Goal: Task Accomplishment & Management: Complete application form

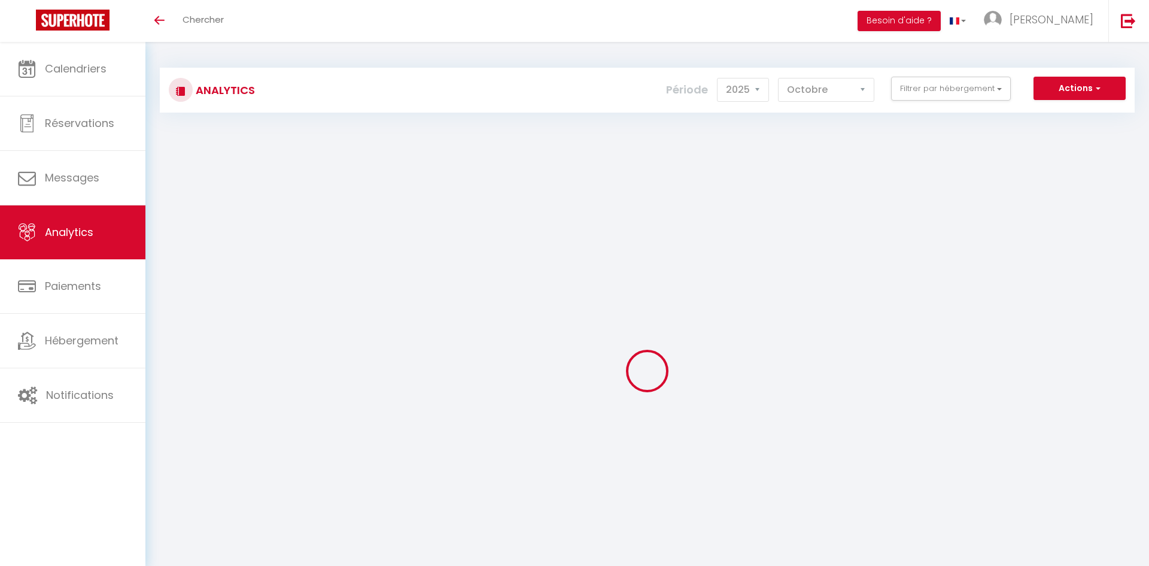
select select "2025"
select select "10"
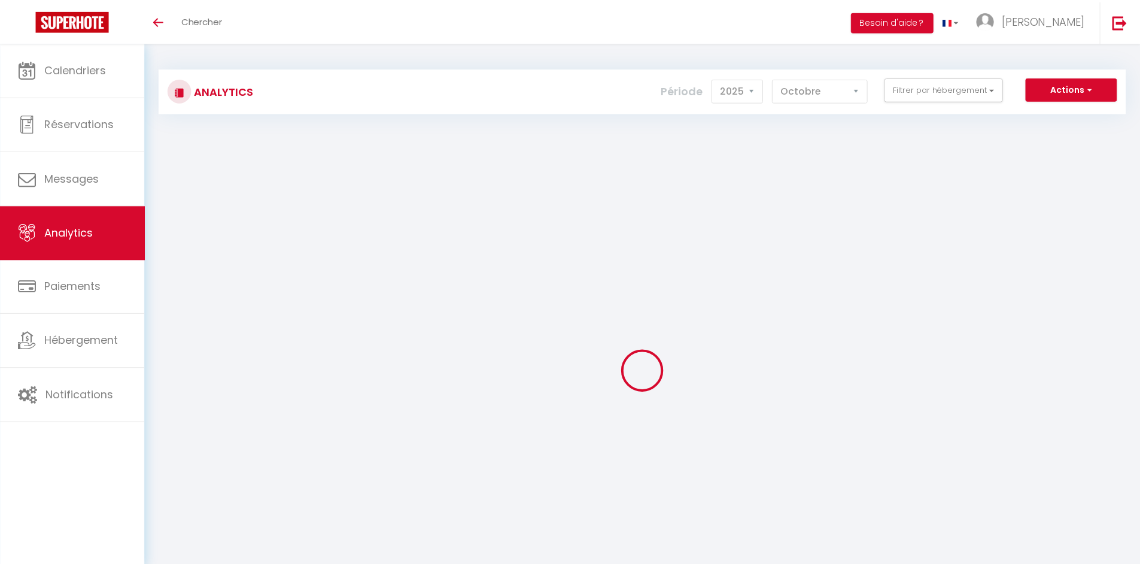
scroll to position [57, 0]
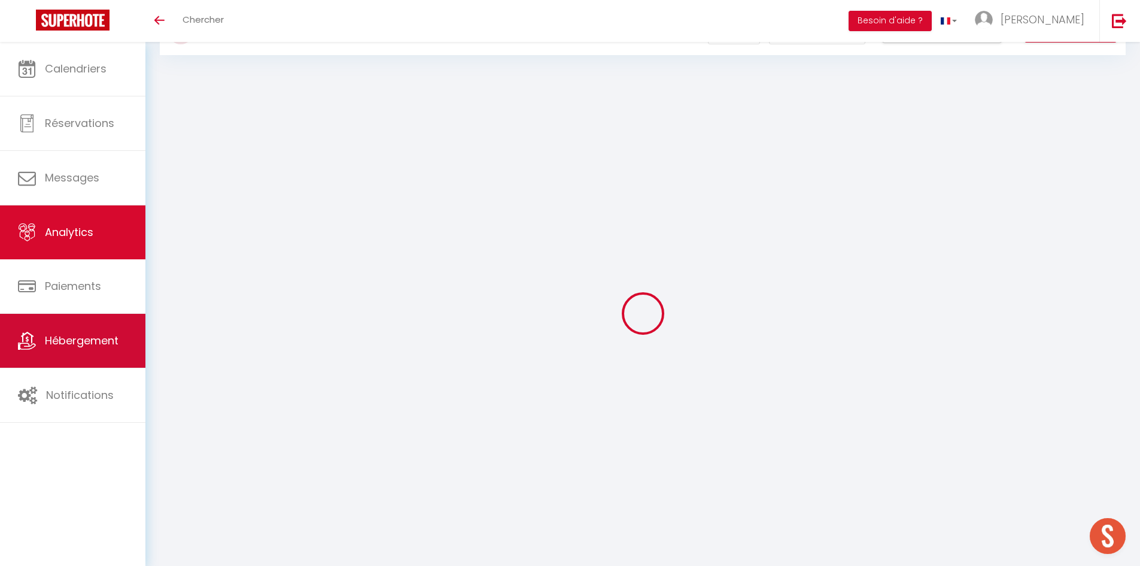
click at [0, 325] on link "Hébergement" at bounding box center [72, 341] width 145 height 54
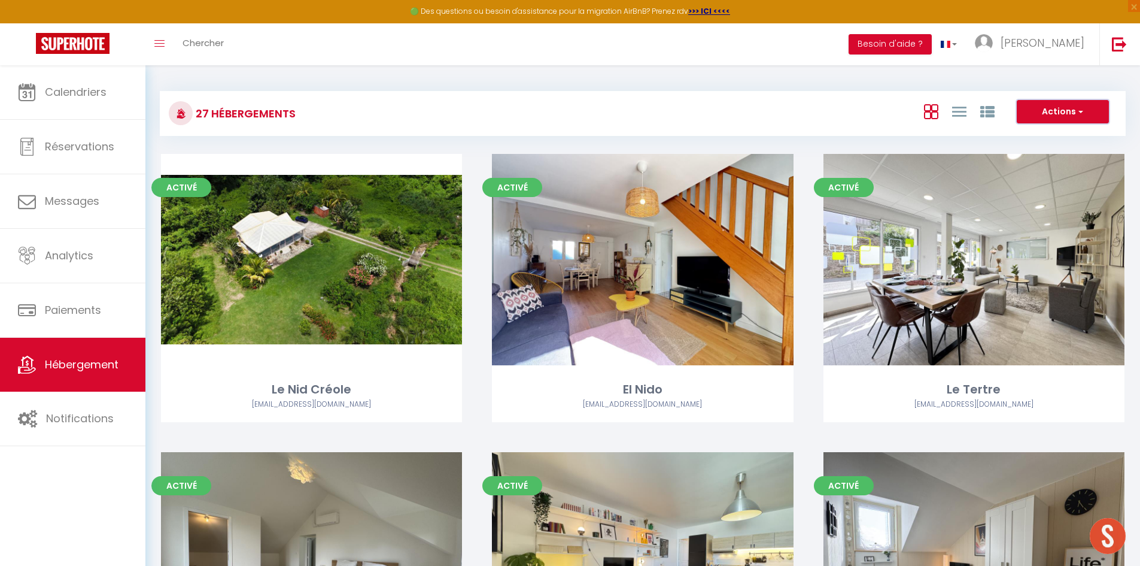
click at [1049, 110] on button "Actions" at bounding box center [1063, 112] width 92 height 24
click at [1034, 132] on li "Créer un Hébergement" at bounding box center [1054, 136] width 110 height 13
select select "3"
select select "2"
select select "1"
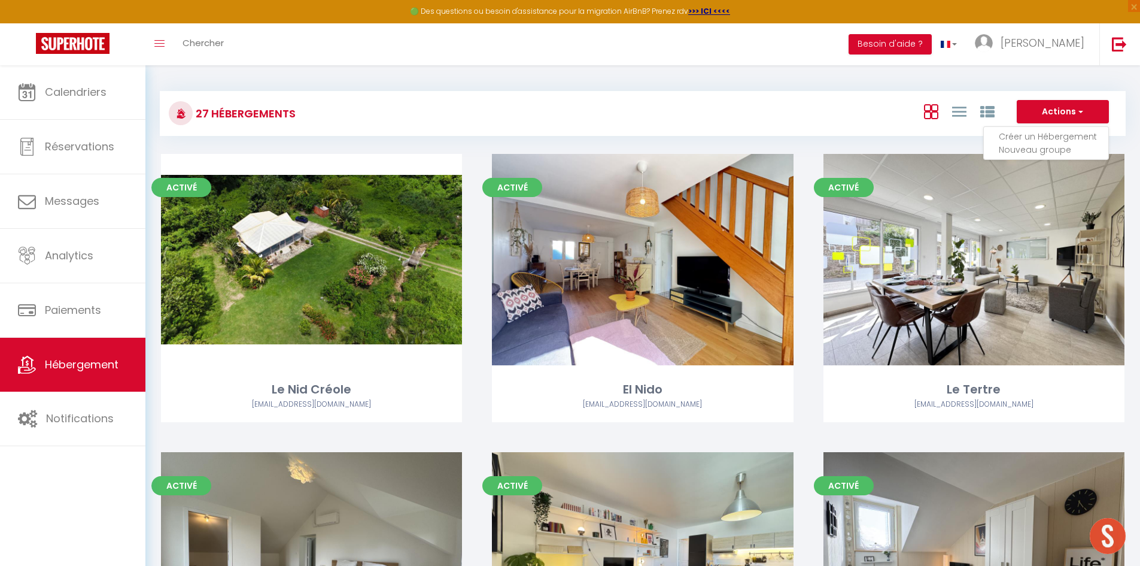
select select "1"
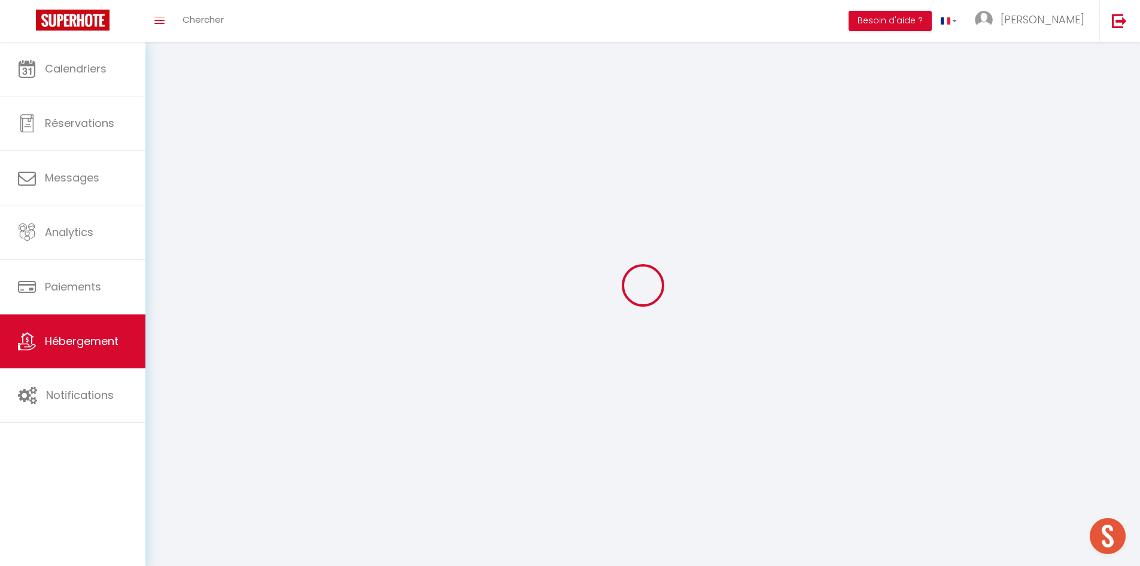
select select
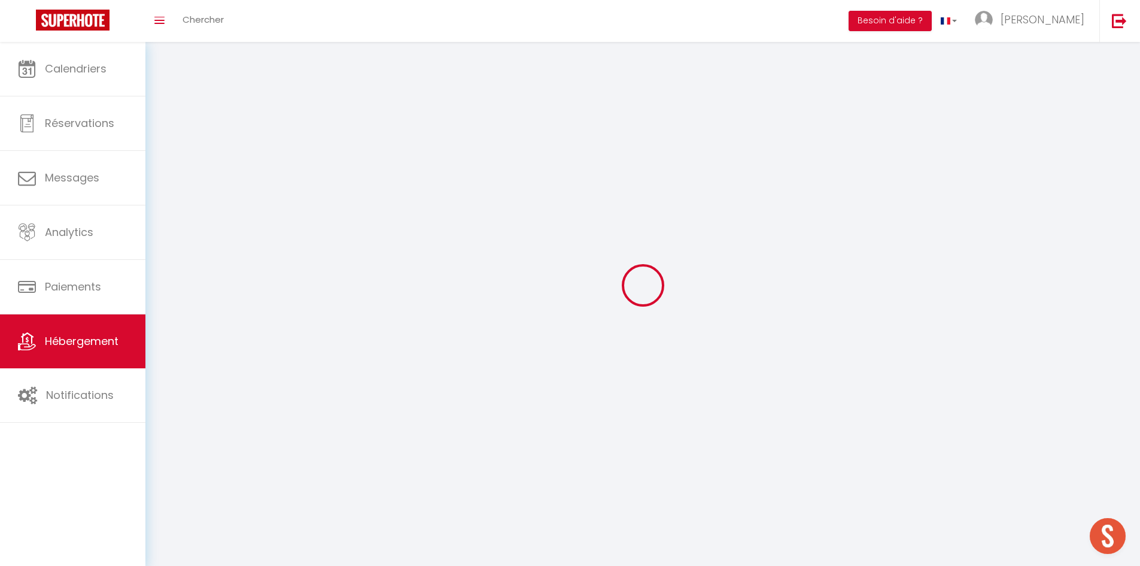
checkbox input "false"
select select
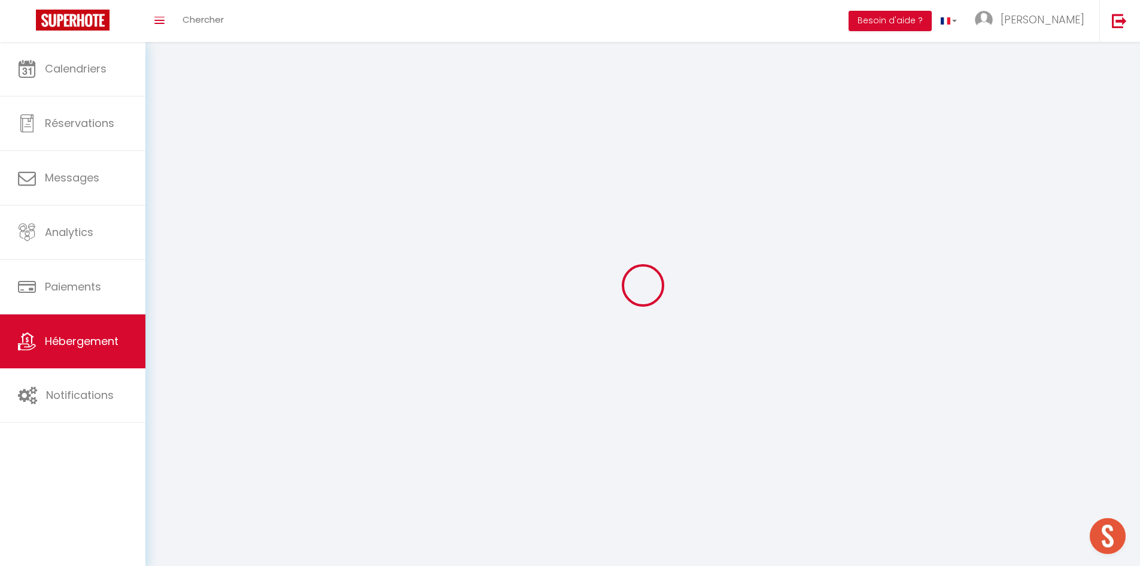
select select
select select "1"
select select
select select "28"
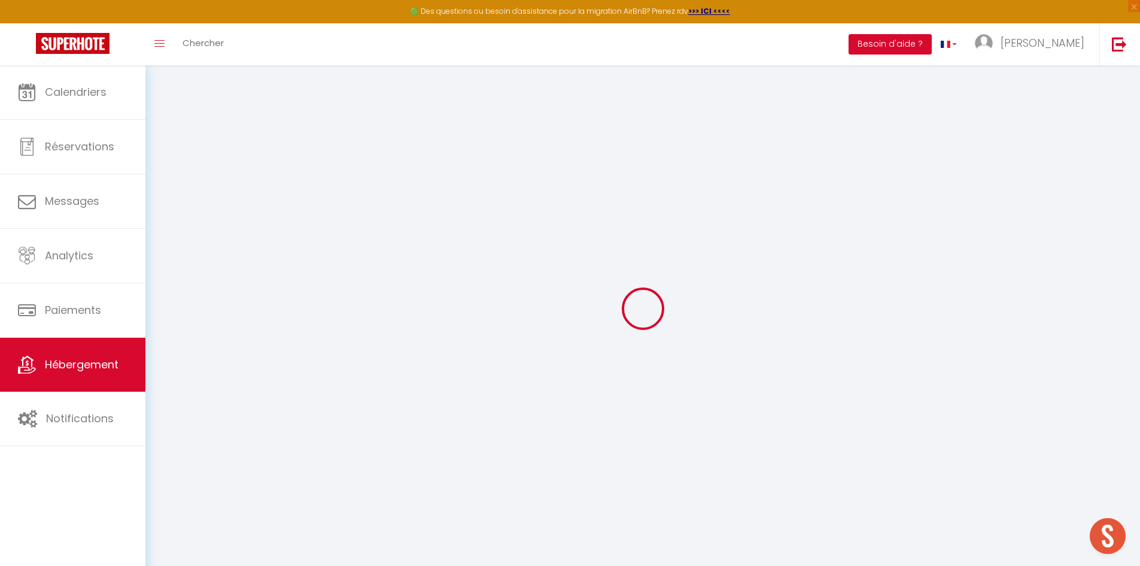
select select
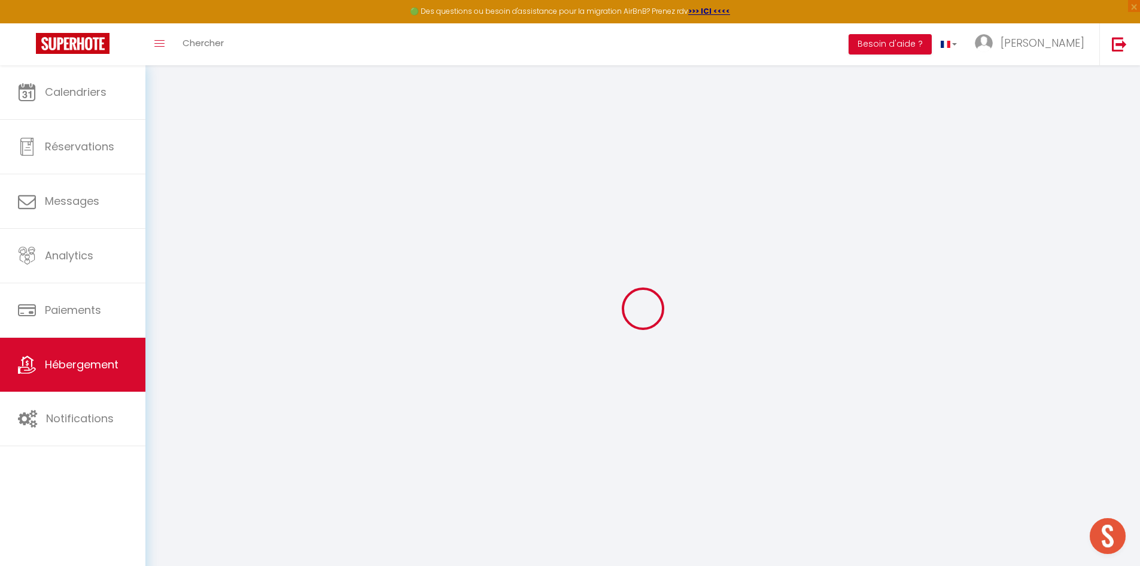
select select
checkbox input "false"
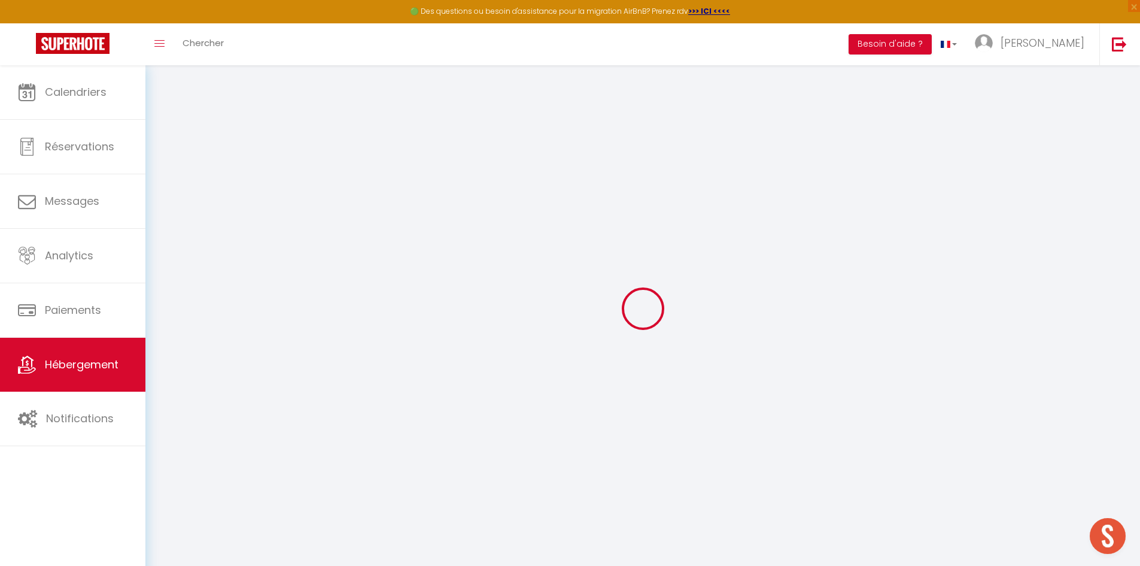
select select
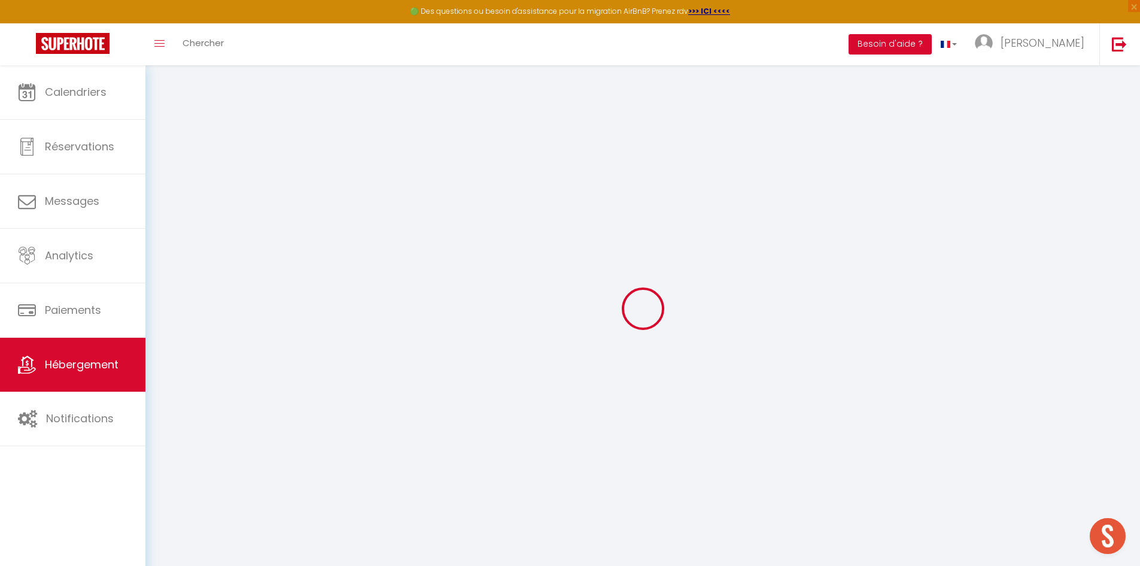
select select
checkbox input "false"
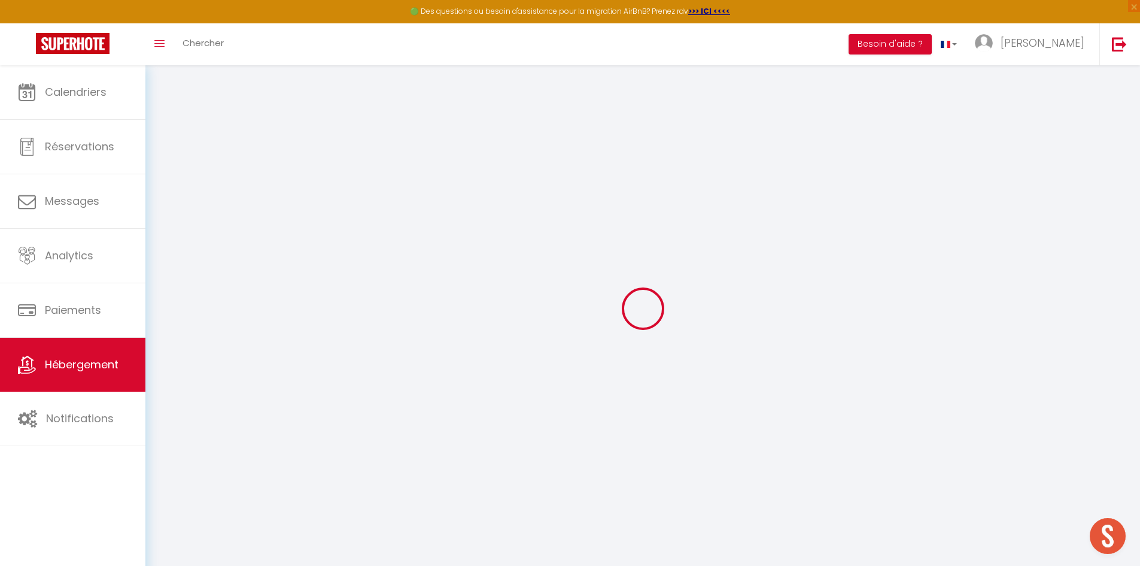
checkbox input "false"
select select
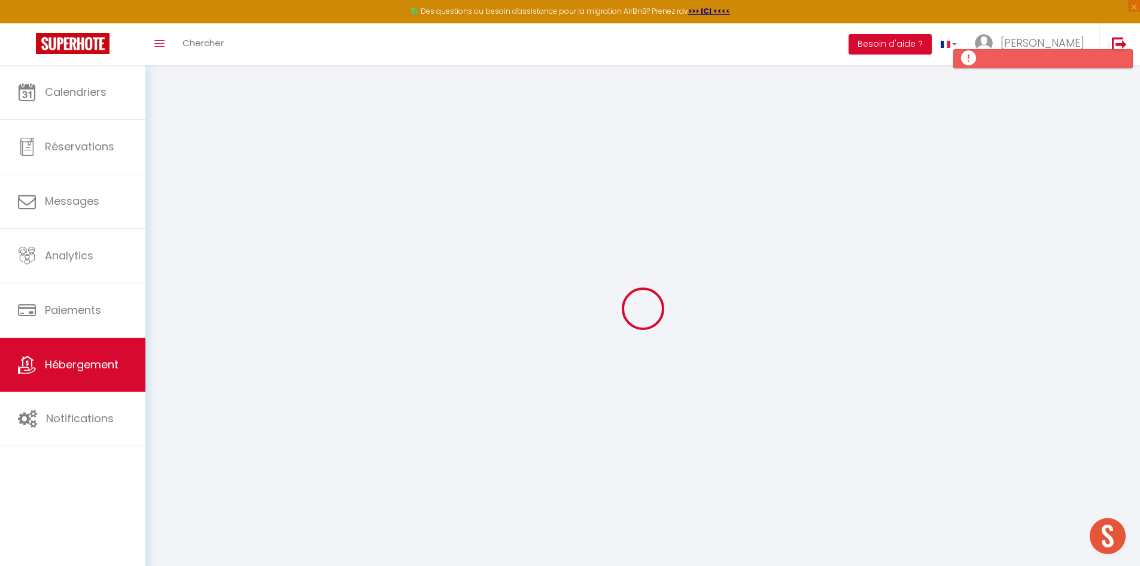
select select
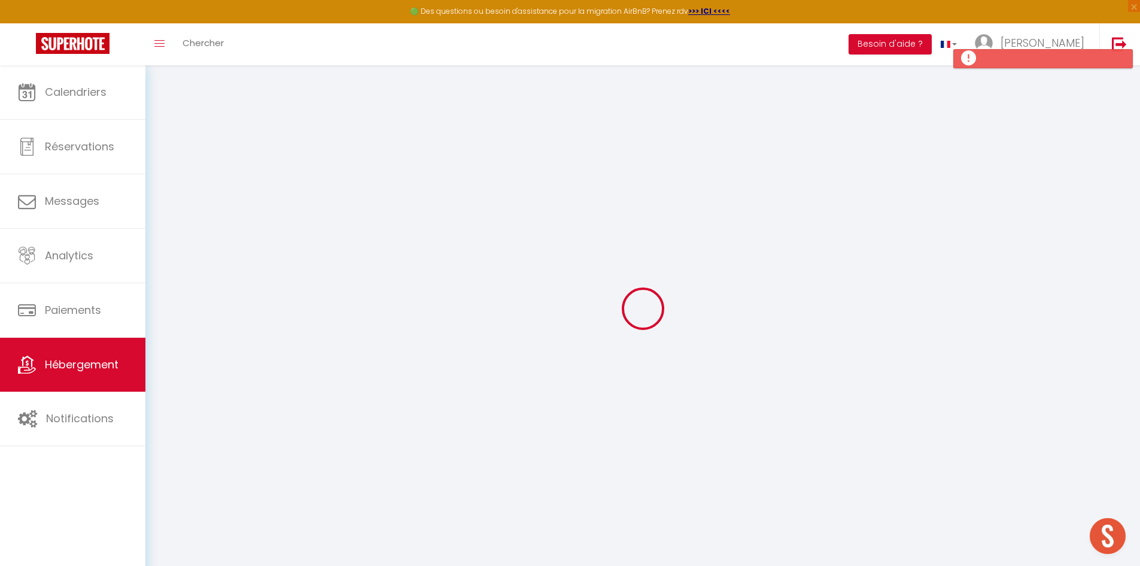
checkbox input "false"
select select
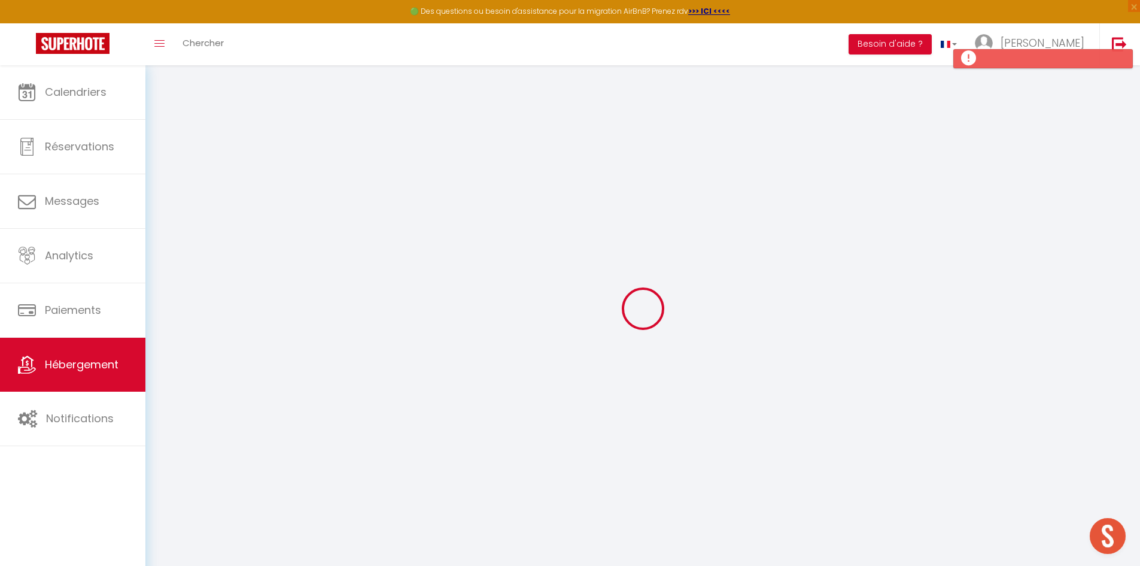
select select
checkbox input "false"
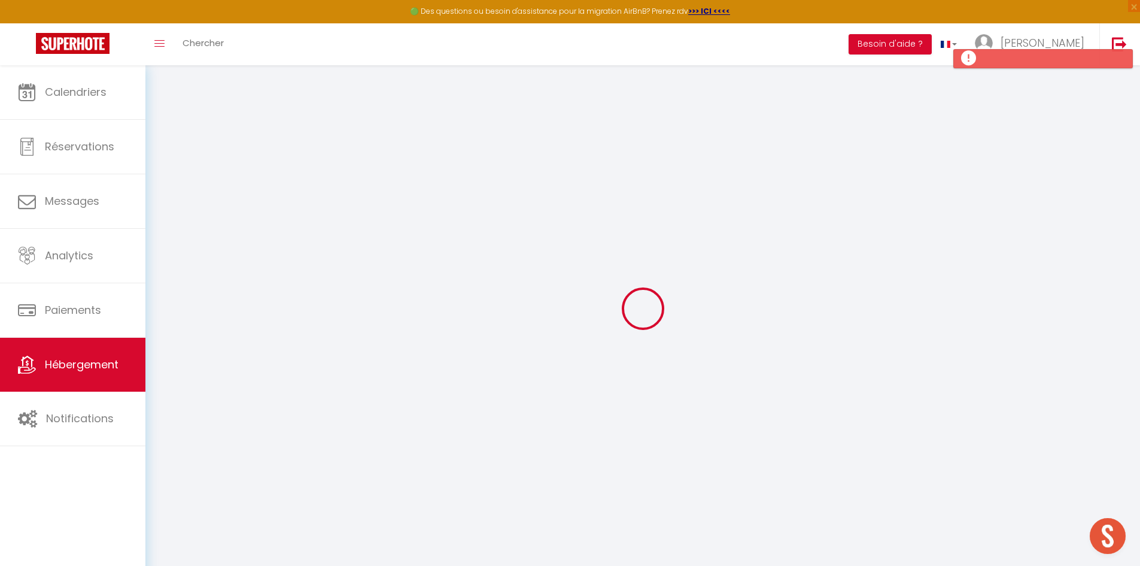
checkbox input "false"
select select
select select "15:00"
select select "23:45"
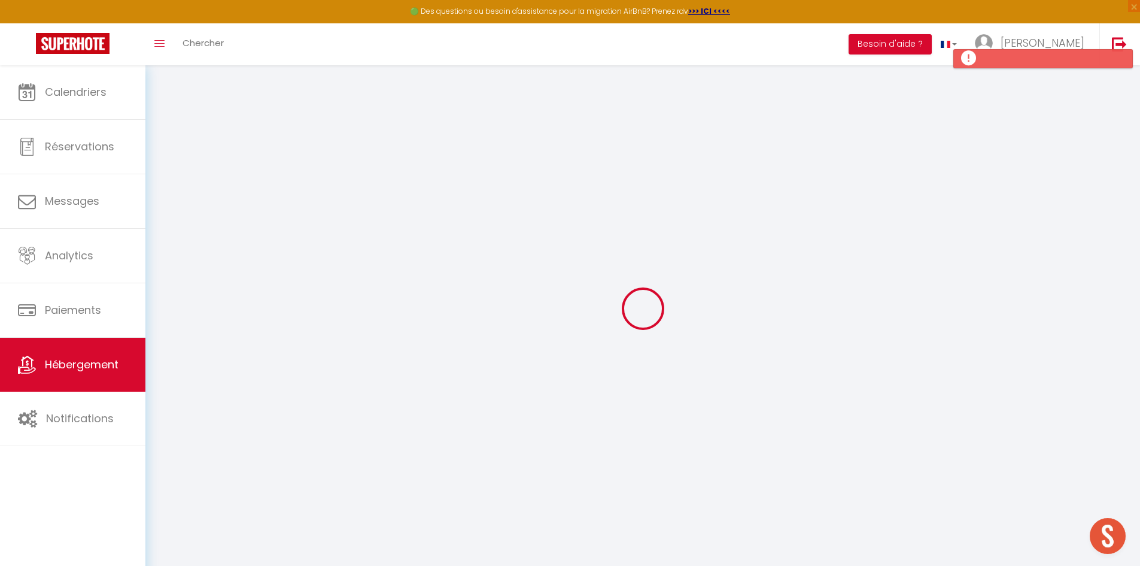
select select "11:00"
select select "30"
select select "120"
select select
checkbox input "false"
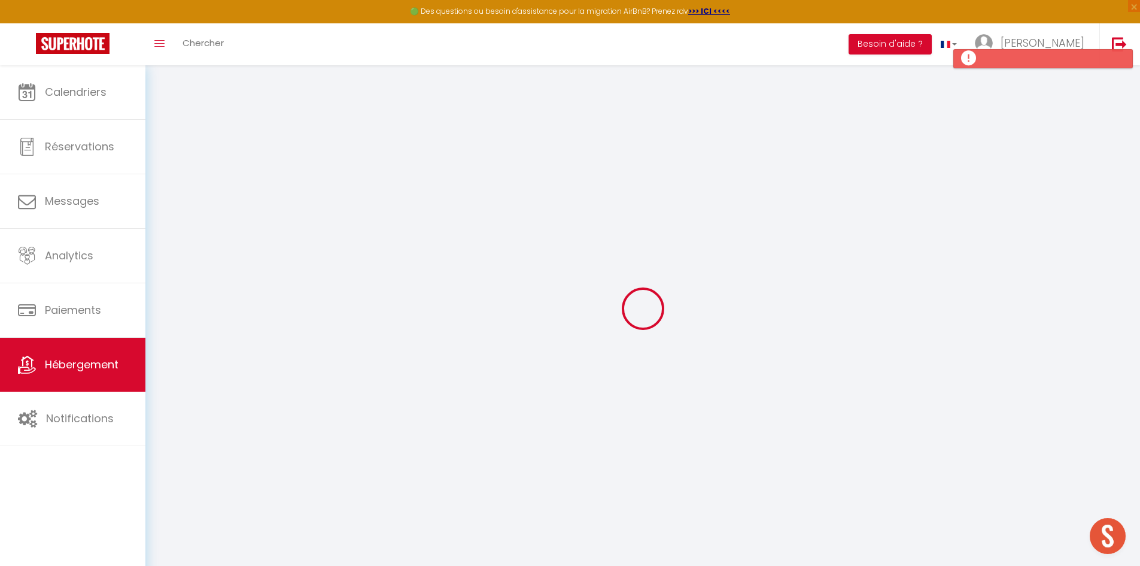
checkbox input "false"
select select
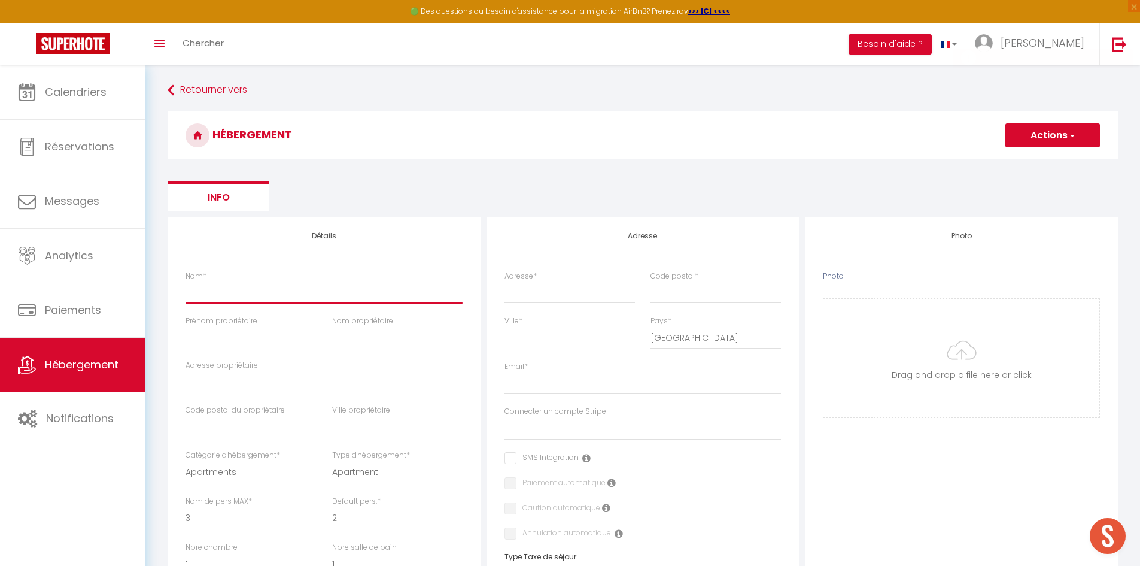
click at [204, 294] on input "Nom *" at bounding box center [324, 292] width 277 height 22
paste input "La Palud - PMR, Parking, [GEOGRAPHIC_DATA], TV, 500m du centre"
type input "La Palud - PMR, Parking, [GEOGRAPHIC_DATA], TV, 500m du centre"
select select
checkbox input "false"
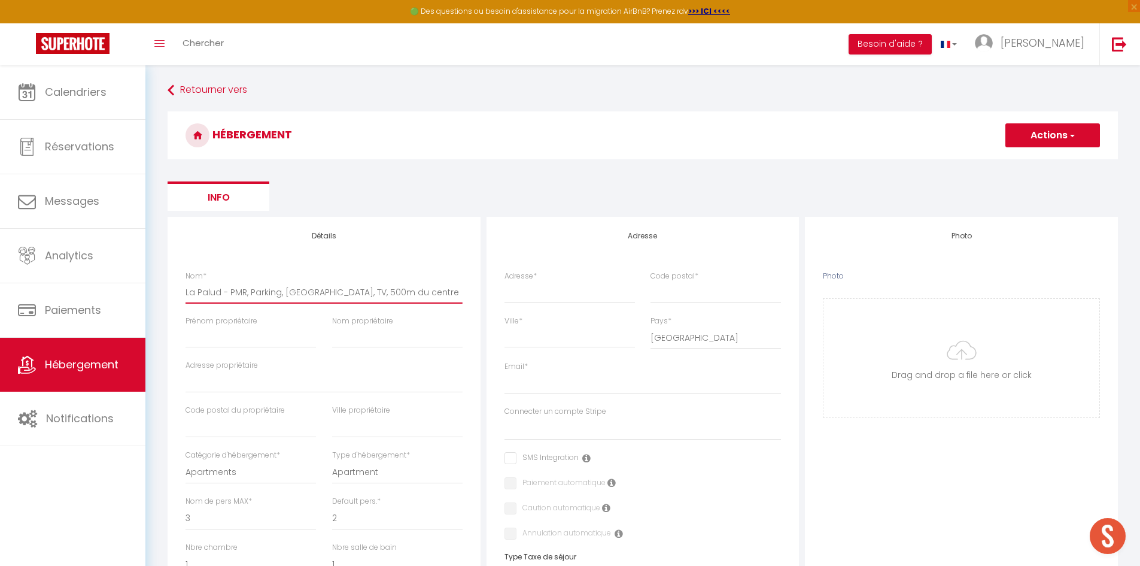
checkbox input "false"
select select
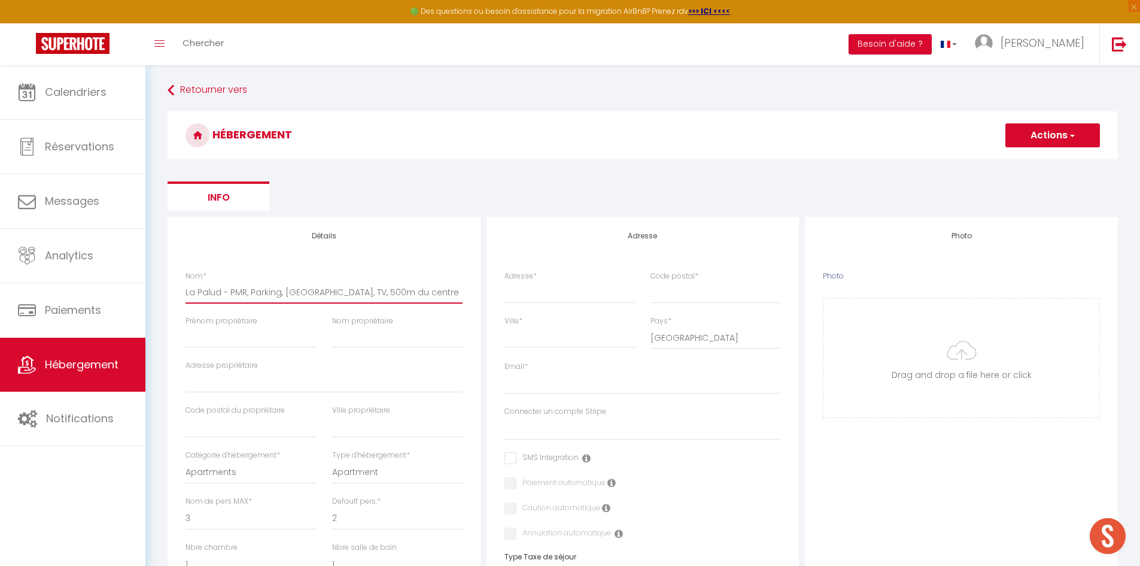
type input "La Palud - PMR, Parking, [GEOGRAPHIC_DATA], TV, 500m du centre"
click at [241, 339] on input "Prénom propriétaire" at bounding box center [251, 337] width 130 height 22
type input "P"
select select
checkbox input "false"
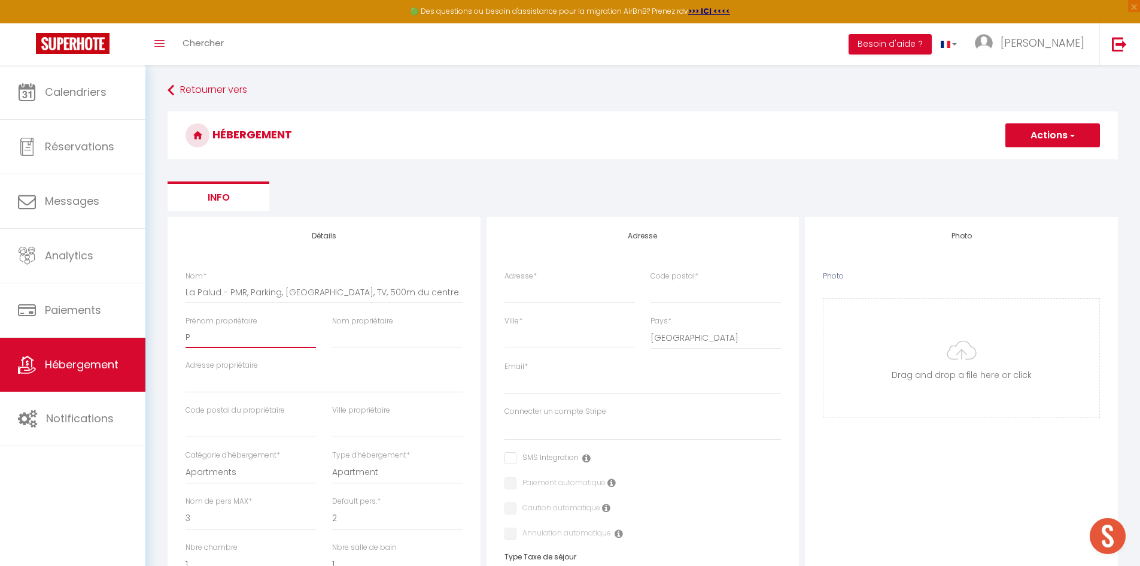
checkbox input "false"
select select
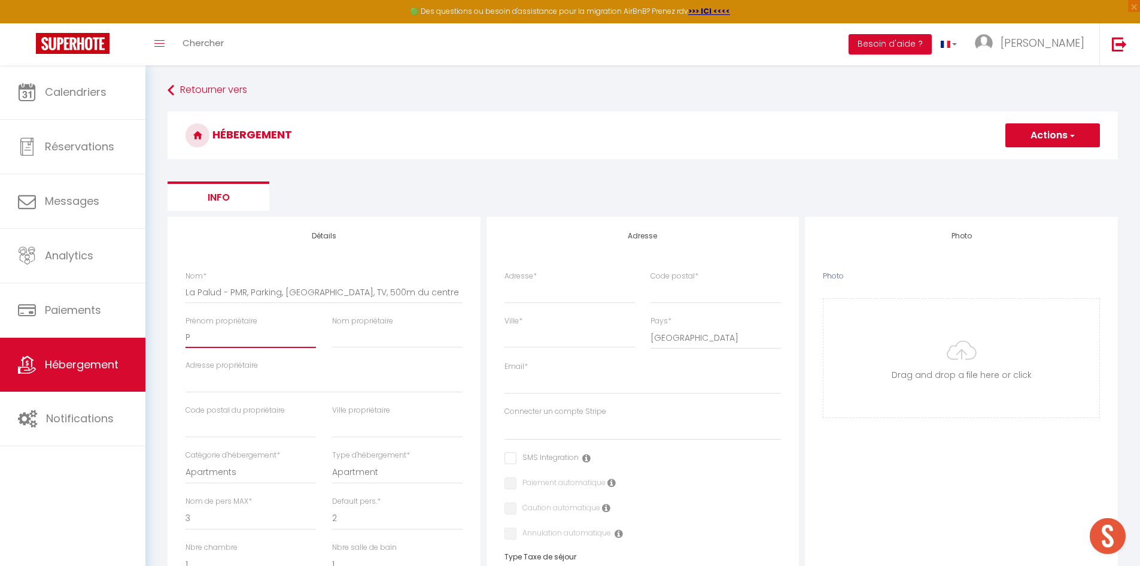
select select
checkbox input "false"
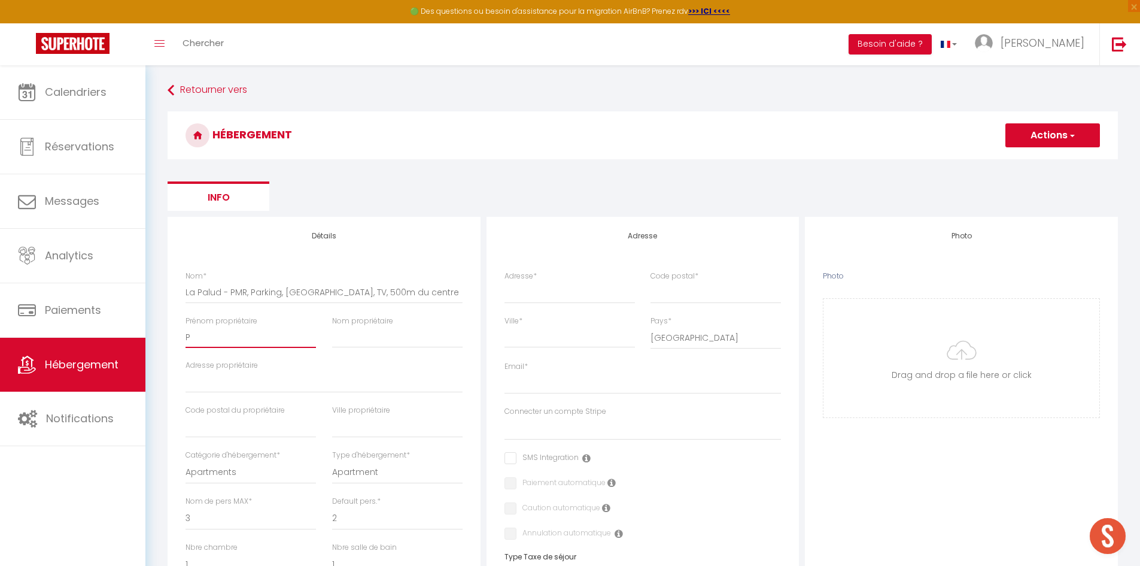
select select
type input "Pa"
select select
checkbox input "false"
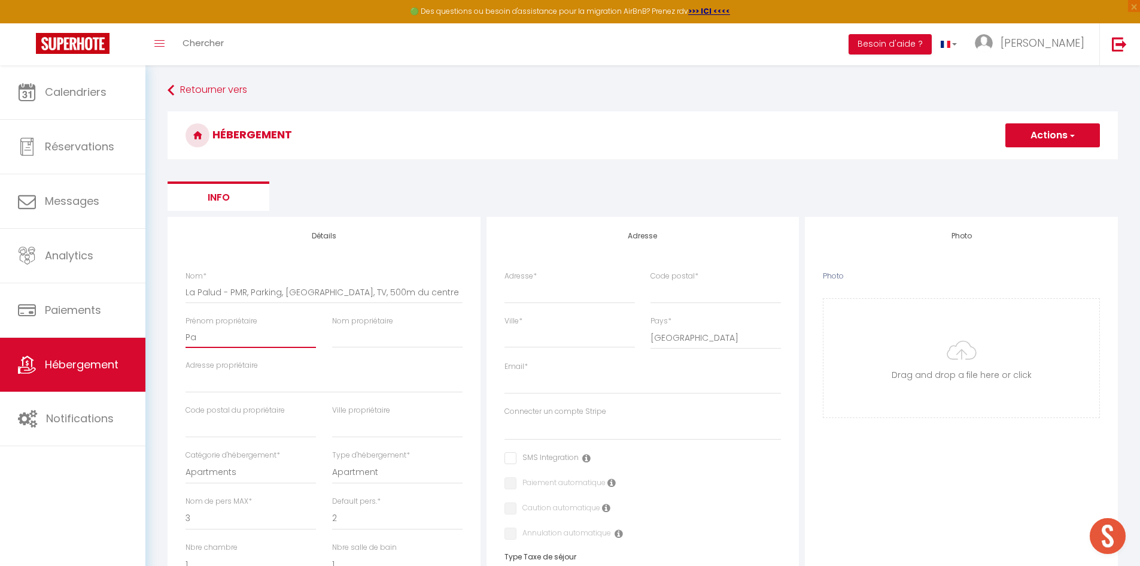
checkbox input "false"
select select
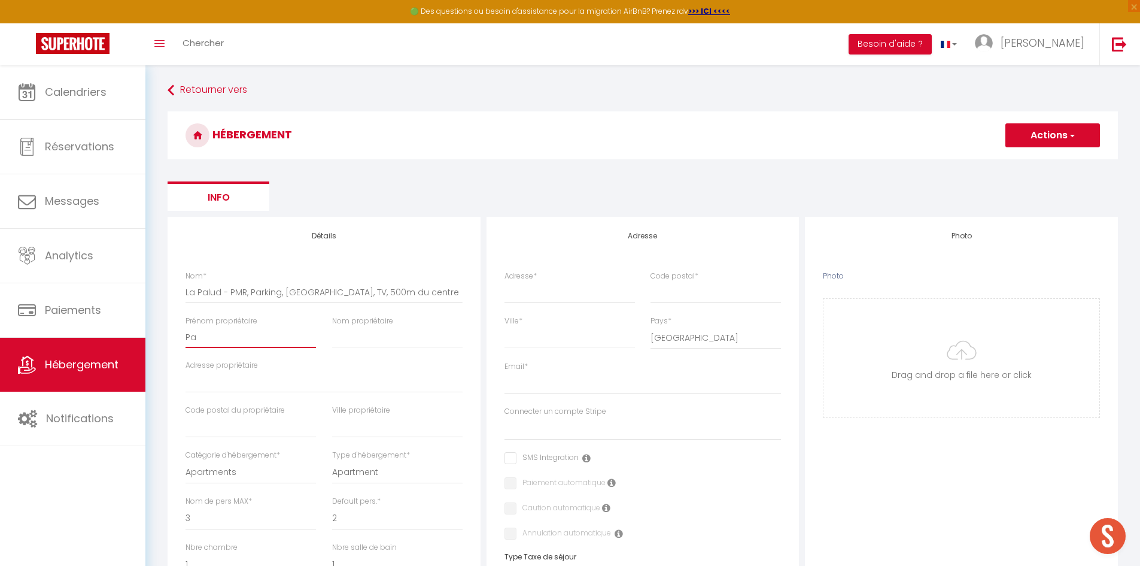
type input "Pau"
select select
checkbox input "false"
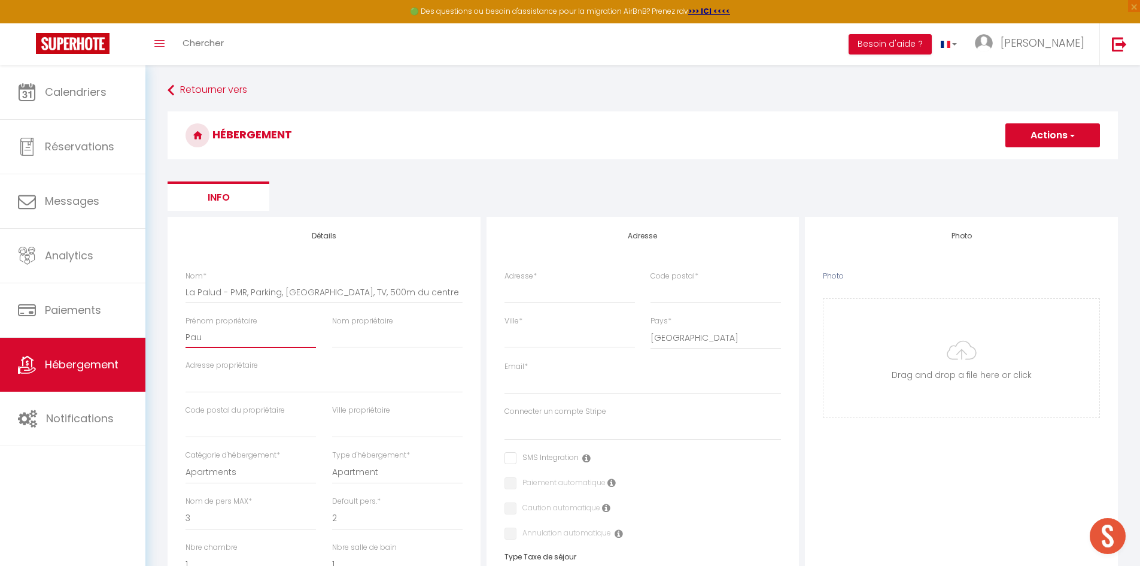
checkbox input "false"
select select
type input "[PERSON_NAME]"
select select
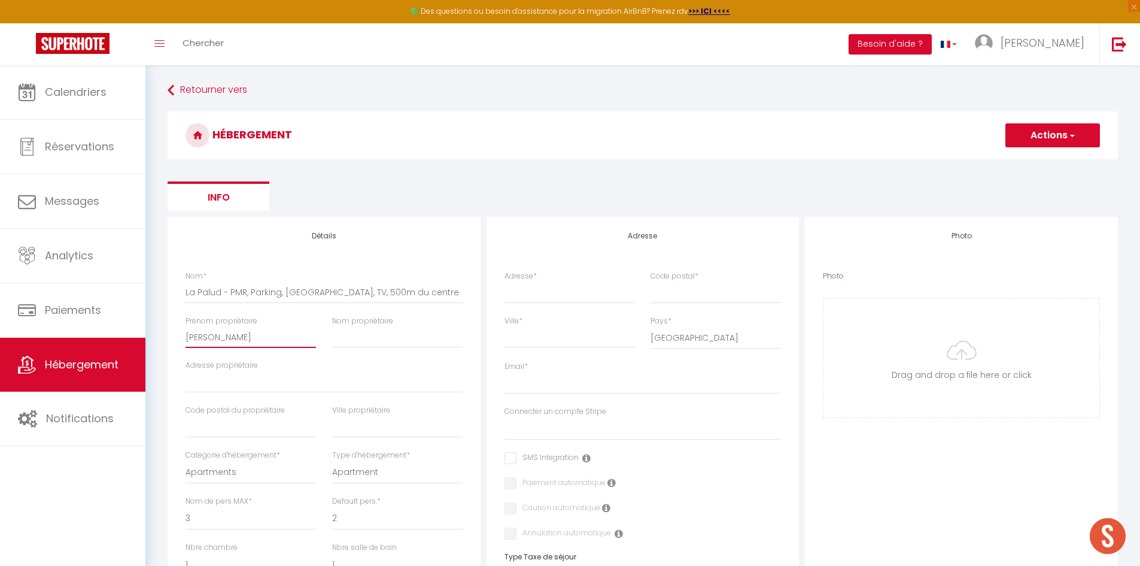
checkbox input "false"
select select
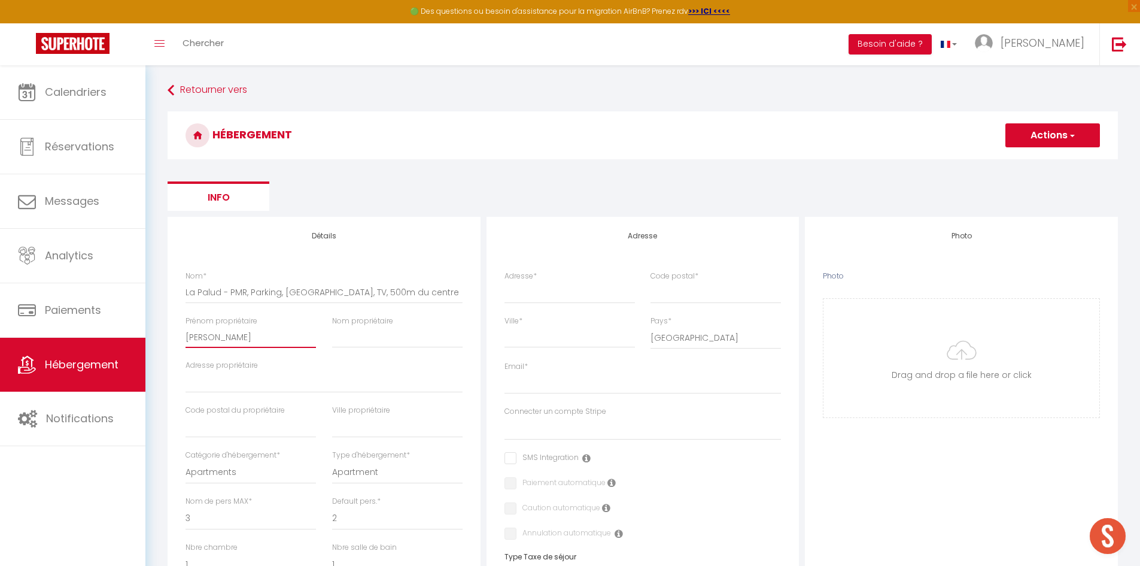
select select
type input "[PERSON_NAME]"
click at [368, 345] on input "Nom propriétaire" at bounding box center [397, 337] width 130 height 22
type input "R"
select select
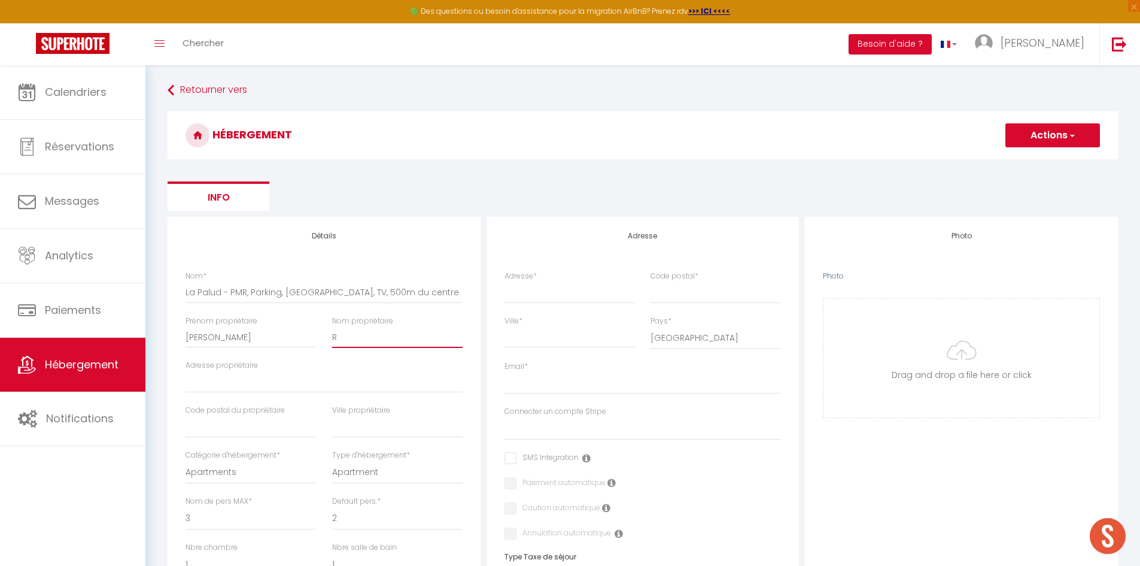
checkbox input "false"
select select
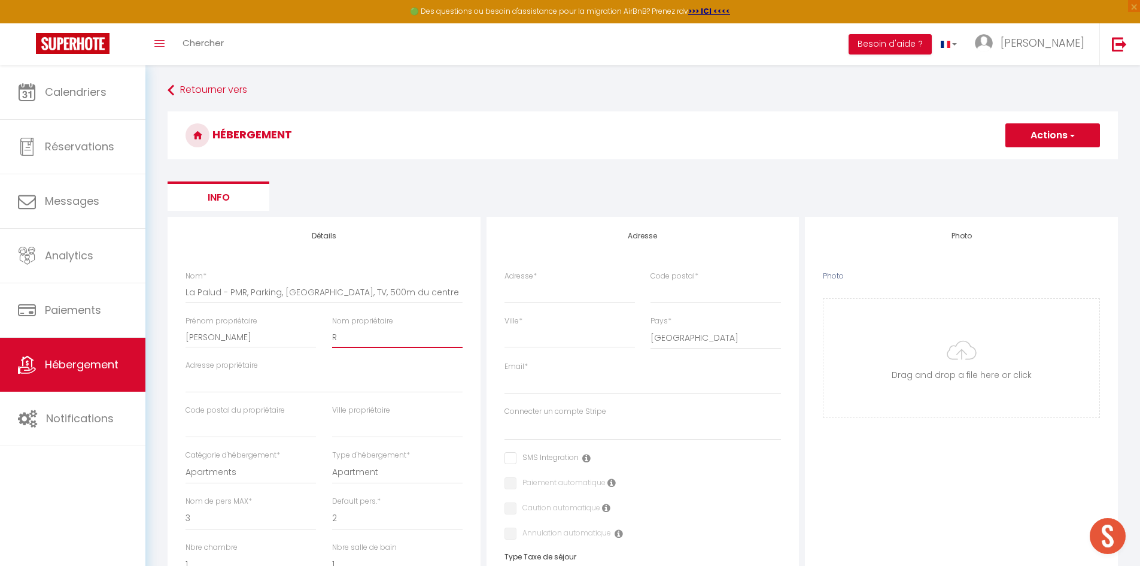
select select
checkbox input "false"
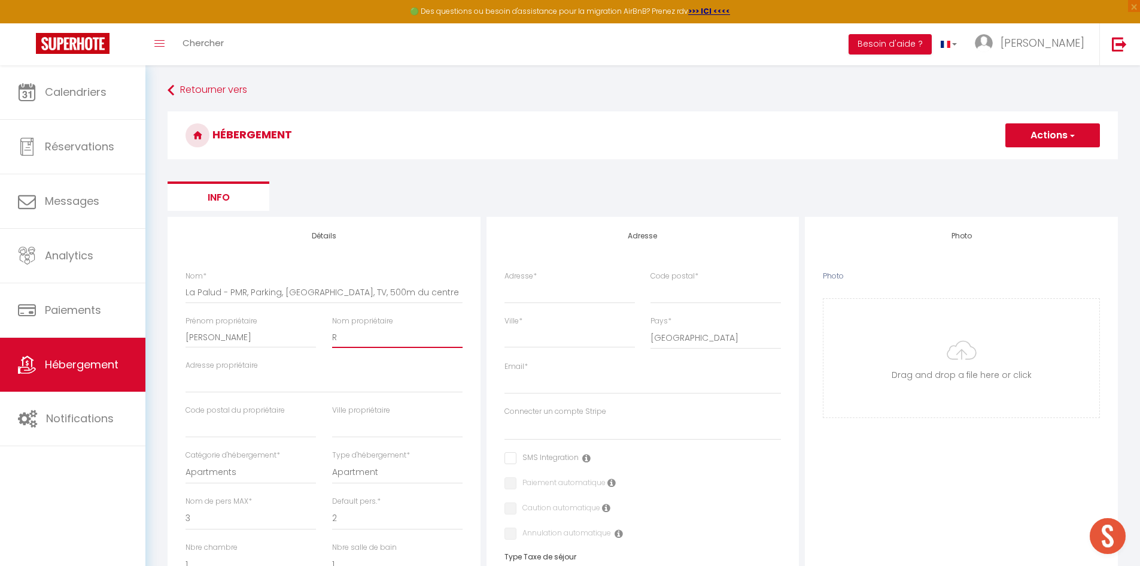
checkbox input "false"
select select
type input "Ri"
select select
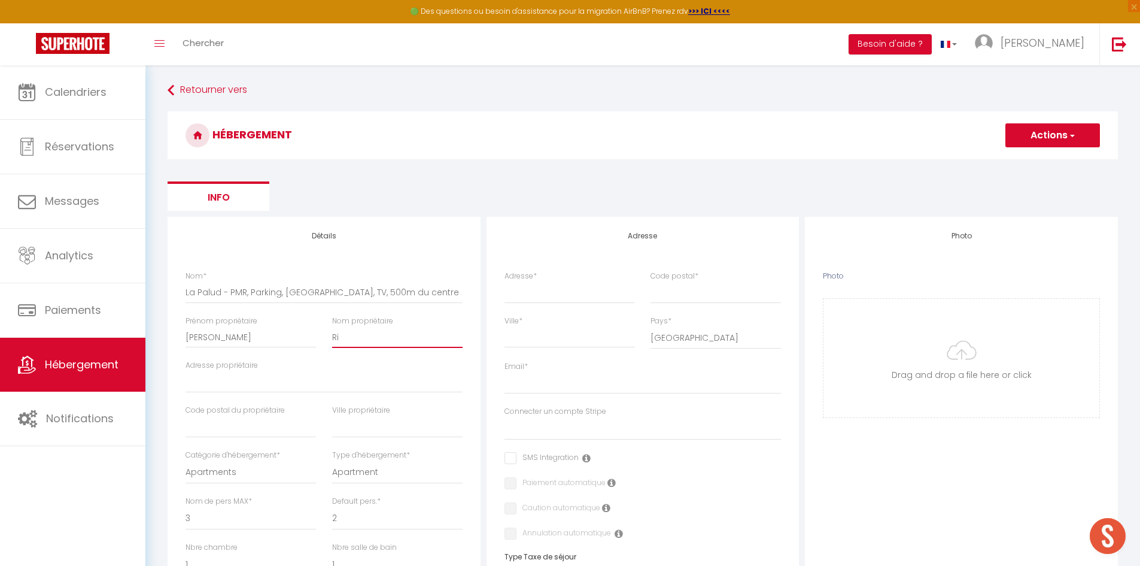
checkbox input "false"
select select
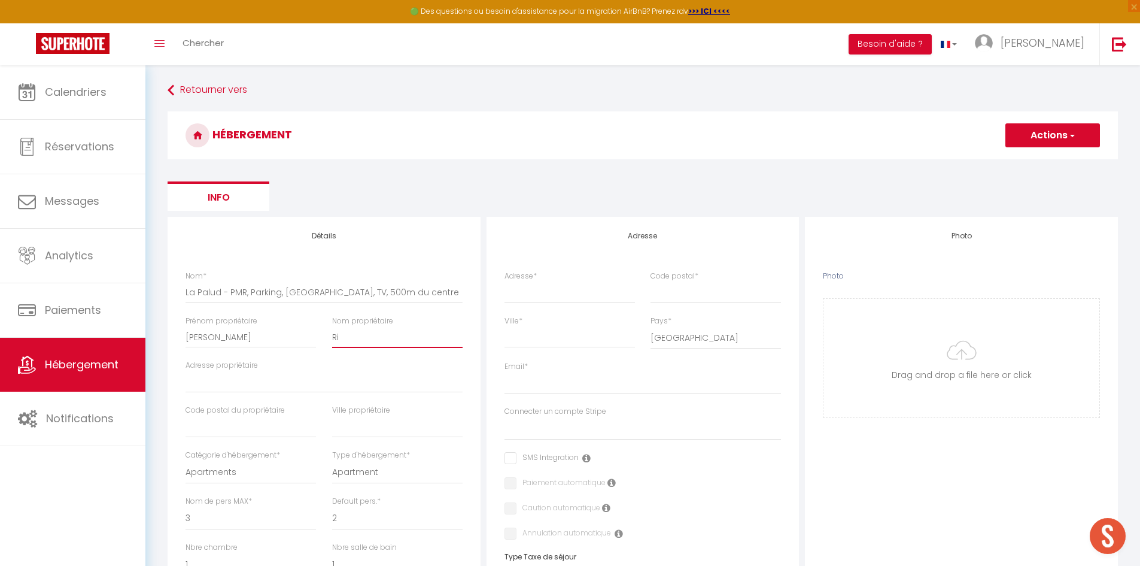
select select
type input "Riy"
select select
checkbox input "false"
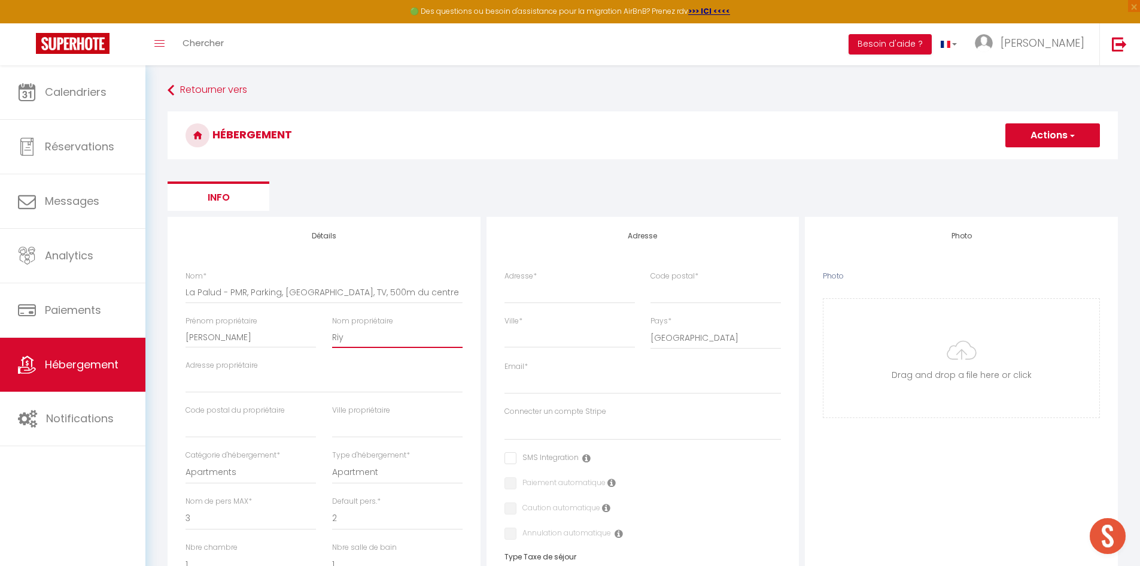
checkbox input "false"
select select
type input "Riye"
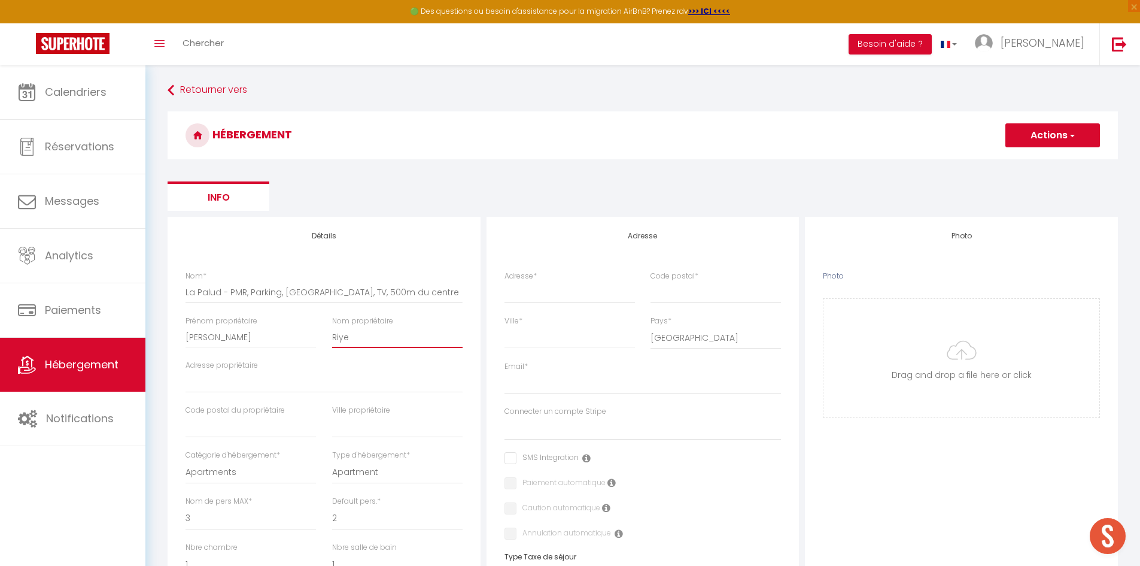
select select
checkbox input "false"
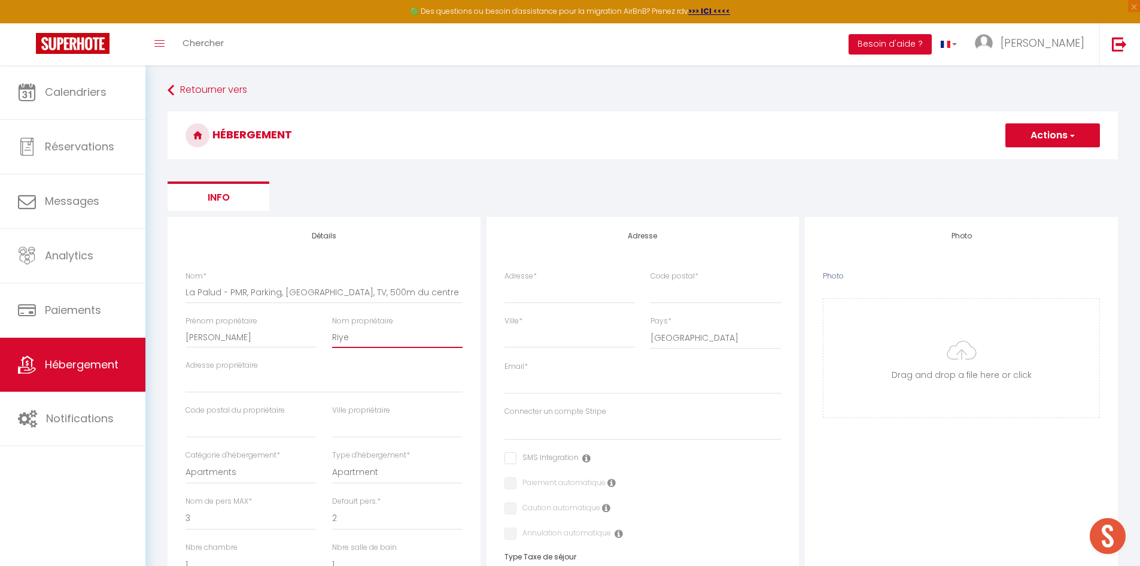
select select
type input "Riyer"
select select
checkbox input "false"
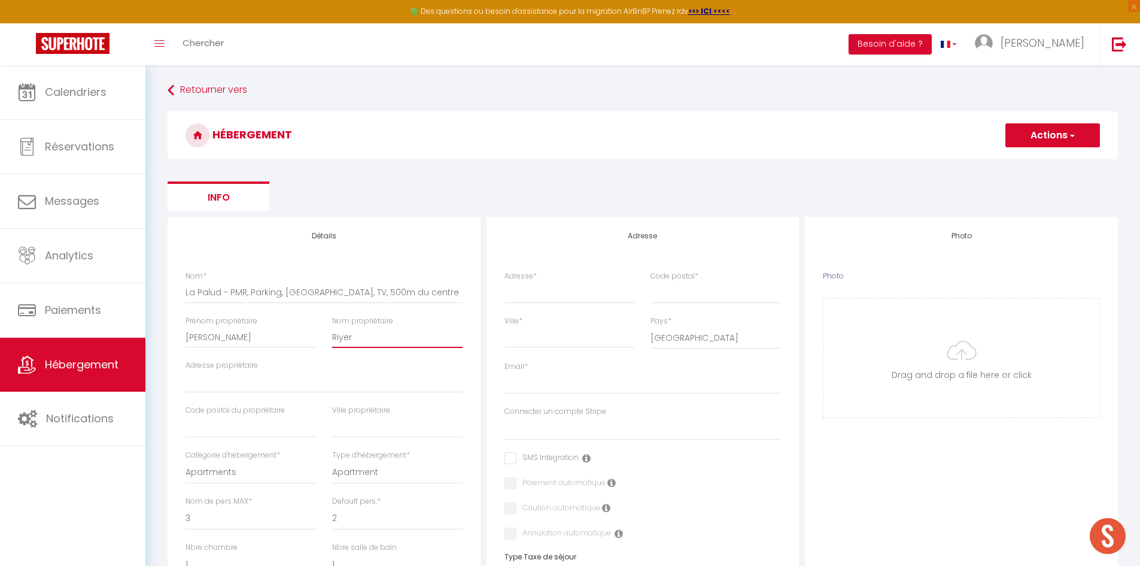
checkbox input "false"
select select
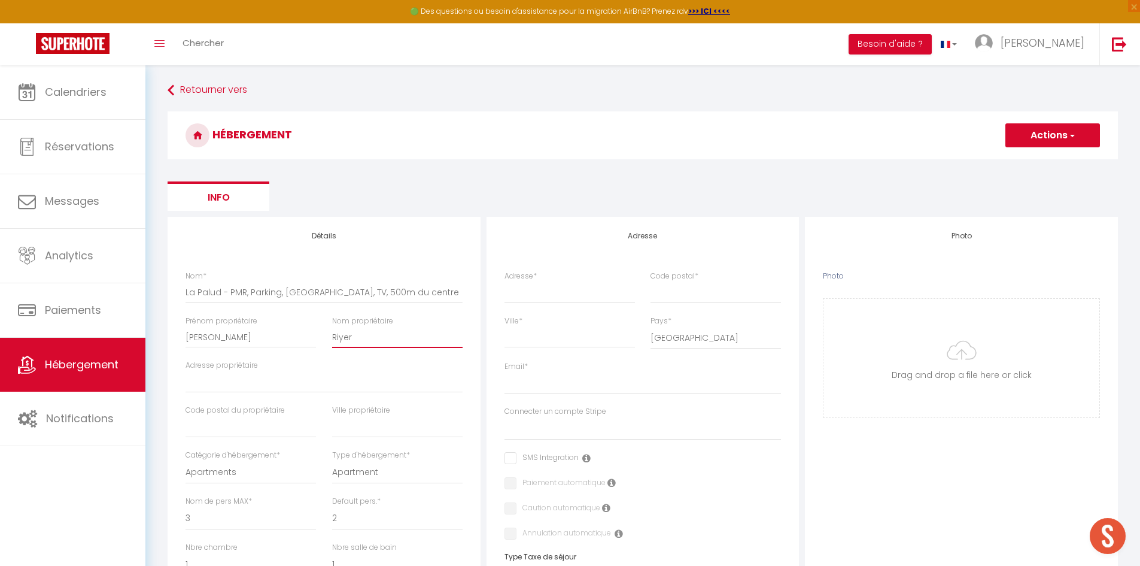
type input "Riye"
select select
checkbox input "false"
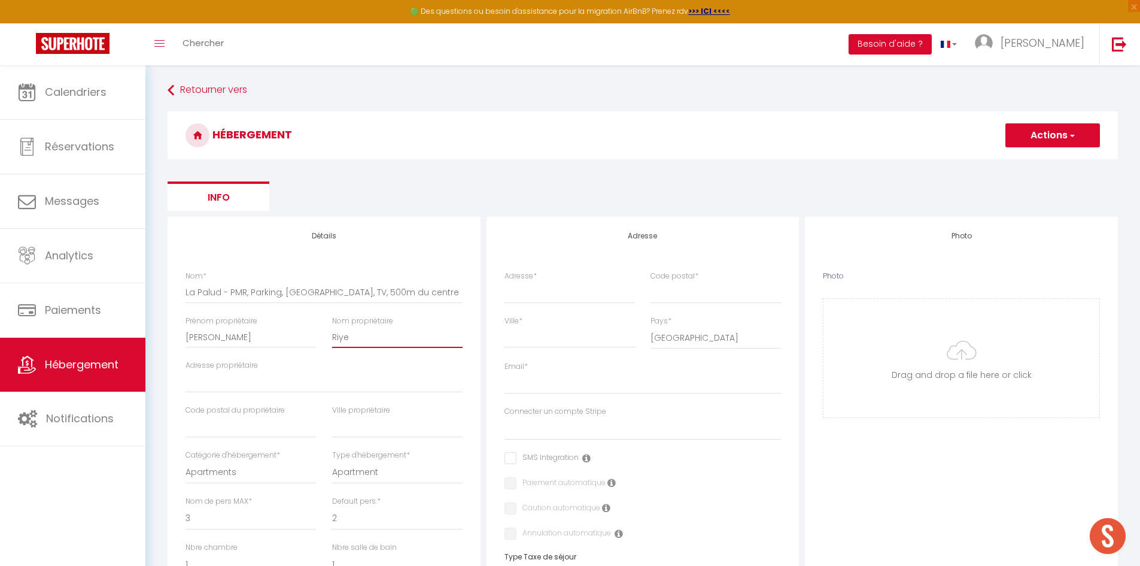
checkbox input "false"
select select
type input "Riy"
select select
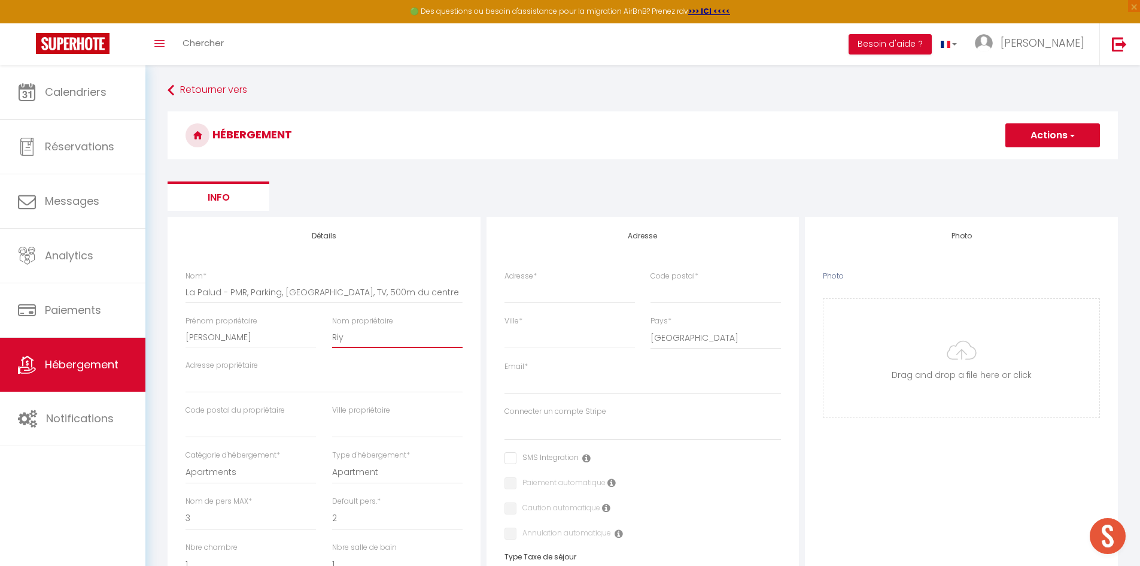
checkbox input "false"
select select
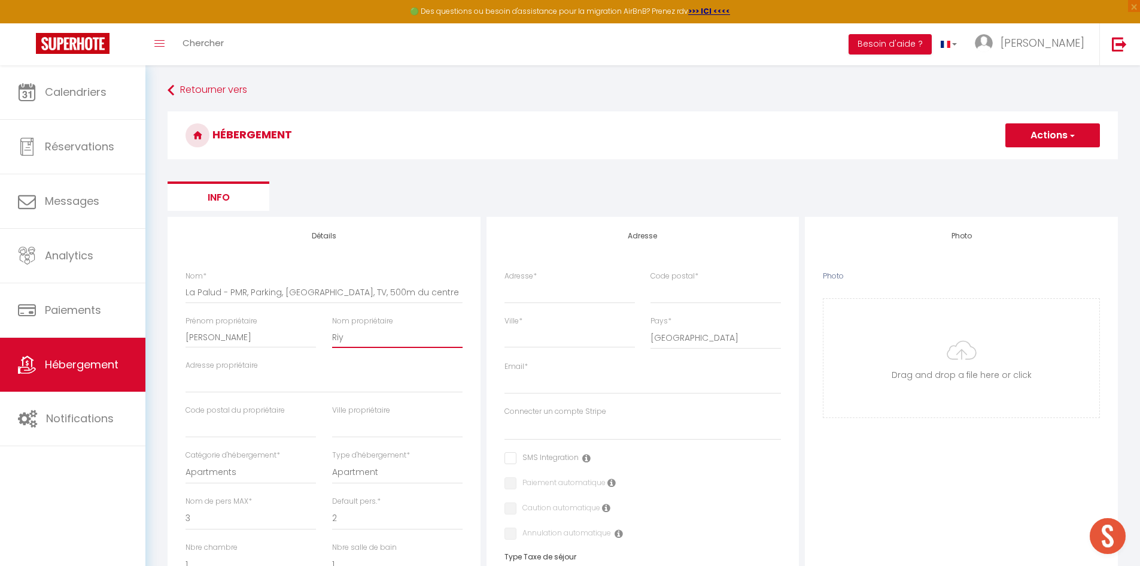
select select
type input "Ri"
select select
checkbox input "false"
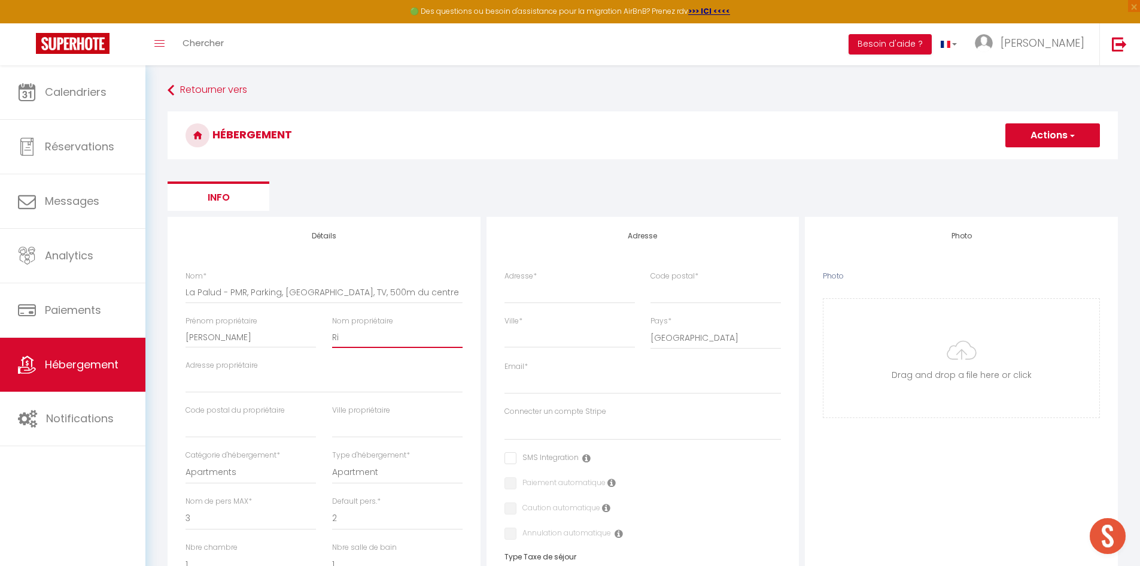
checkbox input "false"
select select
type input "R"
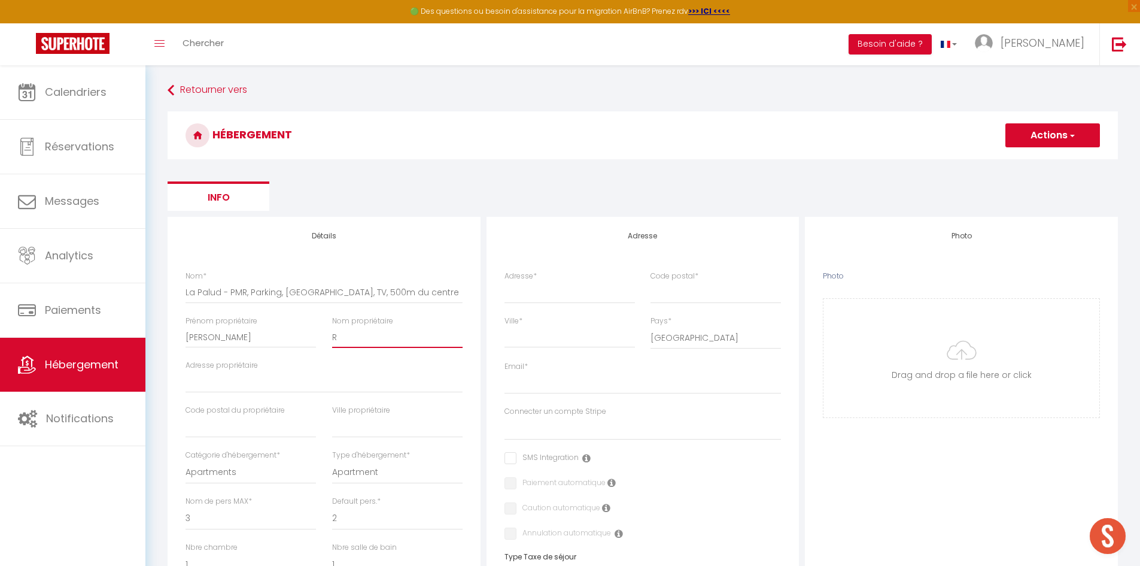
select select
checkbox input "false"
click at [271, 383] on input "Adresse propriétaire" at bounding box center [324, 382] width 277 height 22
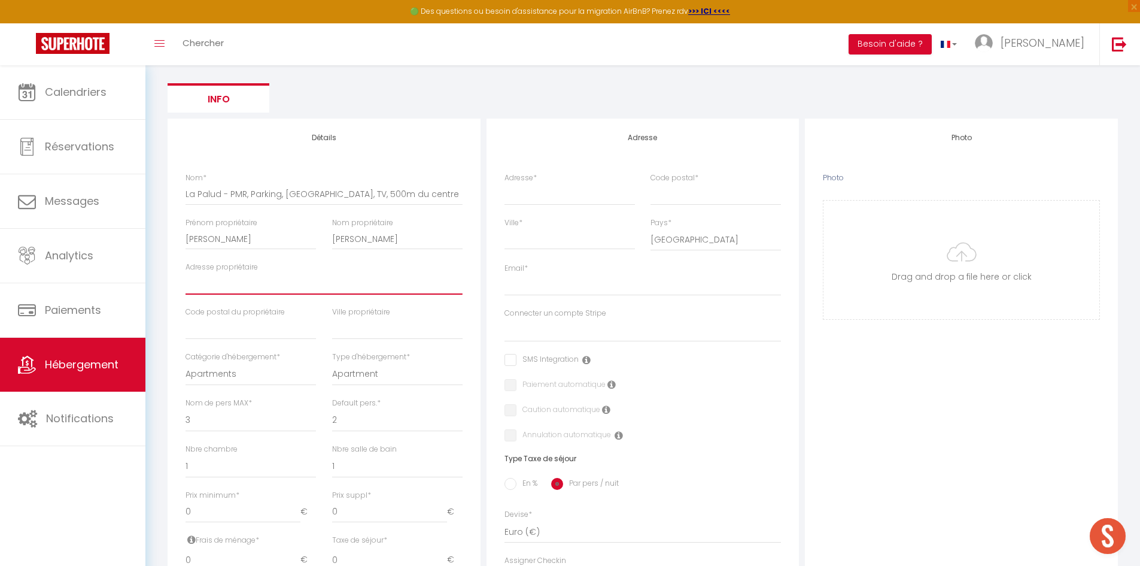
scroll to position [106, 0]
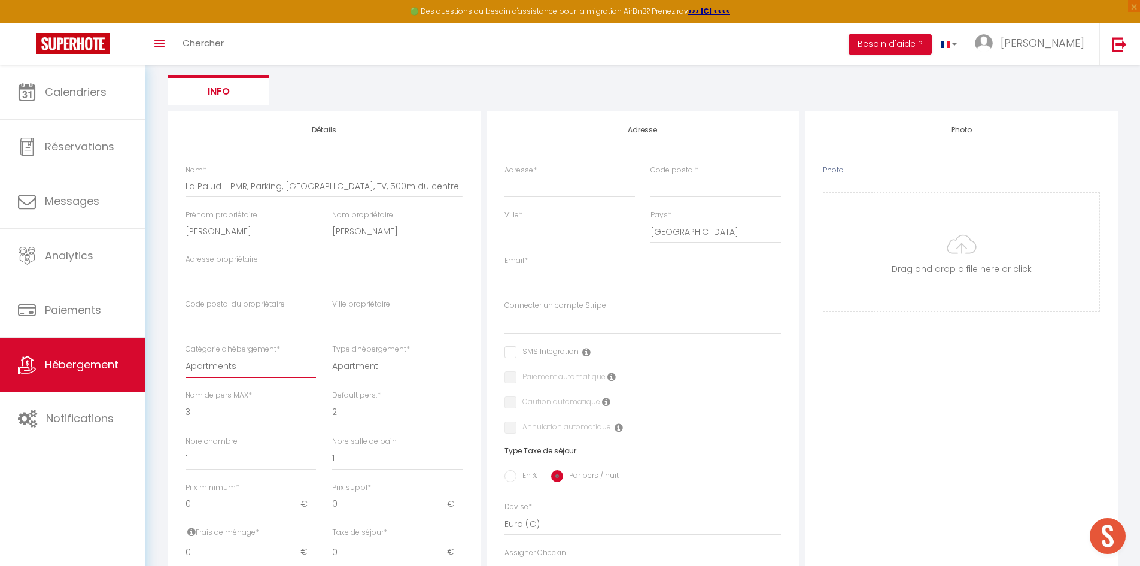
click at [246, 369] on select "Apartments Houses Secondary units Unique Homes BNB Others" at bounding box center [251, 366] width 130 height 23
click at [186, 355] on select "Apartments Houses Secondary units Unique Homes BNB Others" at bounding box center [251, 366] width 130 height 23
click at [373, 371] on select "House [GEOGRAPHIC_DATA] Villa [GEOGRAPHIC_DATA] Cottage [GEOGRAPHIC_DATA] Earth…" at bounding box center [397, 366] width 130 height 23
click at [332, 355] on select "House [GEOGRAPHIC_DATA] Villa [GEOGRAPHIC_DATA] Cottage [GEOGRAPHIC_DATA] Earth…" at bounding box center [397, 366] width 130 height 23
click at [247, 411] on select "1 2 3 4 5 6 7 8 9 10 11 12 13 14" at bounding box center [251, 412] width 130 height 23
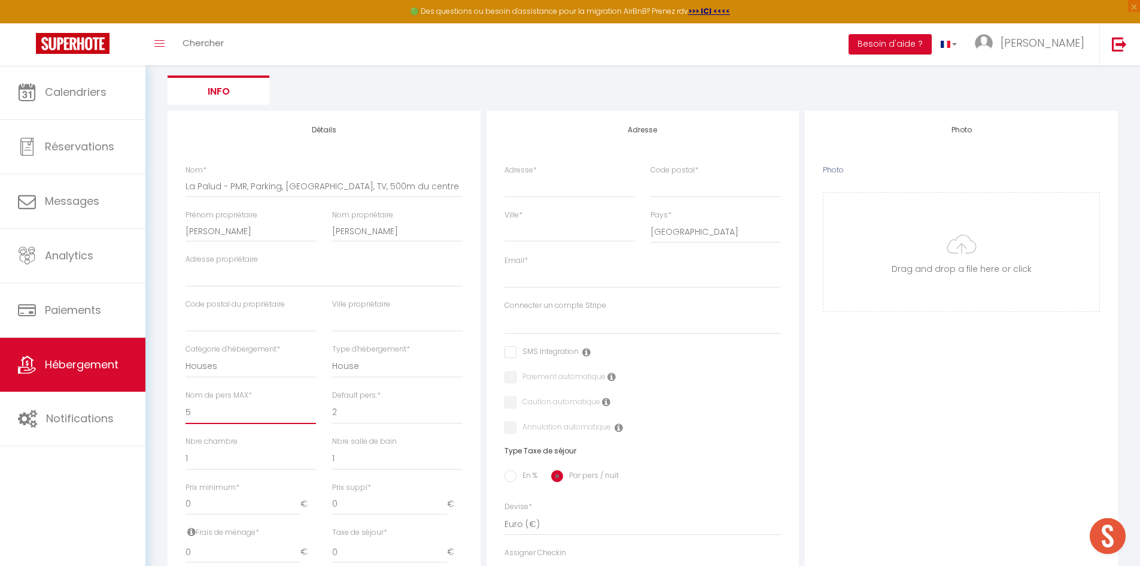
click at [186, 401] on select "1 2 3 4 5 6 7 8 9 10 11 12 13 14" at bounding box center [251, 412] width 130 height 23
click at [374, 415] on select "1 2 3 4 5 6 7 8 9 10 11 12 13 14" at bounding box center [397, 412] width 130 height 23
click at [332, 401] on select "1 2 3 4 5 6 7 8 9 10 11 12 13 14" at bounding box center [397, 412] width 130 height 23
click at [345, 419] on select "1 2 3 4 5 6 7 8 9 10 11 12 13 14" at bounding box center [397, 412] width 130 height 23
click at [323, 431] on div "Nom de pers MAX * 1 2 3 4 5 6 7 8 9 10 11 12 13" at bounding box center [251, 413] width 146 height 46
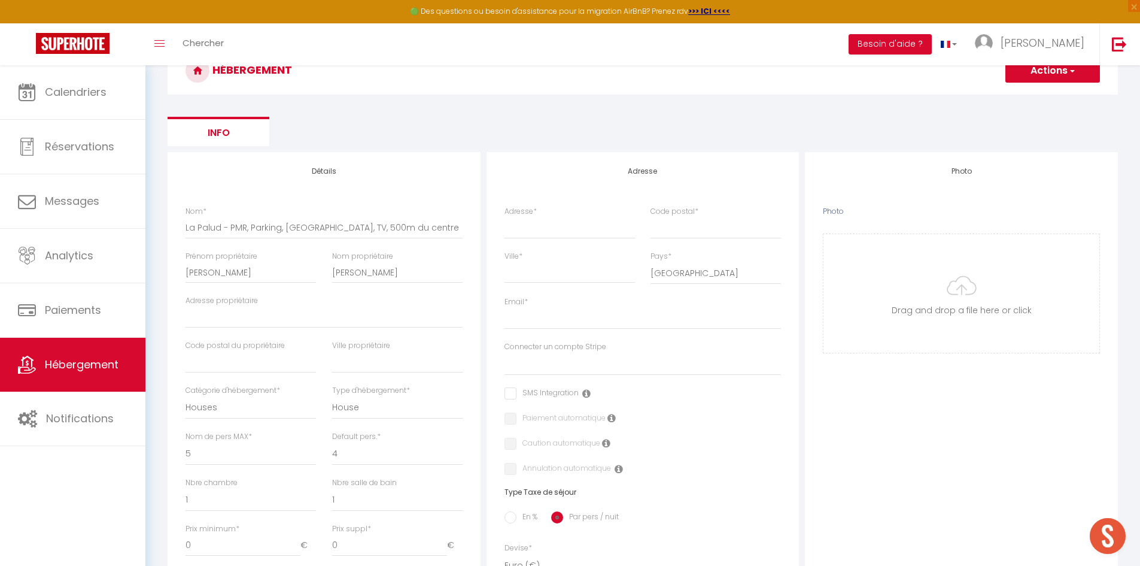
scroll to position [120, 0]
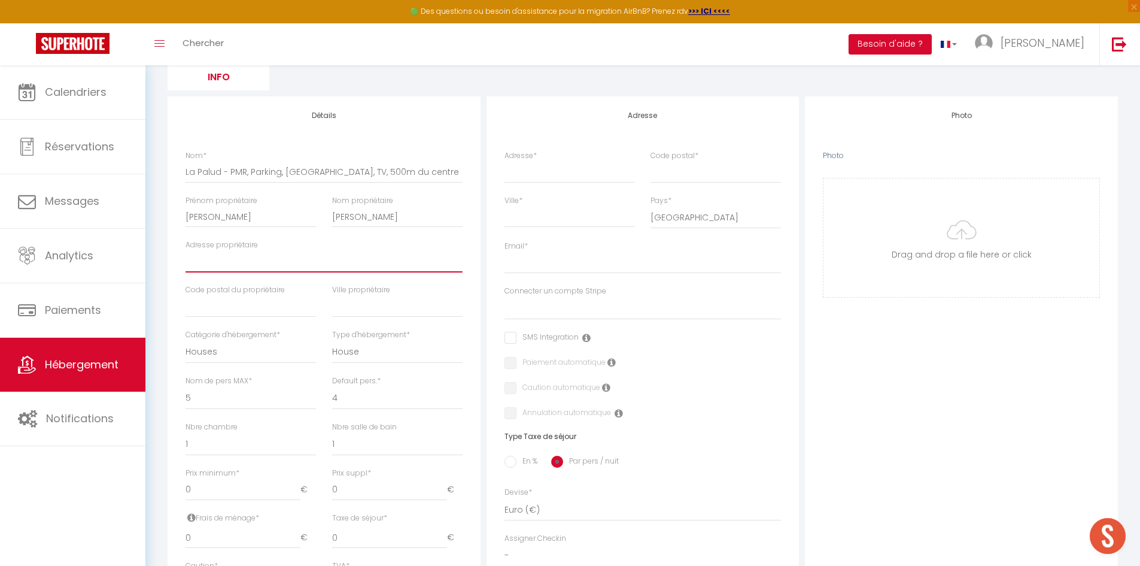
click at [252, 265] on input "Adresse propriétaire" at bounding box center [324, 262] width 277 height 22
click at [235, 266] on input "Adresse propriétaire" at bounding box center [324, 262] width 277 height 22
paste input "[STREET_ADDRESS]"
click at [287, 259] on input "[STREET_ADDRESS]" at bounding box center [324, 262] width 277 height 22
drag, startPoint x: 287, startPoint y: 259, endPoint x: 302, endPoint y: 259, distance: 15.0
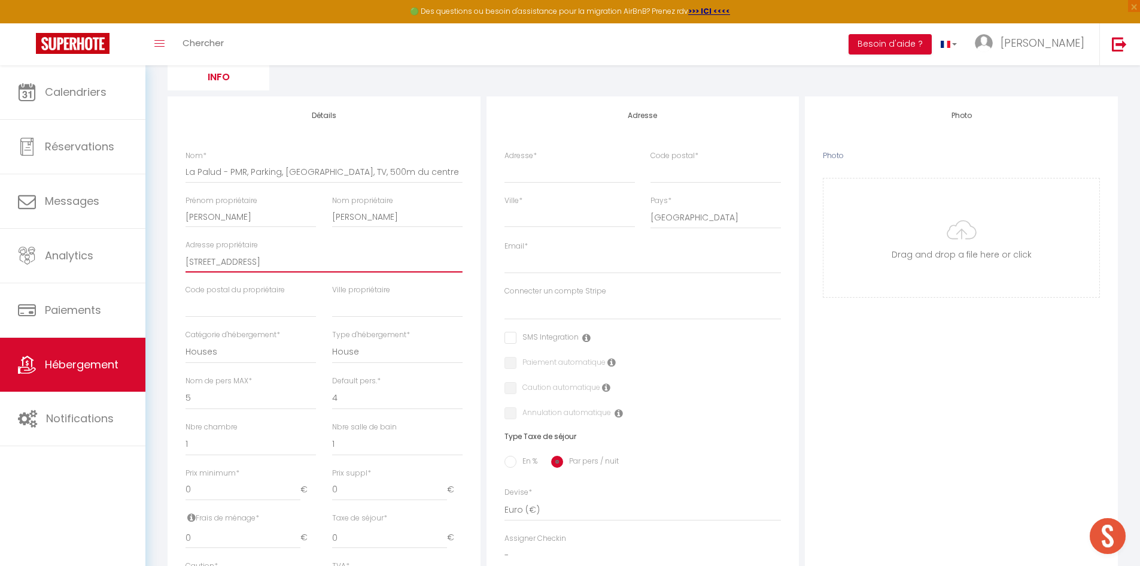
click at [302, 259] on input "[STREET_ADDRESS]" at bounding box center [324, 262] width 277 height 22
click at [279, 313] on input "text" at bounding box center [251, 307] width 130 height 22
paste input "[STREET_ADDRESS]"
drag, startPoint x: 254, startPoint y: 305, endPoint x: 173, endPoint y: 303, distance: 81.4
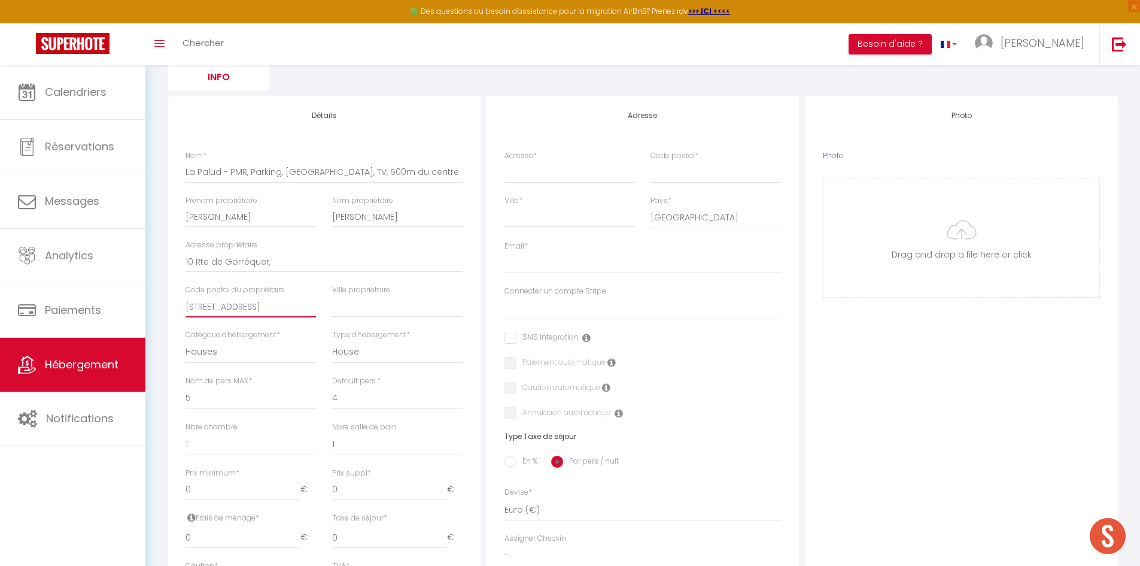
click at [173, 303] on div "Détails Nom * La Palud - PMR, Parking, [GEOGRAPHIC_DATA], TV, 500m du centre Pr…" at bounding box center [324, 430] width 313 height 669
click at [215, 308] on input "29180 Locronan" at bounding box center [251, 307] width 130 height 22
drag, startPoint x: 215, startPoint y: 308, endPoint x: 248, endPoint y: 306, distance: 33.0
click at [248, 306] on input "29180 Locronan" at bounding box center [251, 307] width 130 height 22
click at [365, 311] on input "text" at bounding box center [397, 307] width 130 height 22
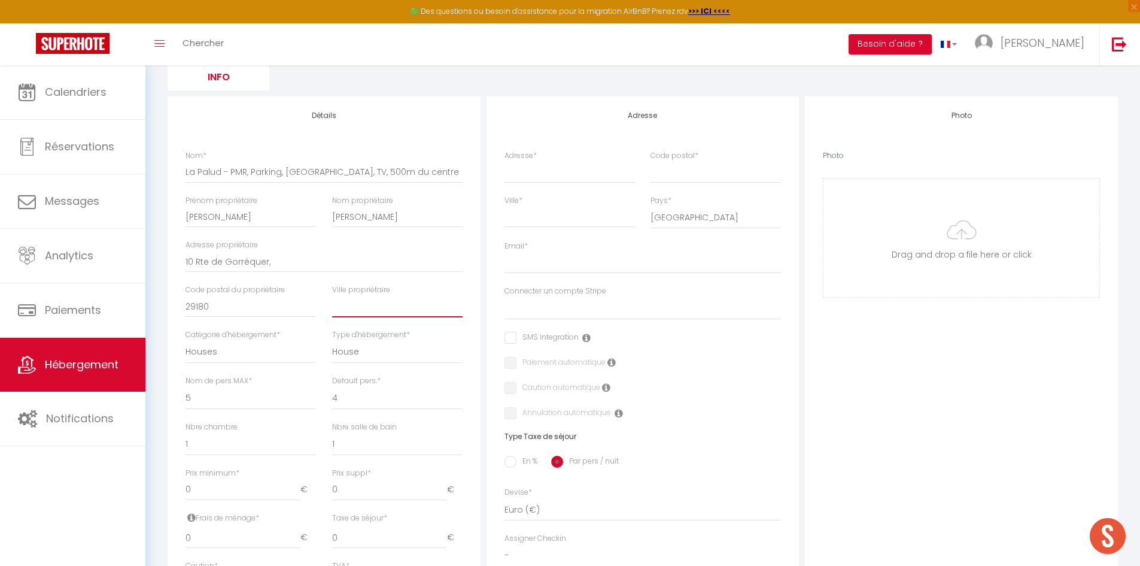
paste input "[STREET_ADDRESS]"
drag, startPoint x: 426, startPoint y: 306, endPoint x: 304, endPoint y: 304, distance: 122.1
click at [304, 304] on div "Nom * La Palud - PMR, Parking, [GEOGRAPHIC_DATA], TV, 500m du centre Prénom pro…" at bounding box center [324, 308] width 293 height 317
click at [399, 307] on input "Locronan" at bounding box center [397, 307] width 130 height 22
click at [570, 181] on input "Adresse *" at bounding box center [570, 172] width 130 height 22
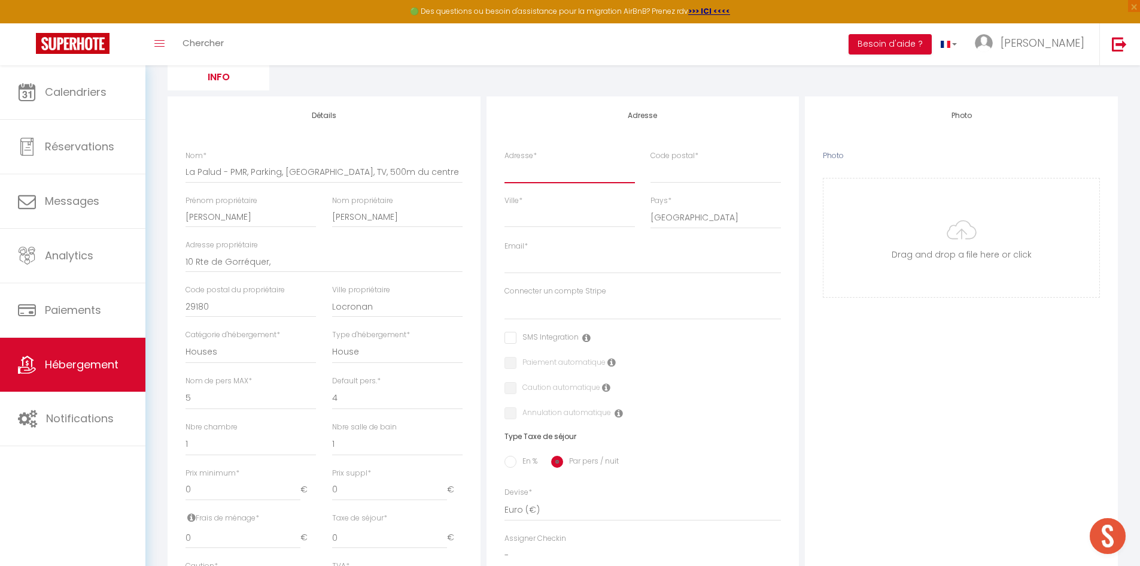
paste input "[STREET_ADDRESS]"
drag, startPoint x: 561, startPoint y: 170, endPoint x: 669, endPoint y: 168, distance: 107.8
click at [669, 168] on div "Adresse * [STREET_ADDRESS] Code postal *" at bounding box center [643, 172] width 293 height 45
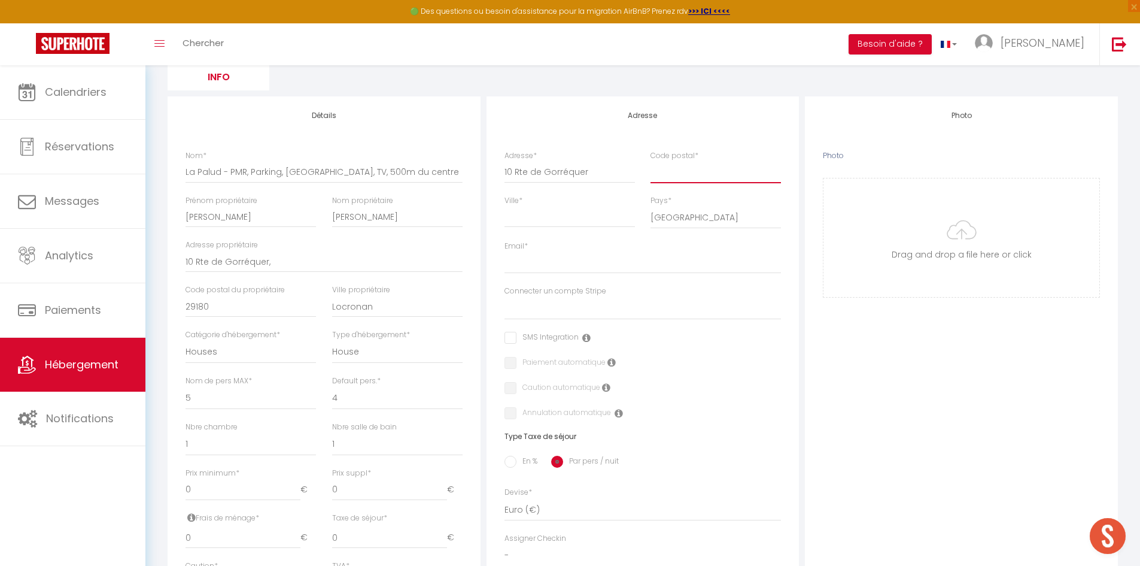
click at [669, 168] on input "Code postal *" at bounding box center [716, 172] width 130 height 22
paste input "[STREET_ADDRESS]"
drag, startPoint x: 721, startPoint y: 168, endPoint x: 590, endPoint y: 166, distance: 131.1
click at [590, 166] on div "Adresse * [STREET_ADDRESS] Code postal * [STREET_ADDRESS]" at bounding box center [643, 172] width 293 height 45
click at [688, 172] on input "29180 Locronan" at bounding box center [716, 172] width 130 height 22
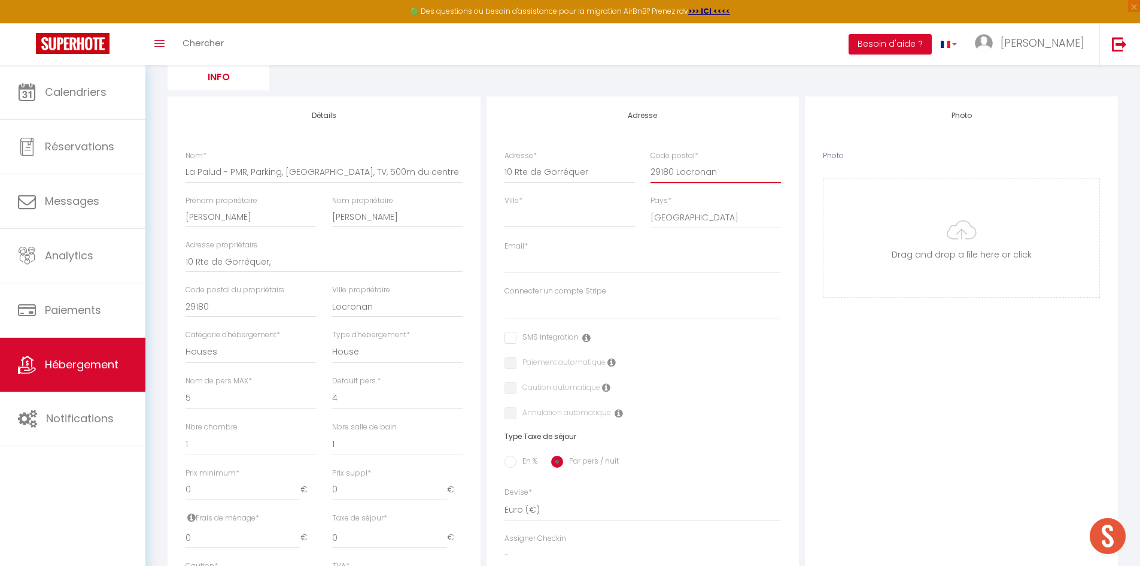
click at [688, 172] on input "29180 Locronan" at bounding box center [716, 172] width 130 height 22
click at [577, 215] on input "Ville *" at bounding box center [570, 217] width 130 height 22
paste input "[STREET_ADDRESS]"
drag, startPoint x: 594, startPoint y: 218, endPoint x: 465, endPoint y: 214, distance: 129.9
click at [465, 214] on div "Détails Nom * La Palud - PMR, Parking, [GEOGRAPHIC_DATA], TV, 500m du centre Pr…" at bounding box center [643, 477] width 957 height 763
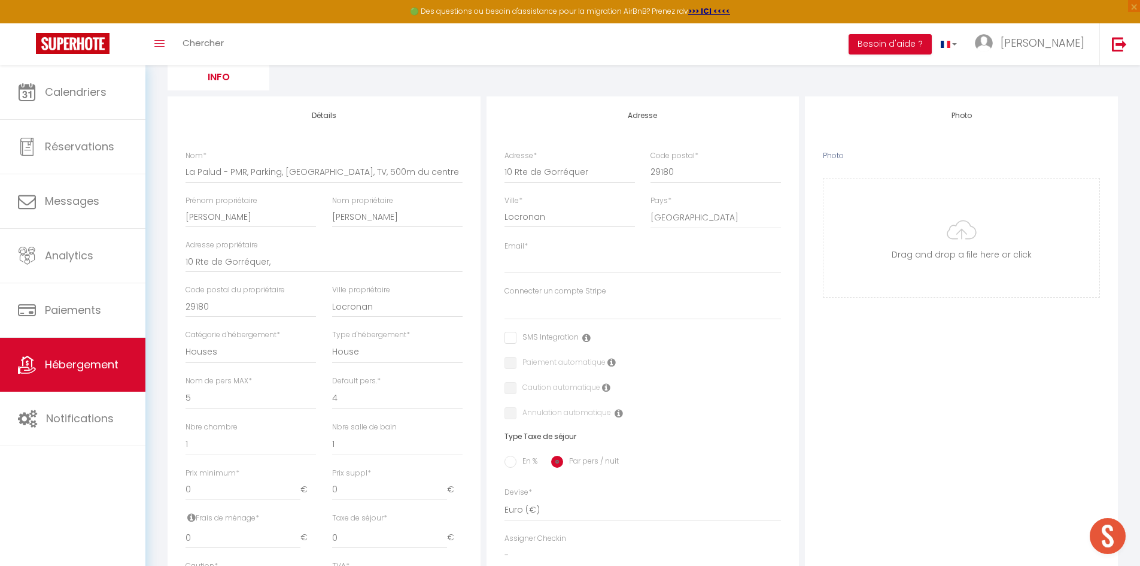
click at [488, 256] on div "Adresse Adresse * [STREET_ADDRESS] [GEOGRAPHIC_DATA] [GEOGRAPHIC_DATA] [GEOGRAP…" at bounding box center [643, 368] width 313 height 544
click at [508, 264] on input "Email *" at bounding box center [643, 263] width 277 height 22
paste input "[EMAIL_ADDRESS][DOMAIN_NAME]"
click at [575, 308] on select "Conciergerie Pro" at bounding box center [643, 308] width 277 height 23
click at [505, 297] on select "Conciergerie Pro" at bounding box center [643, 308] width 277 height 23
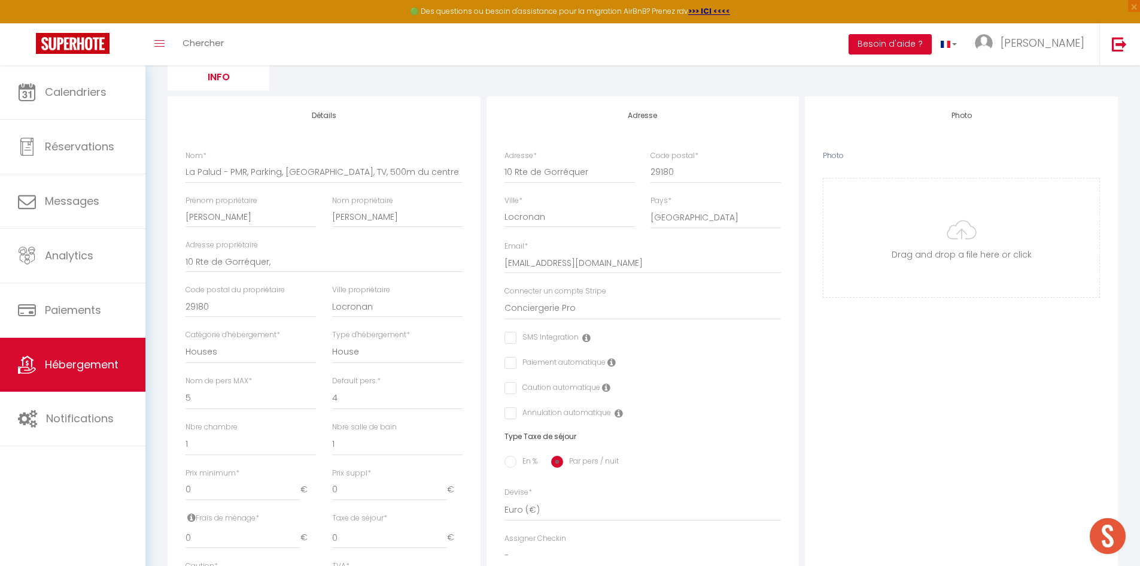
click at [495, 298] on div "Adresse Adresse * [STREET_ADDRESS] [GEOGRAPHIC_DATA] [GEOGRAPHIC_DATA] [GEOGRAP…" at bounding box center [643, 368] width 313 height 544
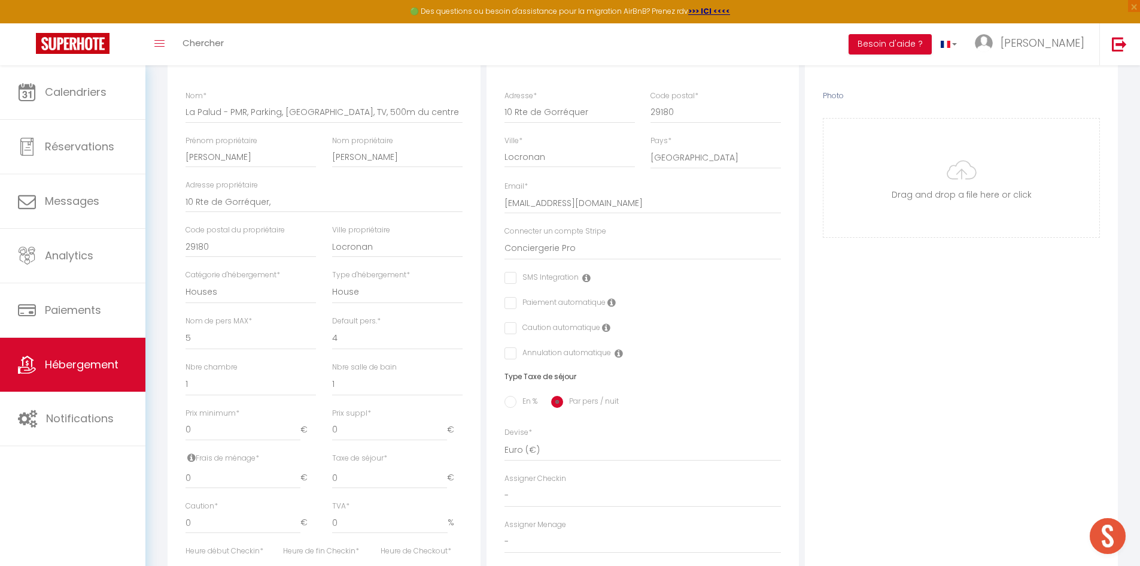
scroll to position [250, 0]
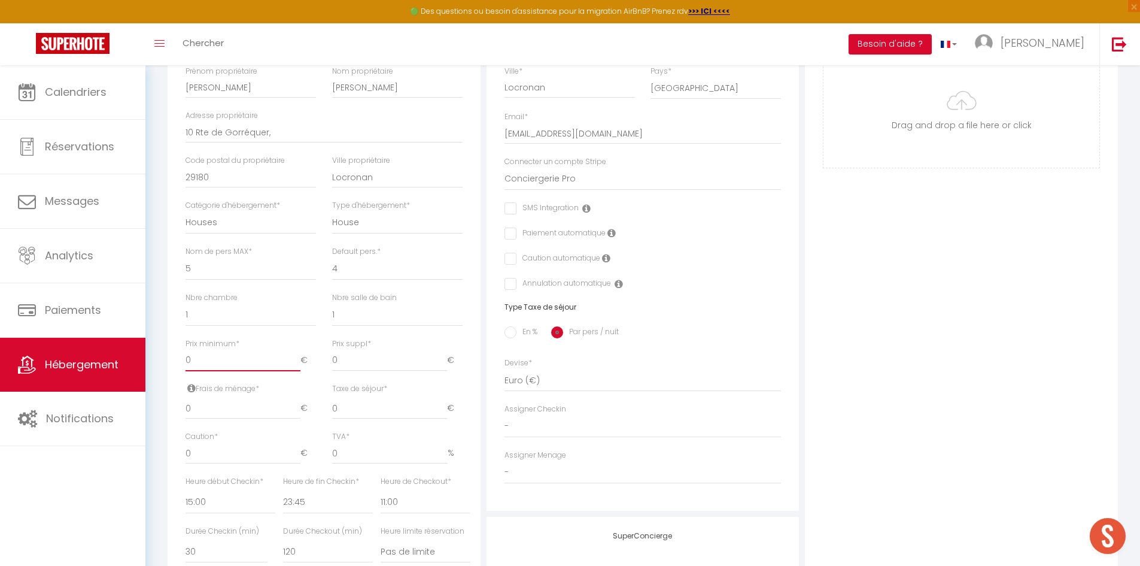
click at [217, 359] on input "0" at bounding box center [243, 361] width 115 height 22
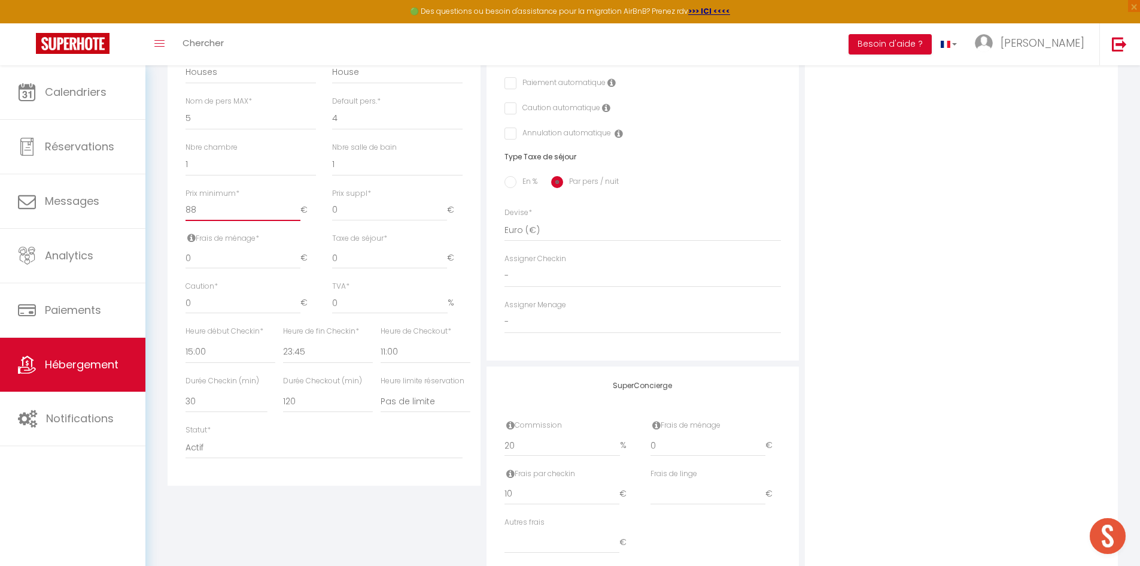
scroll to position [400, 0]
click at [166, 273] on div "Détails Nom * La Palud - PMR, Parking, [GEOGRAPHIC_DATA], TV, 500m du centre Pr…" at bounding box center [324, 197] width 319 height 763
click at [228, 256] on input "0" at bounding box center [243, 258] width 115 height 22
click at [160, 247] on div "Retourner vers HÉBERGEMENT Actions Enregistrer Info Modèle personnalisé × Titre…" at bounding box center [643, 129] width 966 height 900
click at [223, 298] on input "0" at bounding box center [243, 303] width 115 height 22
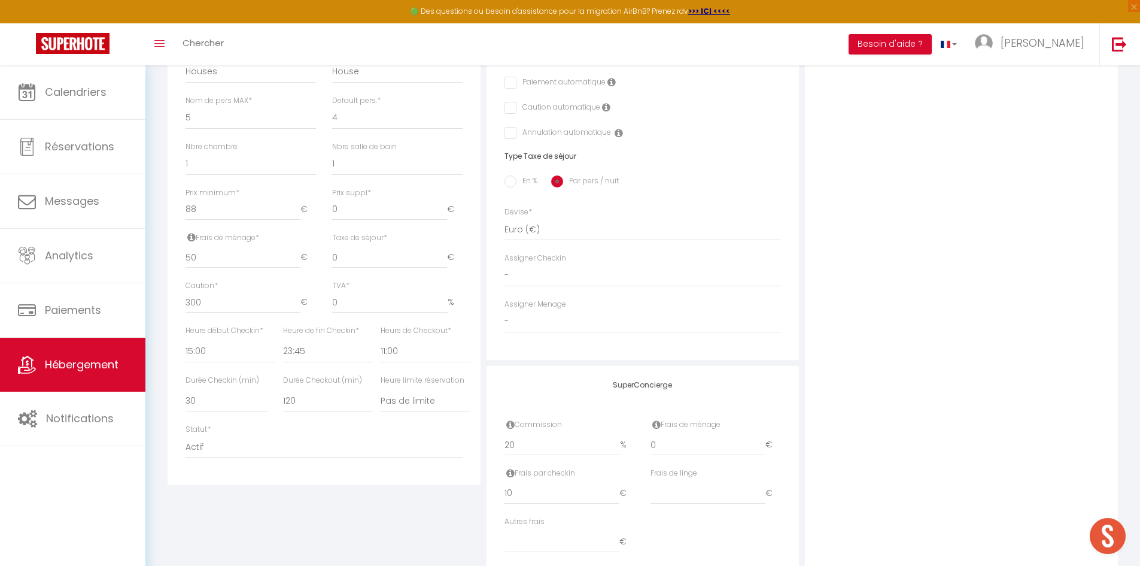
click at [168, 302] on div "Détails Nom * La Palud - PMR, Parking, [GEOGRAPHIC_DATA], TV, 500m du centre Pr…" at bounding box center [324, 150] width 313 height 669
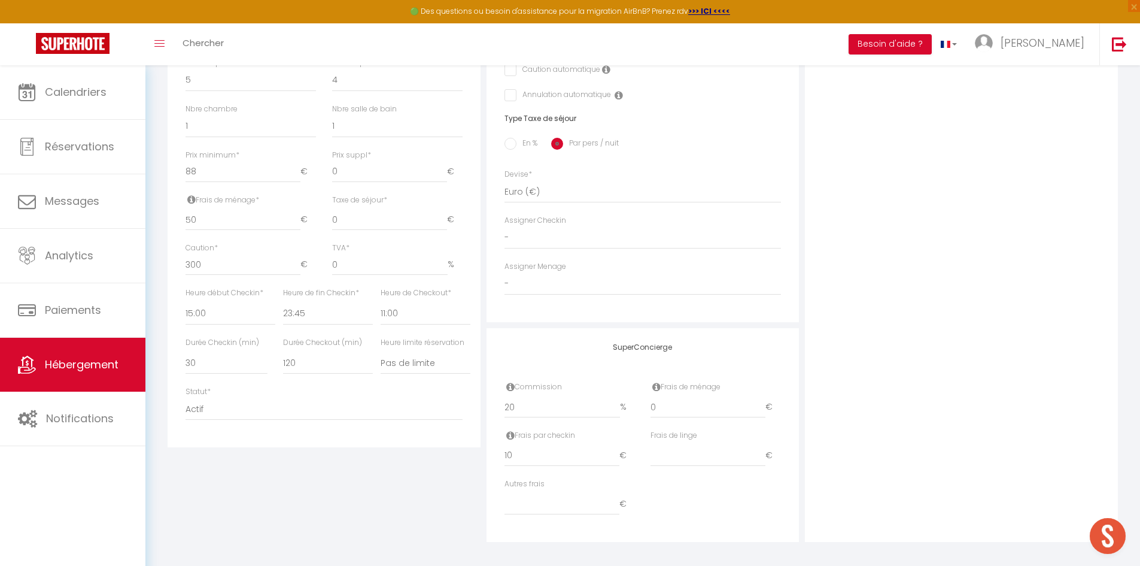
scroll to position [439, 0]
click at [224, 317] on select "00:00 00:15 00:30 00:45 01:00 01:15 01:30 01:45 02:00 02:15 02:30 02:45 03:00" at bounding box center [231, 312] width 90 height 23
click at [186, 301] on select "00:00 00:15 00:30 00:45 01:00 01:15 01:30 01:45 02:00 02:15 02:30 02:45 03:00" at bounding box center [231, 312] width 90 height 23
click at [384, 310] on select "00:00 00:15 00:30 00:45 01:00 01:15 01:30 01:45 02:00 02:15 02:30 02:45 03:00" at bounding box center [426, 312] width 90 height 23
click at [381, 301] on select "00:00 00:15 00:30 00:45 01:00 01:15 01:30 01:45 02:00 02:15 02:30 02:45 03:00" at bounding box center [426, 312] width 90 height 23
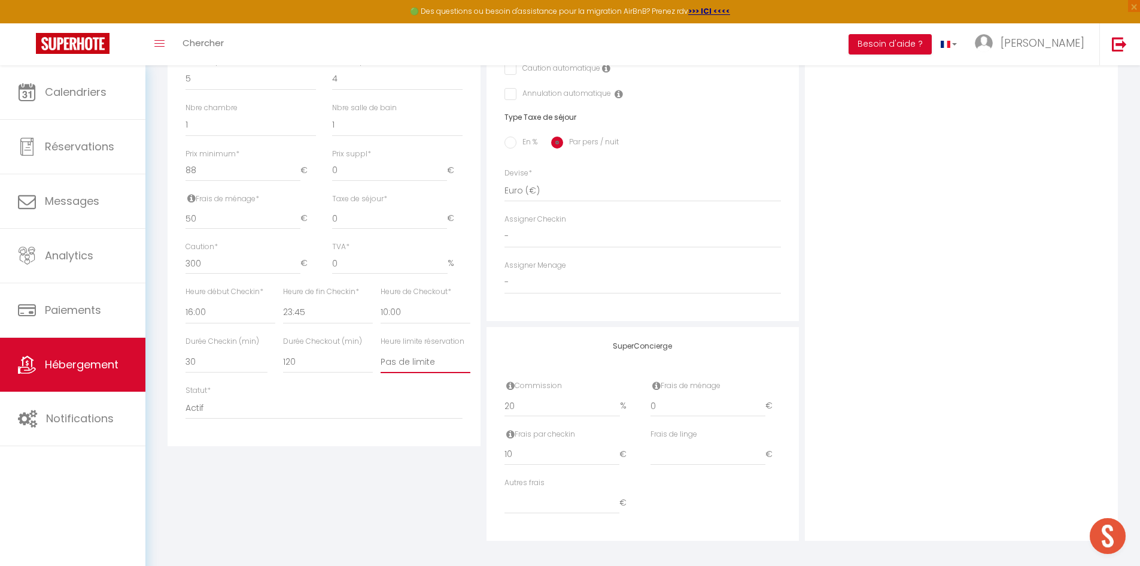
click at [402, 354] on select "Pas de limite 01:00 02:00 03:00 04:00 05:00 06:00 07:00 08:00 09:00 10:00 11:00…" at bounding box center [426, 361] width 90 height 23
click at [381, 350] on select "Pas de limite 01:00 02:00 03:00 04:00 05:00 06:00 07:00 08:00 09:00 10:00 11:00…" at bounding box center [426, 361] width 90 height 23
click at [395, 430] on div "Statut * Actif Pas actif" at bounding box center [324, 408] width 293 height 46
click at [730, 400] on input "0" at bounding box center [708, 406] width 115 height 22
click at [840, 414] on div "Photo Photo Drag and drop a file here or click Ooops, something wrong appended.…" at bounding box center [961, 158] width 313 height 763
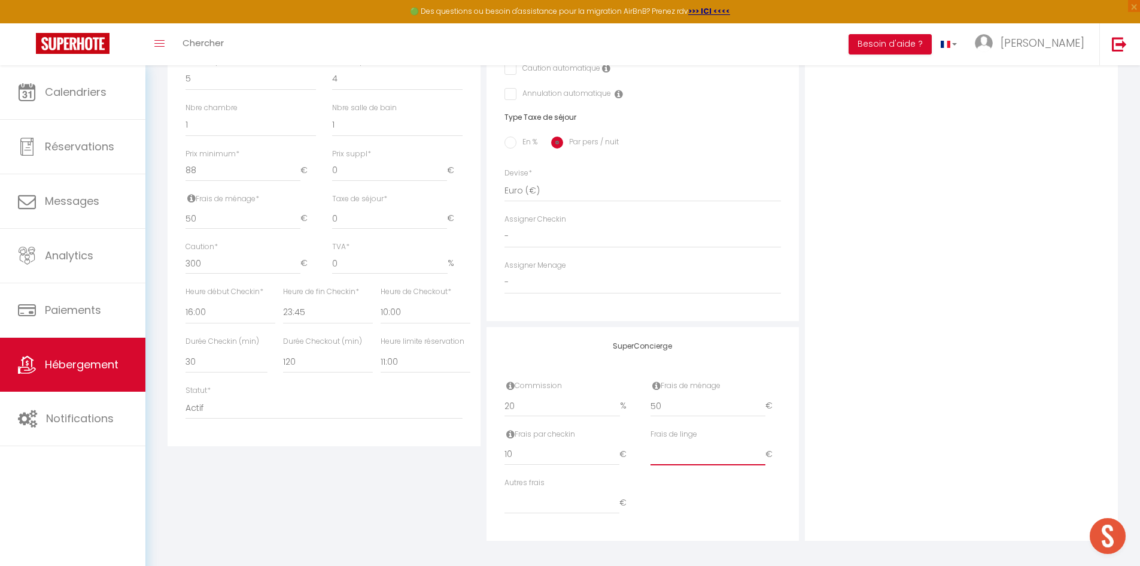
click at [705, 463] on input "number" at bounding box center [708, 455] width 115 height 22
click at [590, 500] on input "number" at bounding box center [562, 503] width 115 height 22
click at [553, 438] on label "Frais par checkin" at bounding box center [540, 434] width 71 height 11
click at [554, 457] on input "10" at bounding box center [562, 455] width 115 height 22
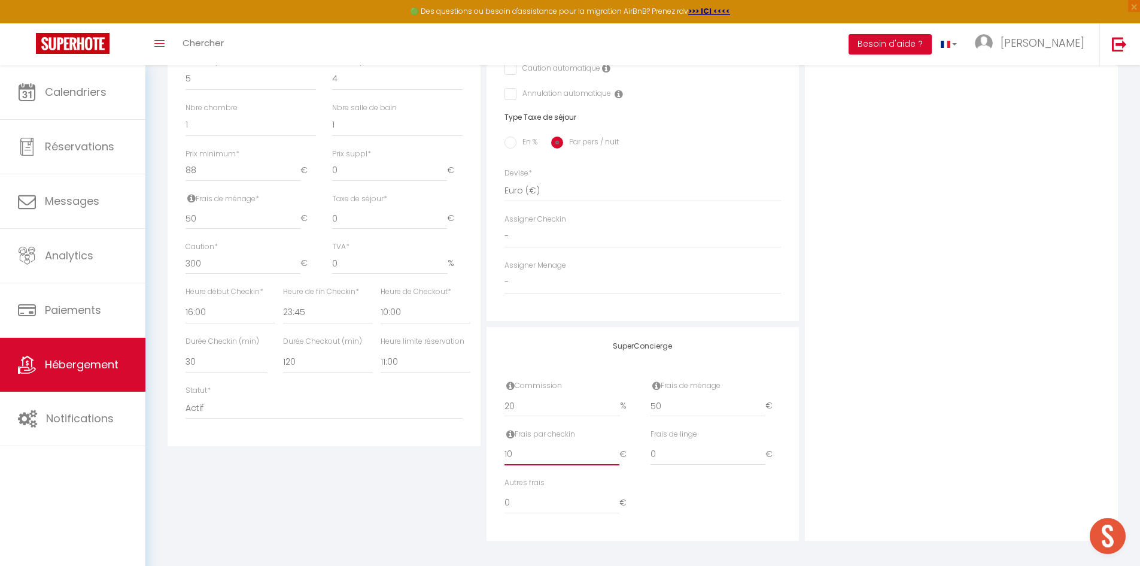
click at [554, 457] on input "10" at bounding box center [562, 455] width 115 height 22
click at [470, 448] on div "Détails Nom * La Palud - PMR, Parking, [GEOGRAPHIC_DATA], TV, 500m du centre Pr…" at bounding box center [324, 158] width 319 height 763
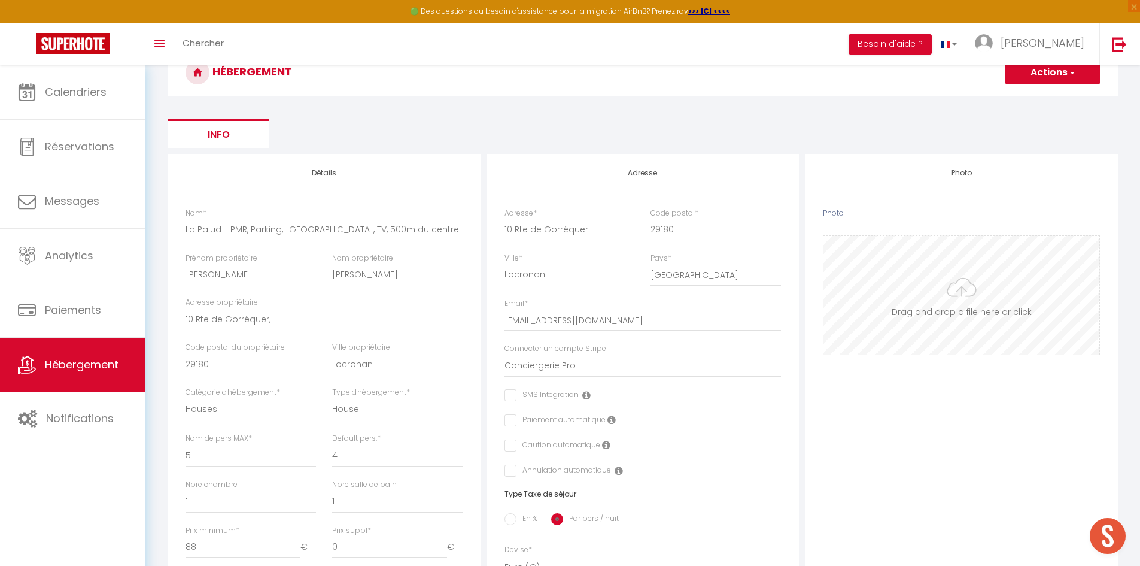
scroll to position [62, 0]
click at [973, 289] on input "Photo" at bounding box center [962, 296] width 276 height 119
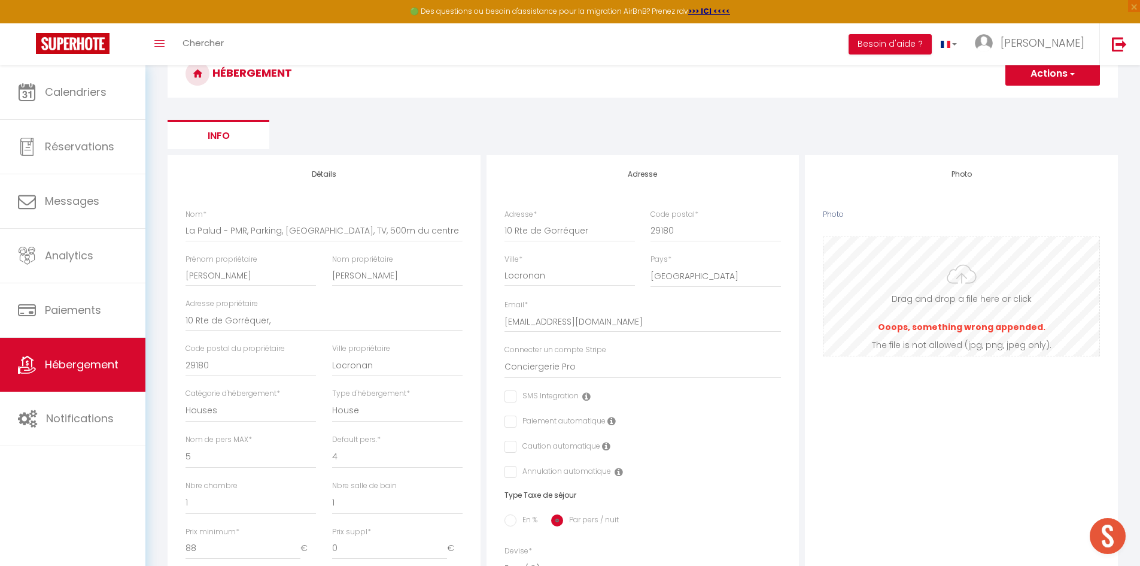
click at [961, 306] on input "Photo" at bounding box center [962, 296] width 276 height 119
click at [937, 302] on input "Photo" at bounding box center [962, 296] width 276 height 119
click at [943, 296] on input "Photo" at bounding box center [962, 296] width 276 height 119
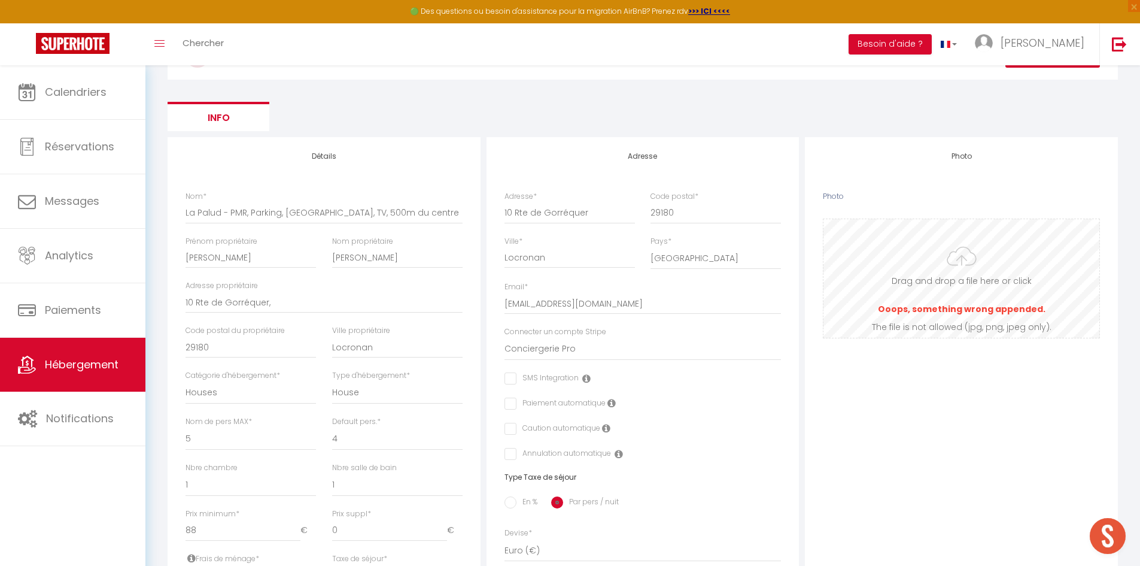
scroll to position [78, 0]
click at [949, 302] on input "Photo" at bounding box center [962, 280] width 276 height 119
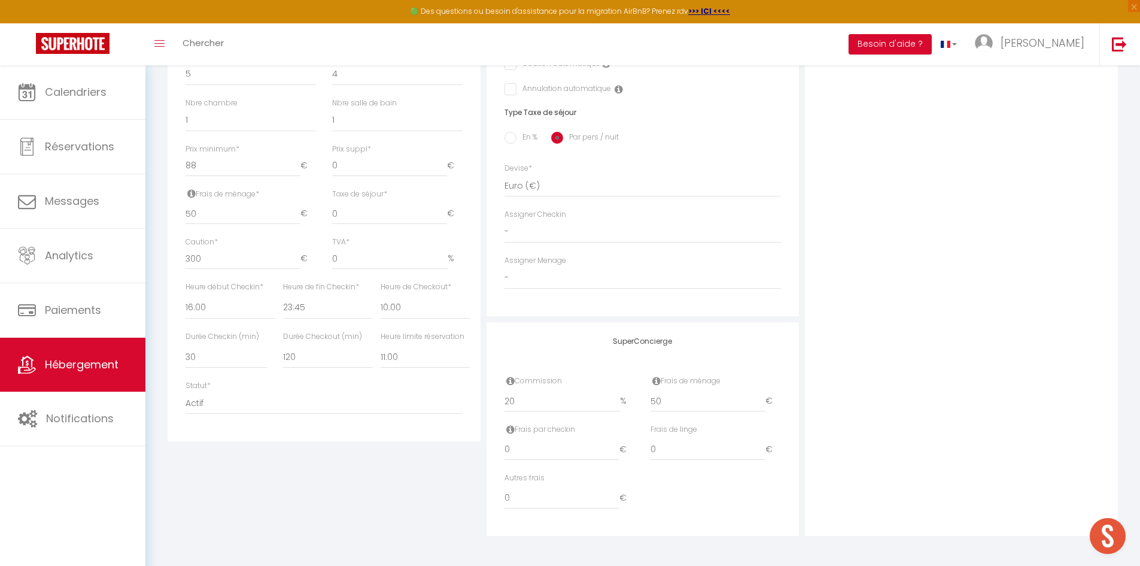
scroll to position [0, 0]
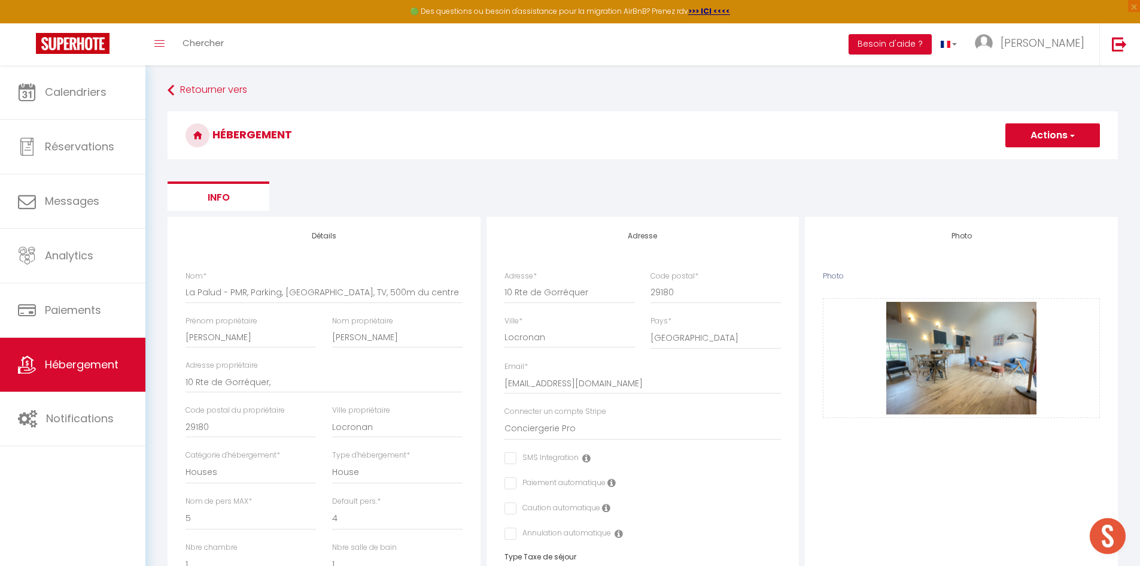
click at [1034, 141] on button "Actions" at bounding box center [1053, 135] width 95 height 24
click at [1039, 162] on input "Enregistrer" at bounding box center [1039, 162] width 44 height 12
click at [1040, 163] on input "Enregistrer" at bounding box center [1039, 162] width 44 height 12
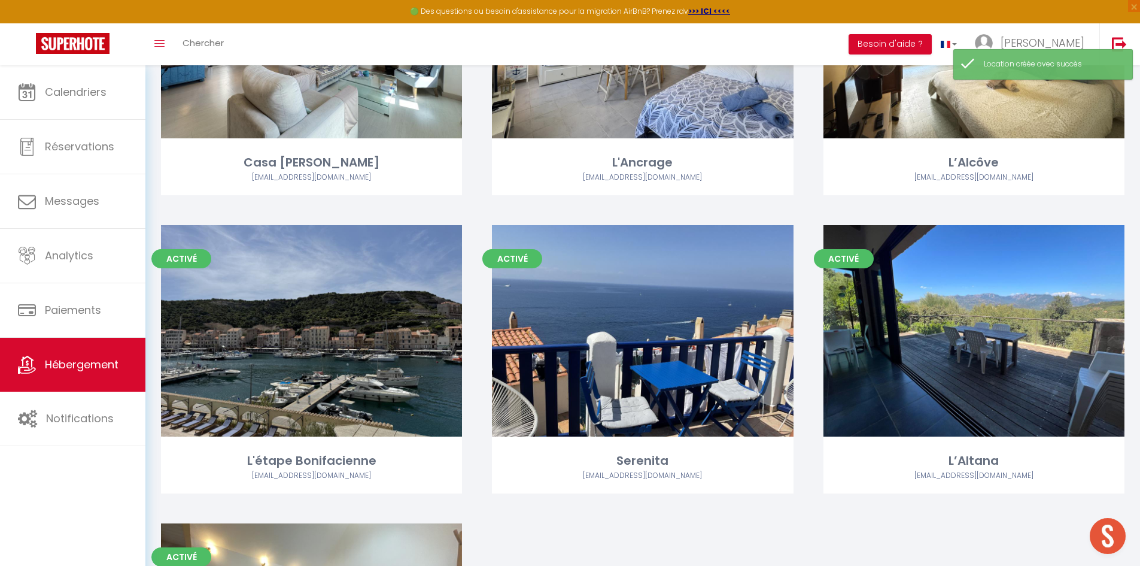
scroll to position [2574, 0]
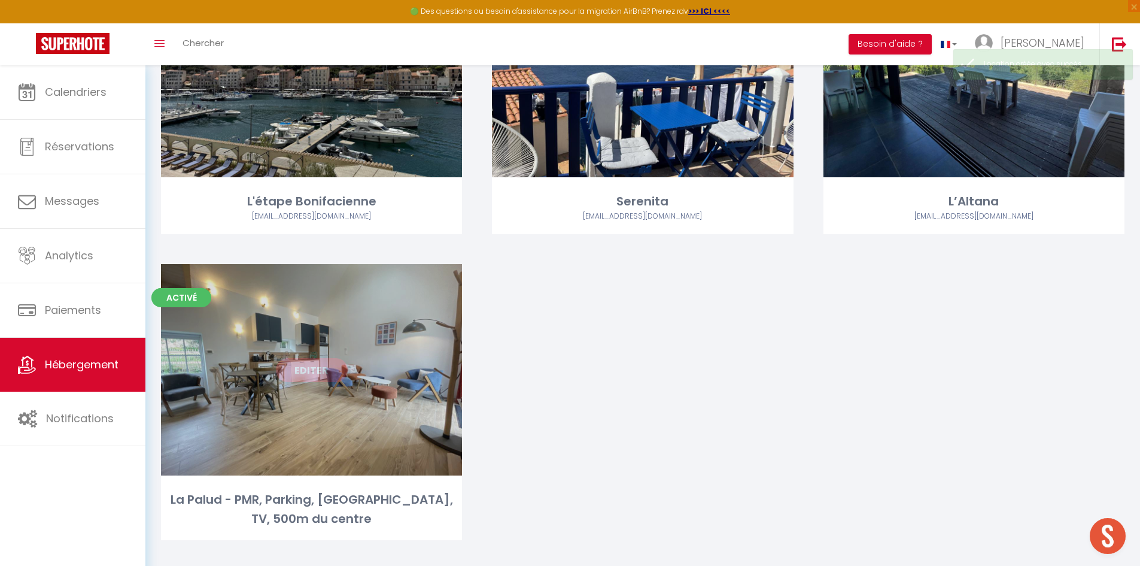
click at [309, 369] on link "Editer" at bounding box center [312, 370] width 72 height 24
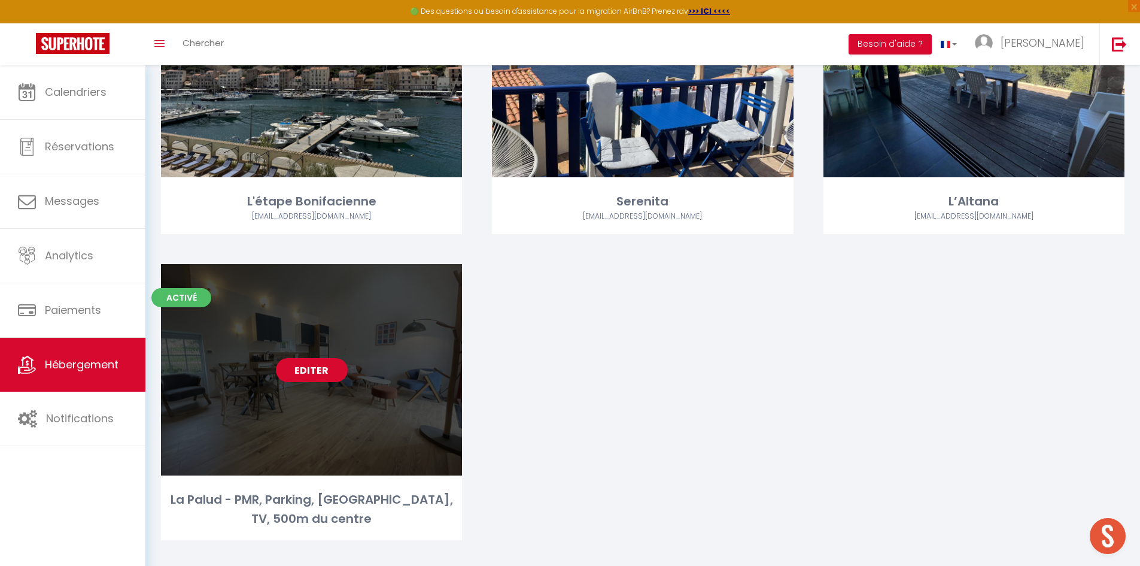
click at [309, 369] on link "Editer" at bounding box center [312, 370] width 72 height 24
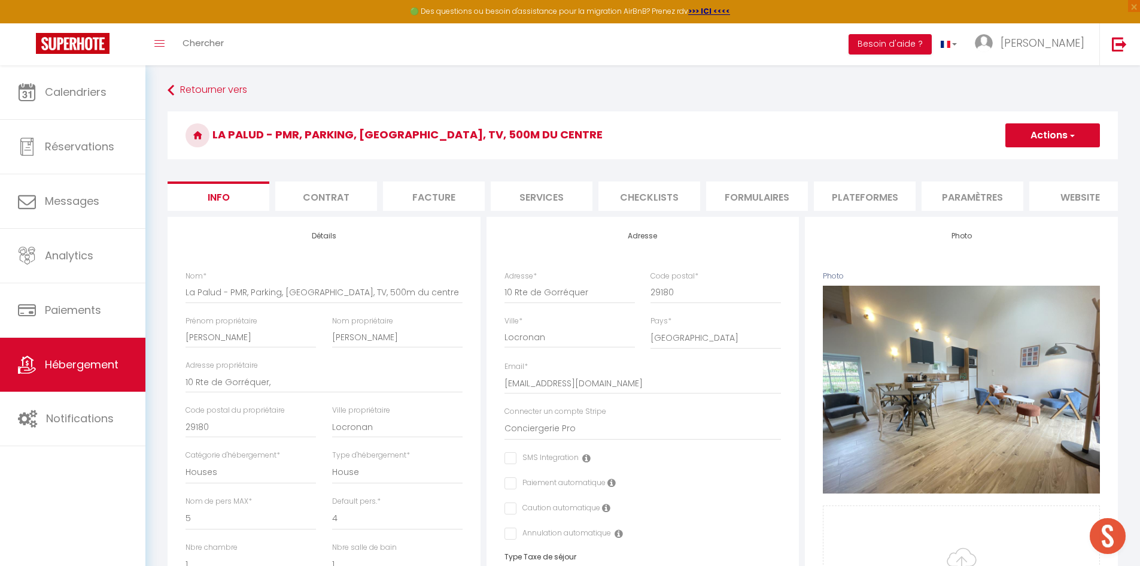
click at [773, 195] on li "Formulaires" at bounding box center [757, 195] width 102 height 29
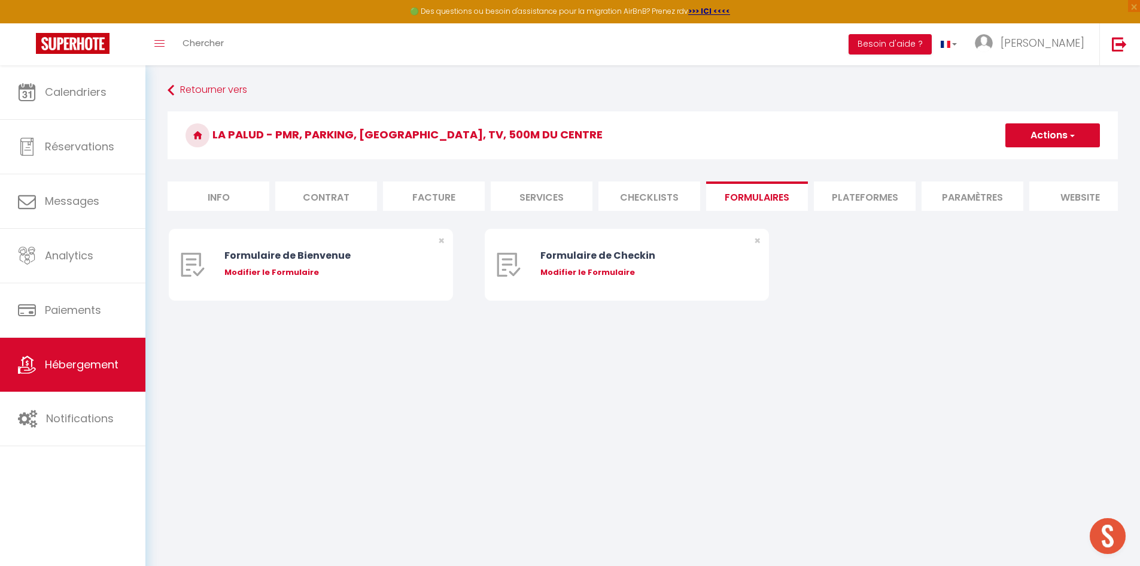
click at [415, 198] on li "Facture" at bounding box center [434, 195] width 102 height 29
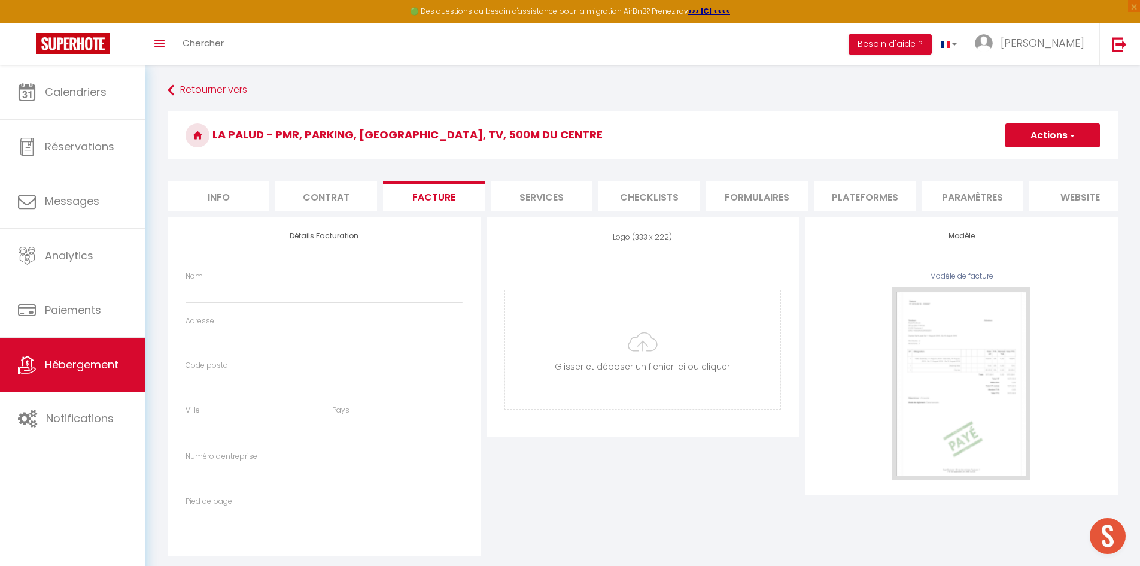
click at [311, 200] on li "Contrat" at bounding box center [326, 195] width 102 height 29
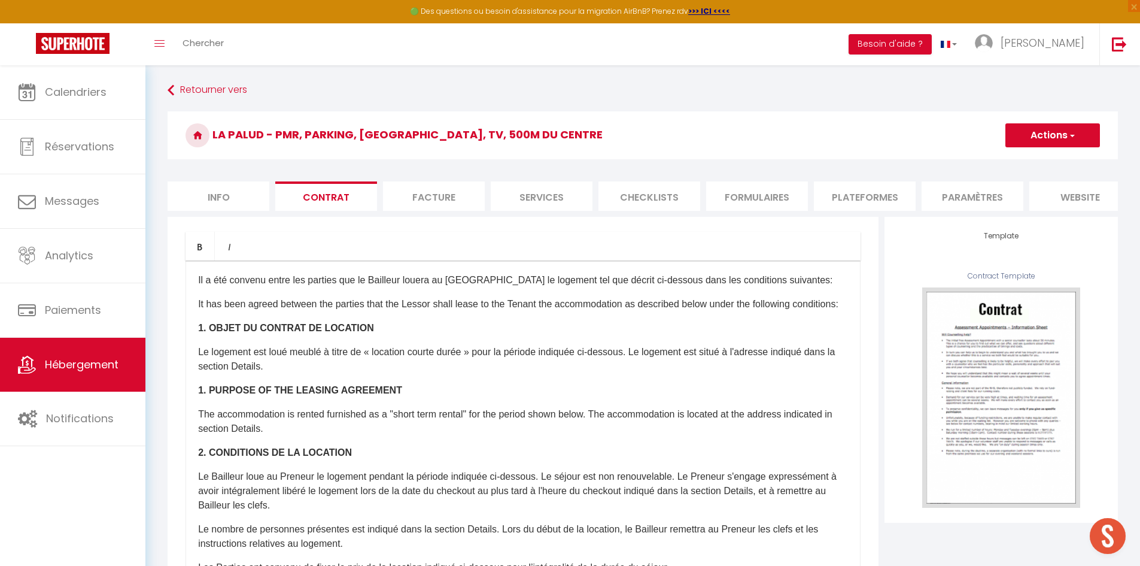
click at [460, 181] on li "Facture" at bounding box center [434, 195] width 102 height 29
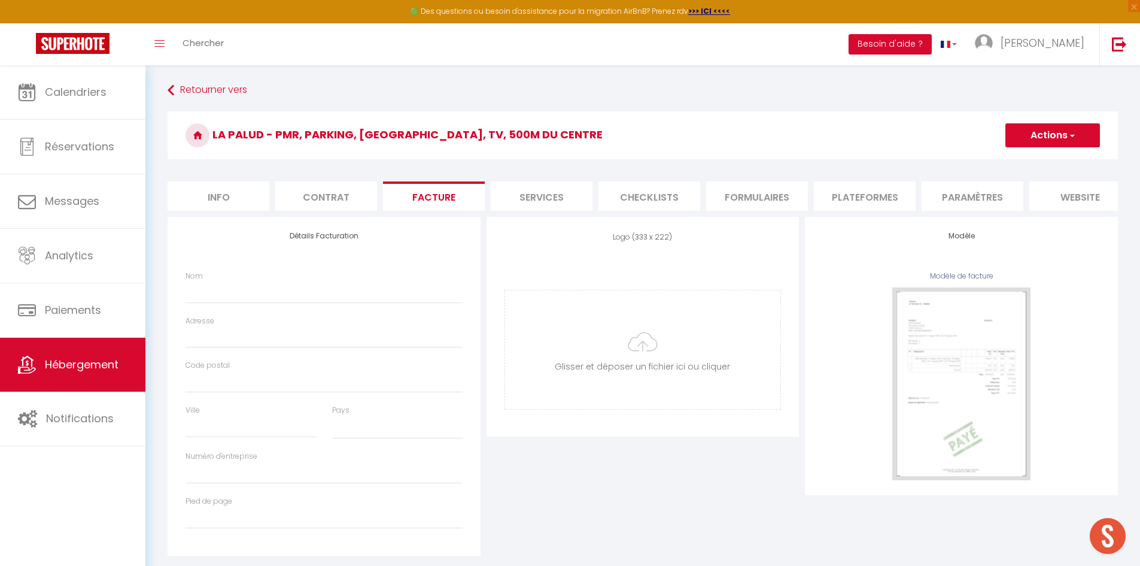
click at [550, 192] on li "Services" at bounding box center [542, 195] width 102 height 29
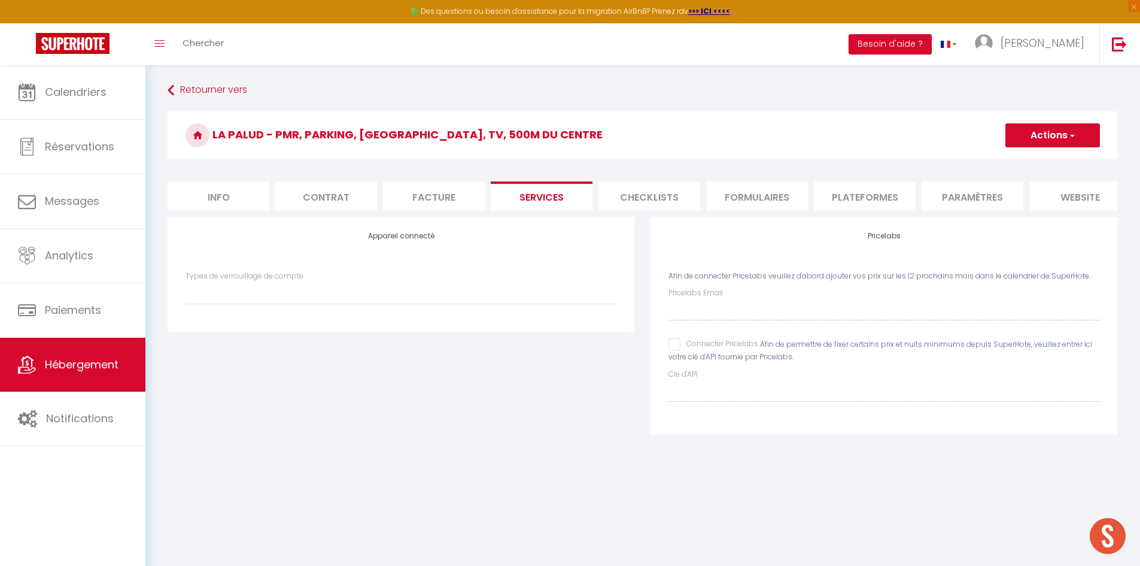
click at [634, 196] on li "Checklists" at bounding box center [650, 195] width 102 height 29
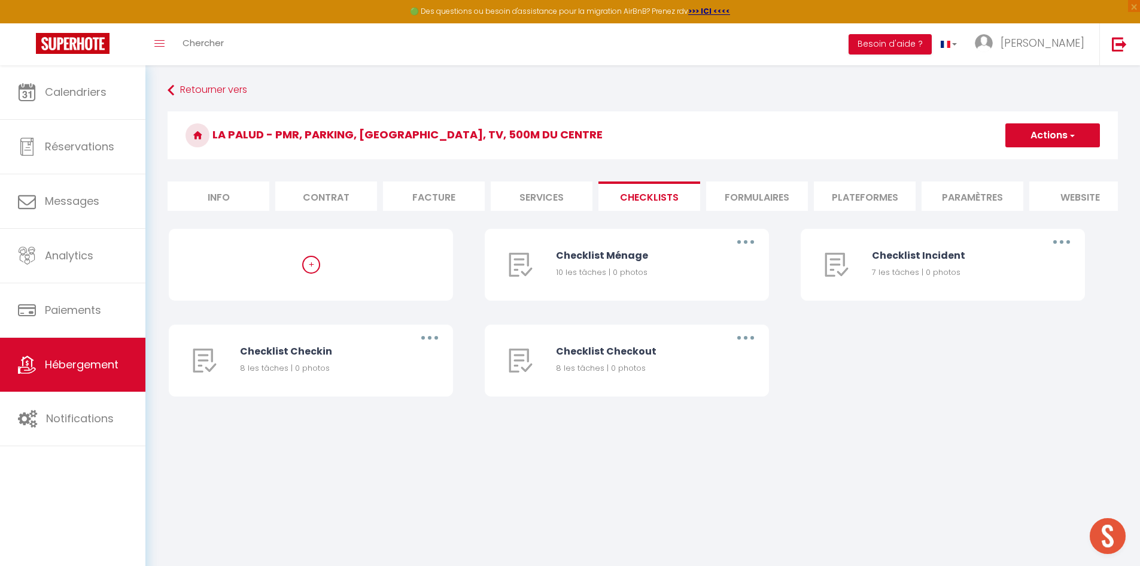
click at [750, 194] on li "Formulaires" at bounding box center [757, 195] width 102 height 29
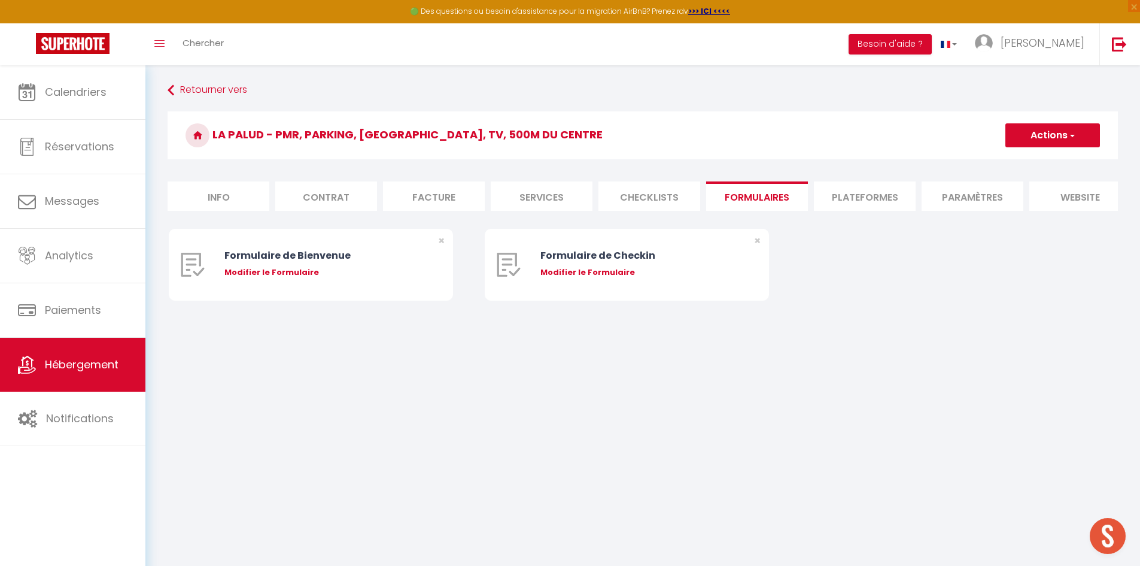
click at [844, 193] on li "Plateformes" at bounding box center [865, 195] width 102 height 29
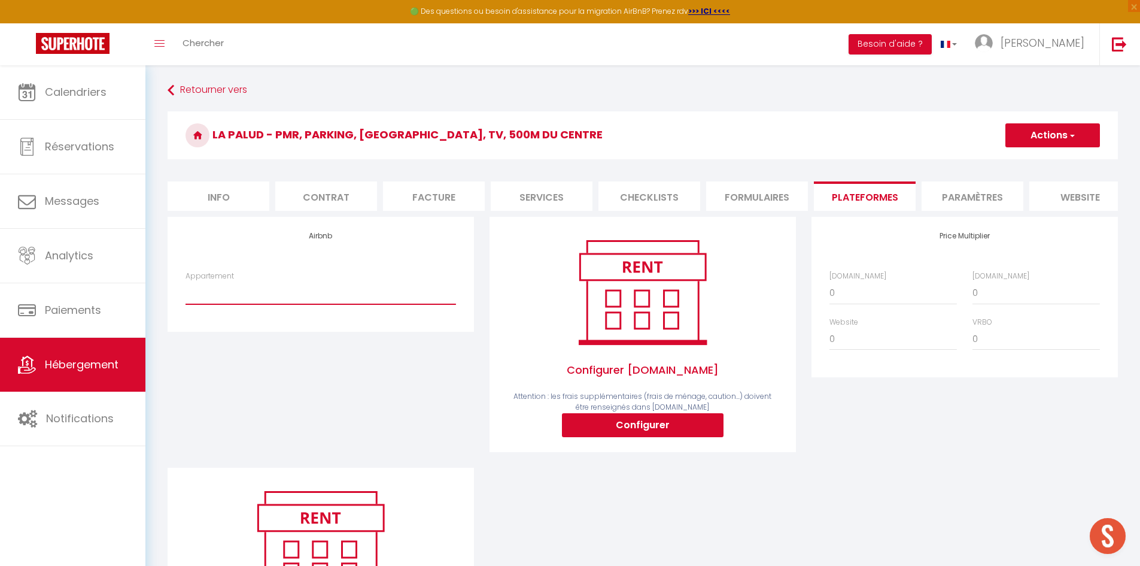
click at [362, 304] on select "La Palud - PMR, Parking, [GEOGRAPHIC_DATA], TV, 500m du centre - [EMAIL_ADDRESS…" at bounding box center [321, 292] width 271 height 23
click at [186, 290] on select "La Palud - PMR, Parking, [GEOGRAPHIC_DATA], TV, 500m du centre - [EMAIL_ADDRESS…" at bounding box center [321, 292] width 271 height 23
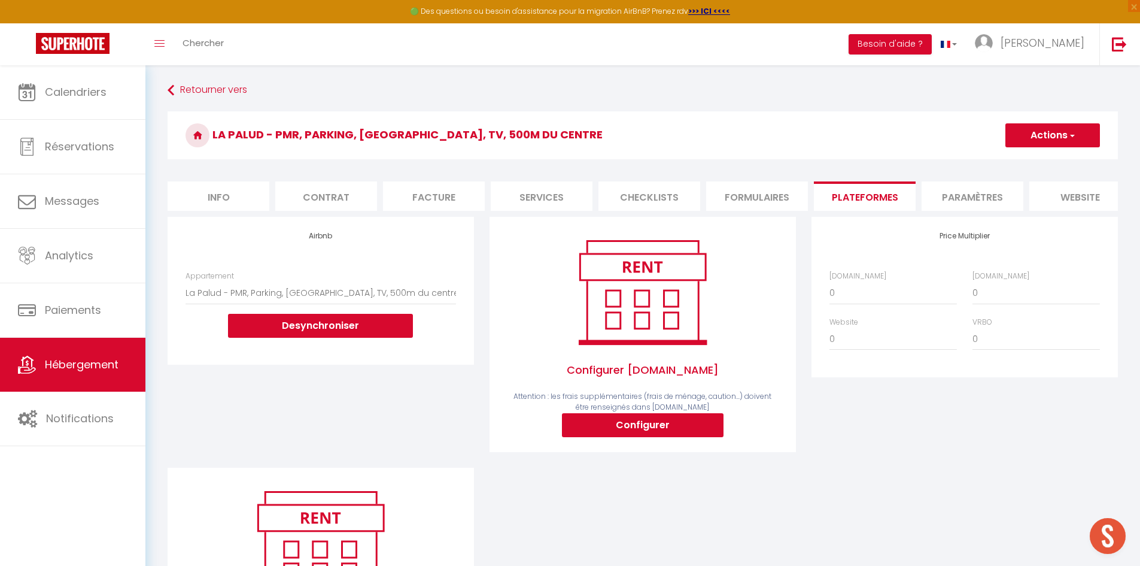
click at [1060, 144] on button "Actions" at bounding box center [1053, 135] width 95 height 24
click at [1060, 166] on link "Enregistrer" at bounding box center [1052, 162] width 95 height 16
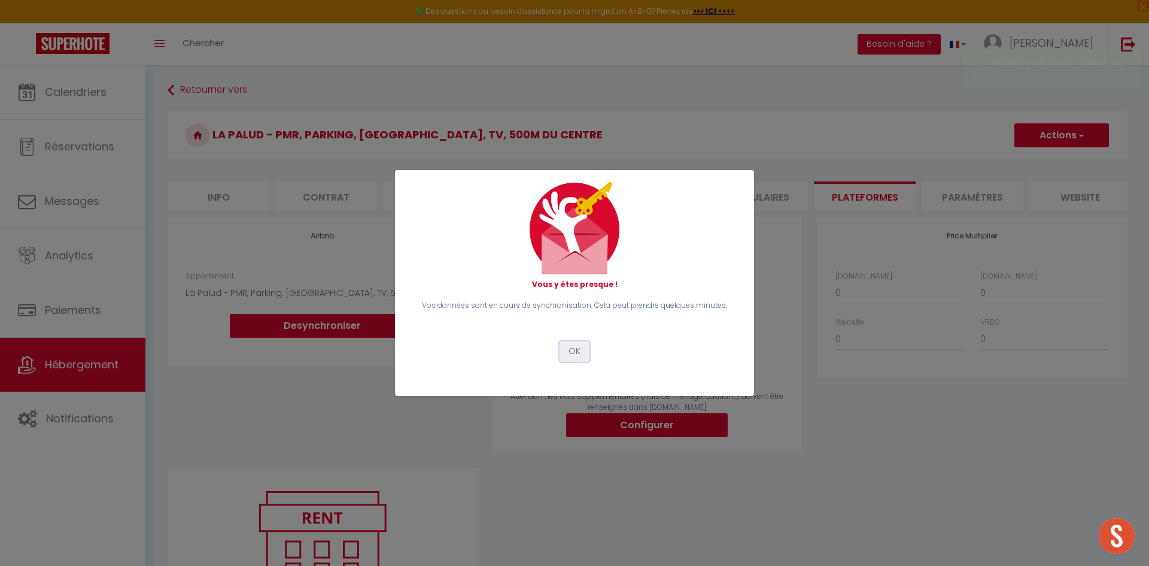
click at [570, 345] on button "OK" at bounding box center [575, 351] width 30 height 20
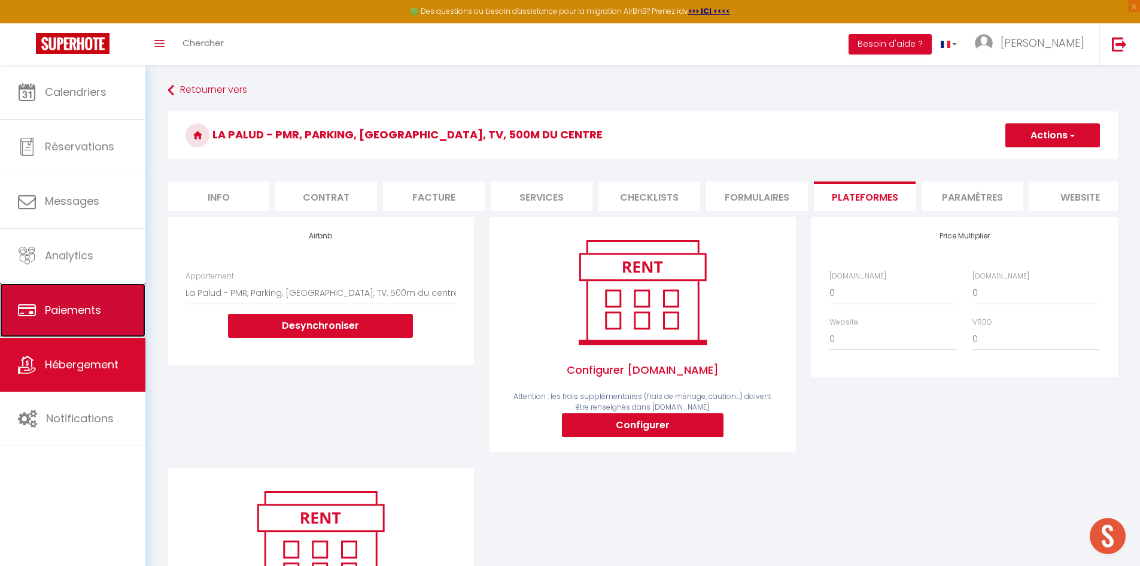
click at [75, 295] on link "Paiements" at bounding box center [72, 310] width 145 height 54
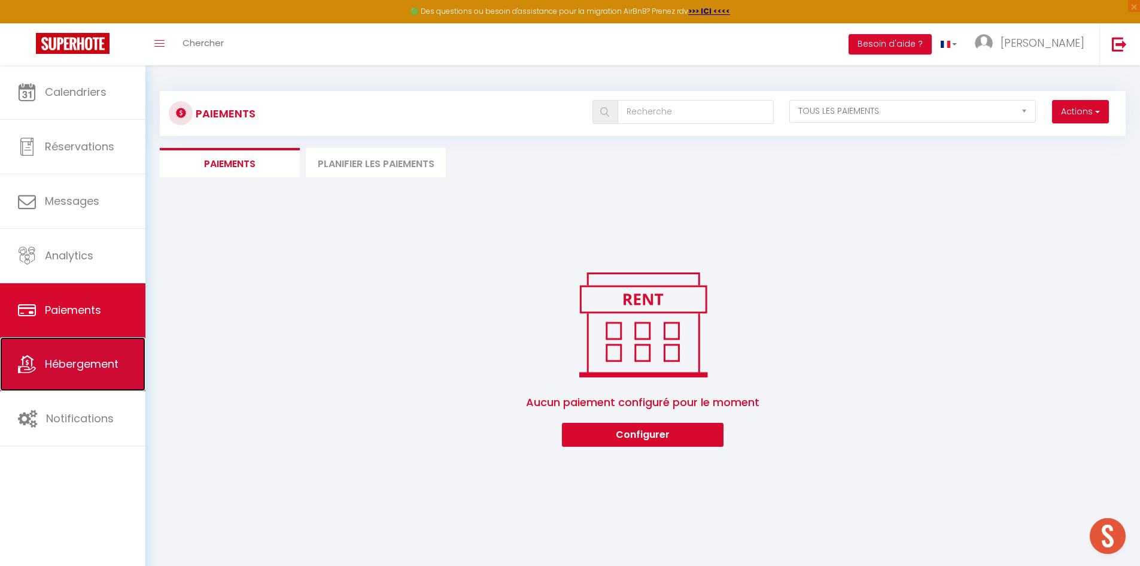
click at [99, 372] on link "Hébergement" at bounding box center [72, 364] width 145 height 54
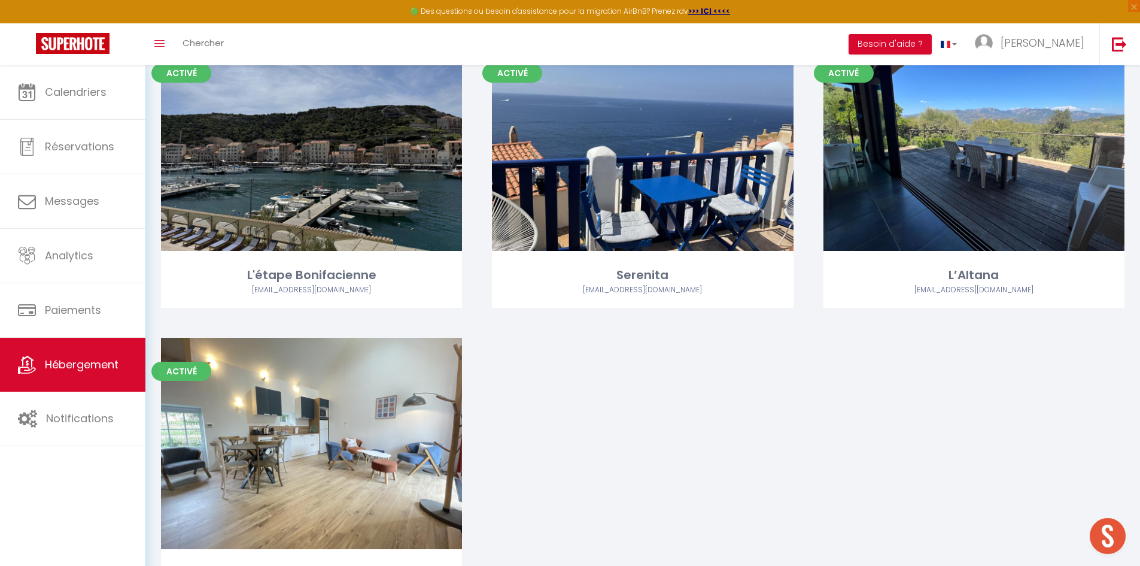
scroll to position [2585, 0]
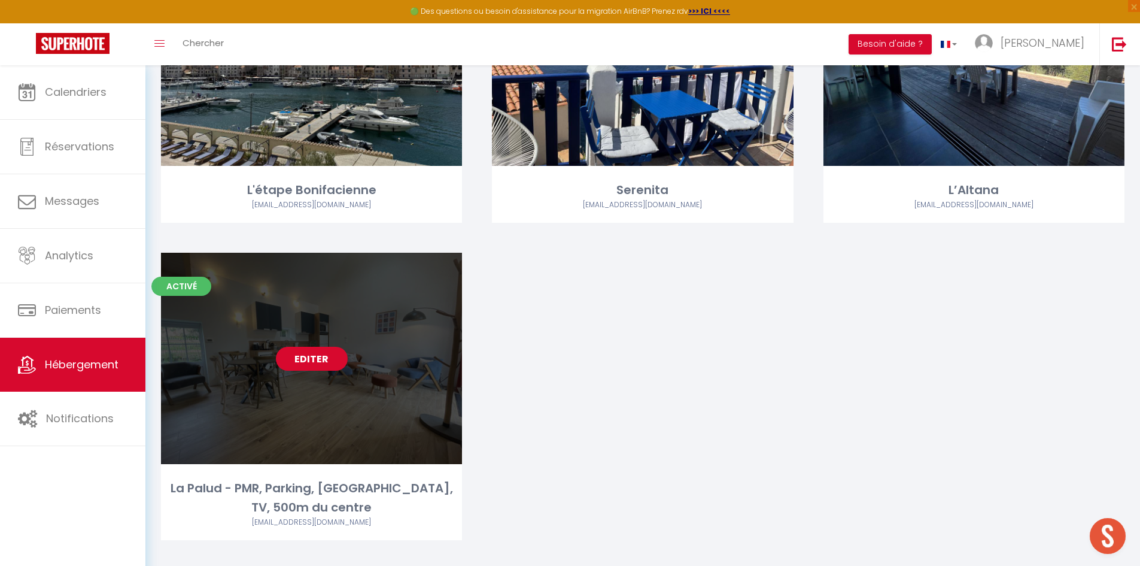
click at [314, 356] on link "Editer" at bounding box center [312, 359] width 72 height 24
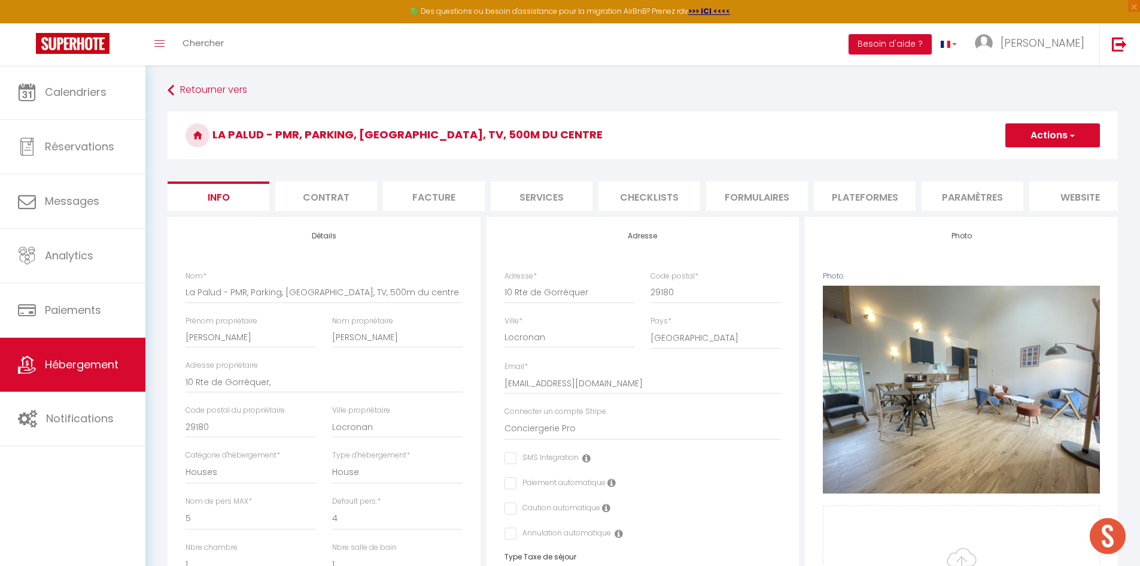
click at [747, 195] on li "Formulaires" at bounding box center [757, 195] width 102 height 29
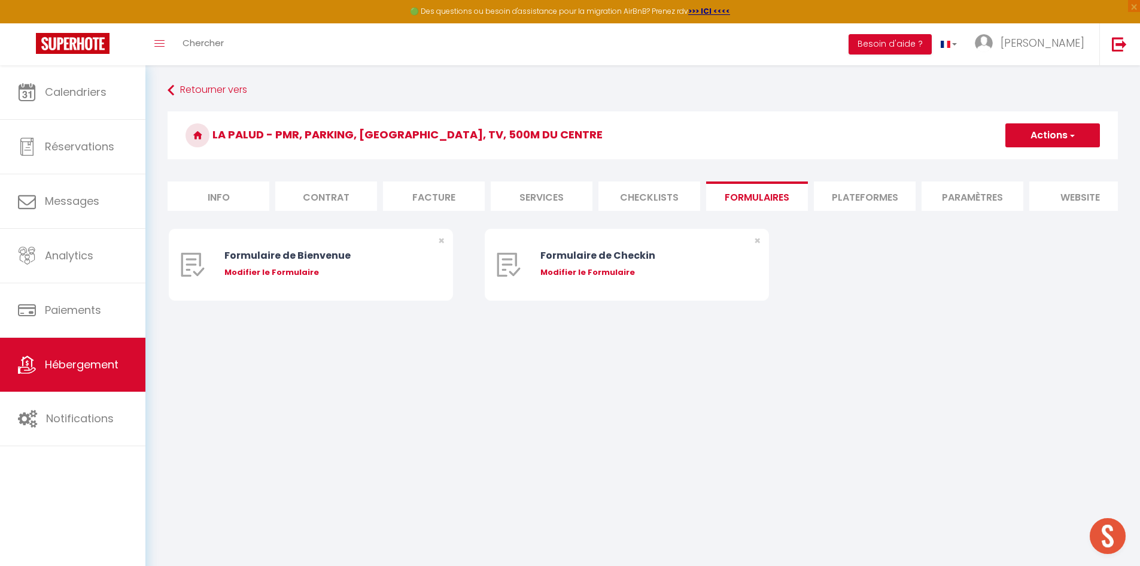
click at [873, 201] on li "Plateformes" at bounding box center [865, 195] width 102 height 29
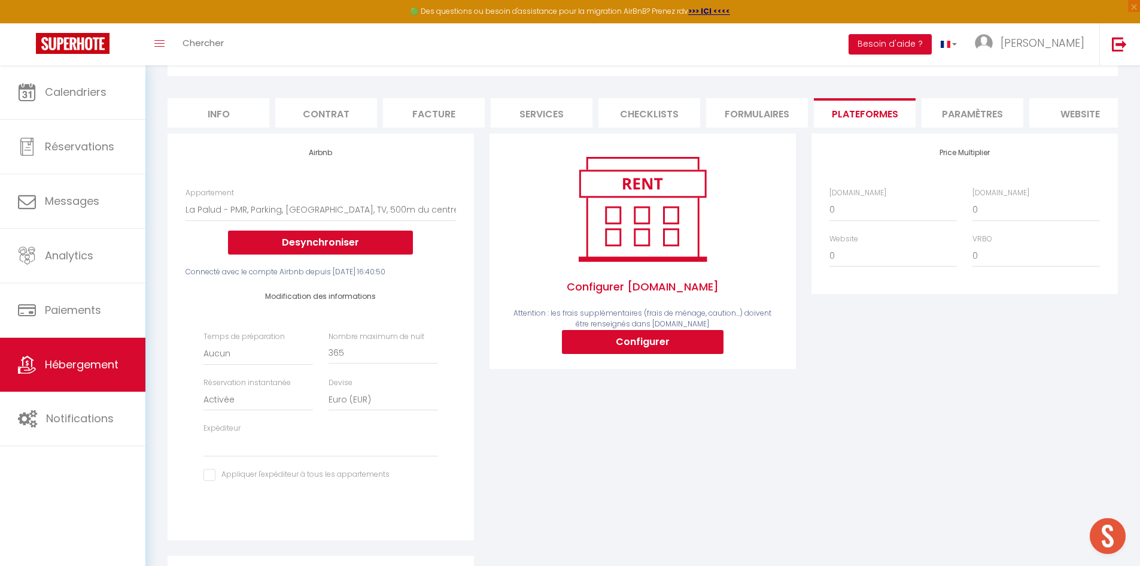
scroll to position [142, 0]
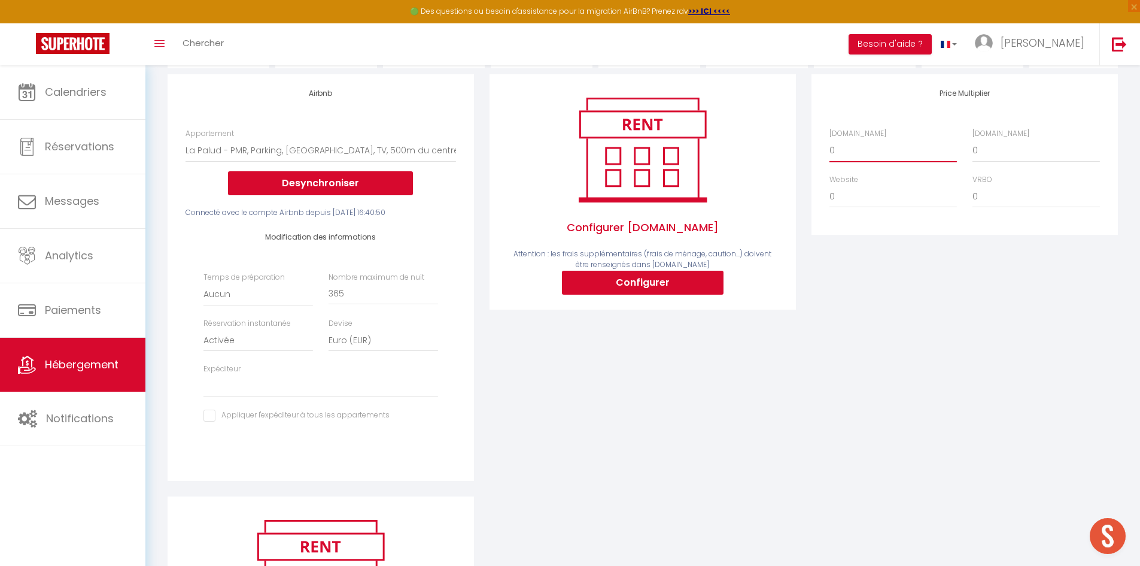
click at [837, 162] on select "0 + 1 % + 2 % + 3 % + 4 % + 5 % + 6 % + 7 % + 8 % + 9 %" at bounding box center [894, 150] width 128 height 23
click at [830, 148] on select "0 + 1 % + 2 % + 3 % + 4 % + 5 % + 6 % + 7 % + 8 % + 9 %" at bounding box center [894, 150] width 128 height 23
click at [983, 157] on select "0 + 1 % + 2 % + 3 % + 4 % + 5 % + 6 % + 7 % + 8 % + 9 %" at bounding box center [1037, 150] width 128 height 23
click at [973, 148] on select "0 + 1 % + 2 % + 3 % + 4 % + 5 % + 6 % + 7 % + 8 % + 9 %" at bounding box center [1037, 150] width 128 height 23
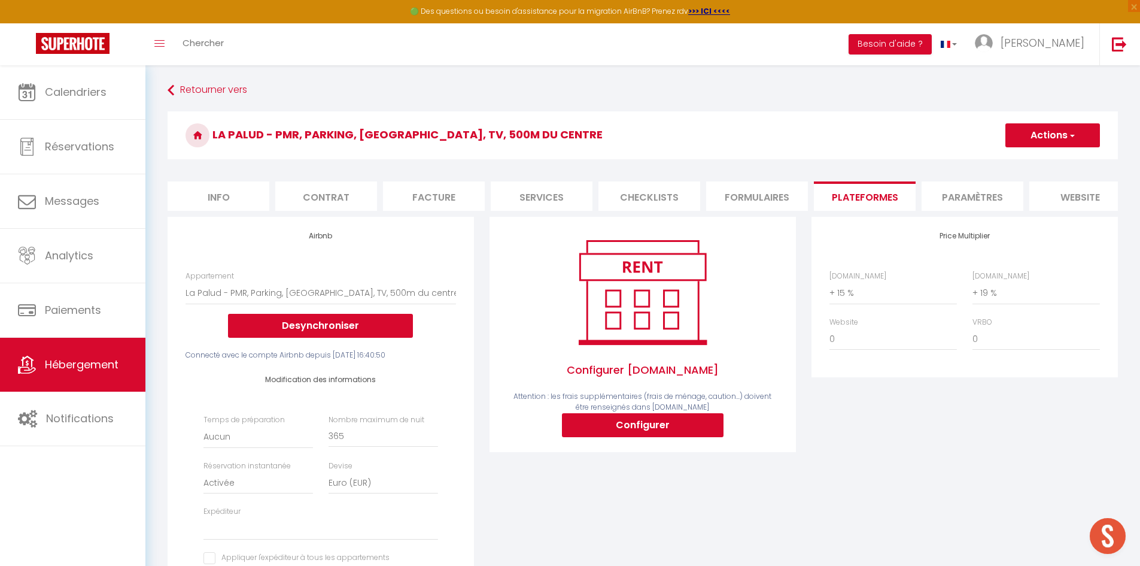
click at [1045, 135] on button "Actions" at bounding box center [1053, 135] width 95 height 24
click at [1043, 163] on link "Enregistrer" at bounding box center [1052, 162] width 95 height 16
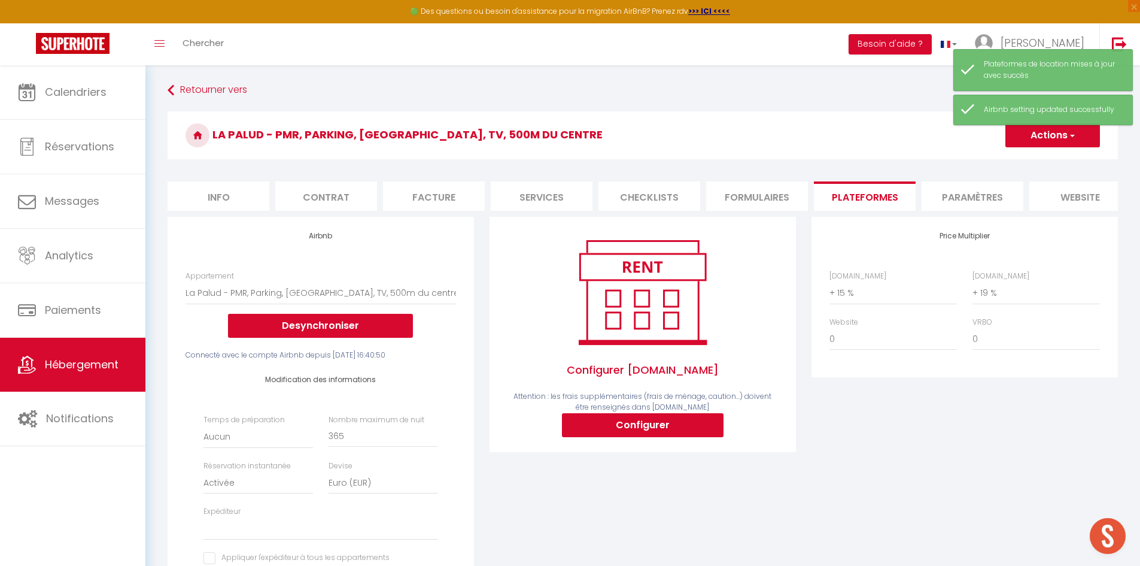
click at [813, 306] on div "Price Multiplier [DOMAIN_NAME] 0 + 1 % + 2 % + 3 % + 4 % + 5 % + 6 % + 7 %" at bounding box center [965, 297] width 306 height 160
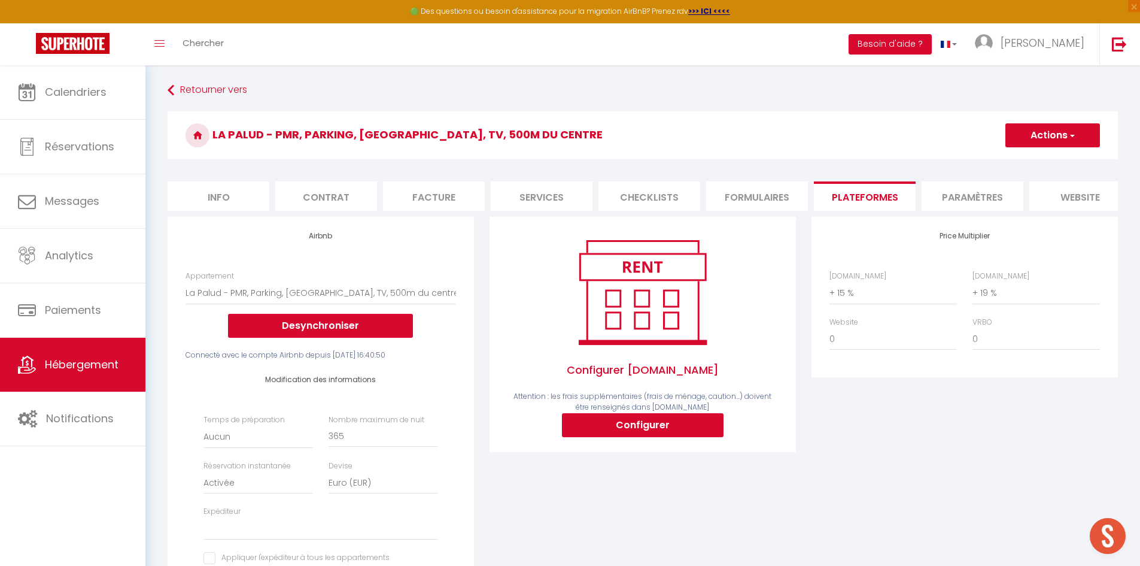
click at [969, 201] on li "Paramètres" at bounding box center [973, 195] width 102 height 29
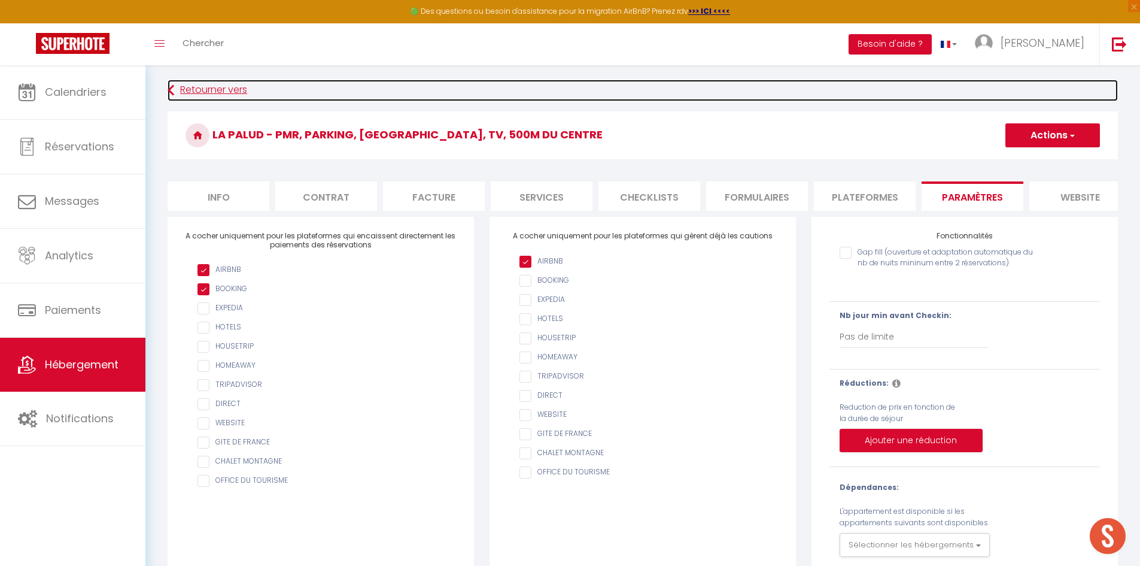
click at [195, 84] on link "Retourner vers" at bounding box center [643, 91] width 951 height 22
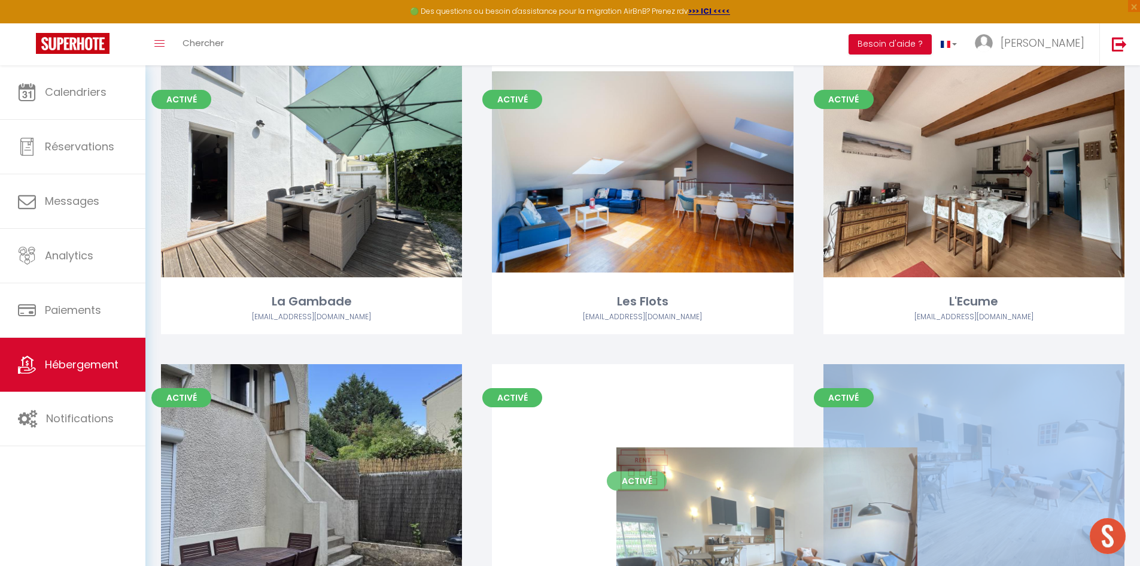
scroll to position [1585, 0]
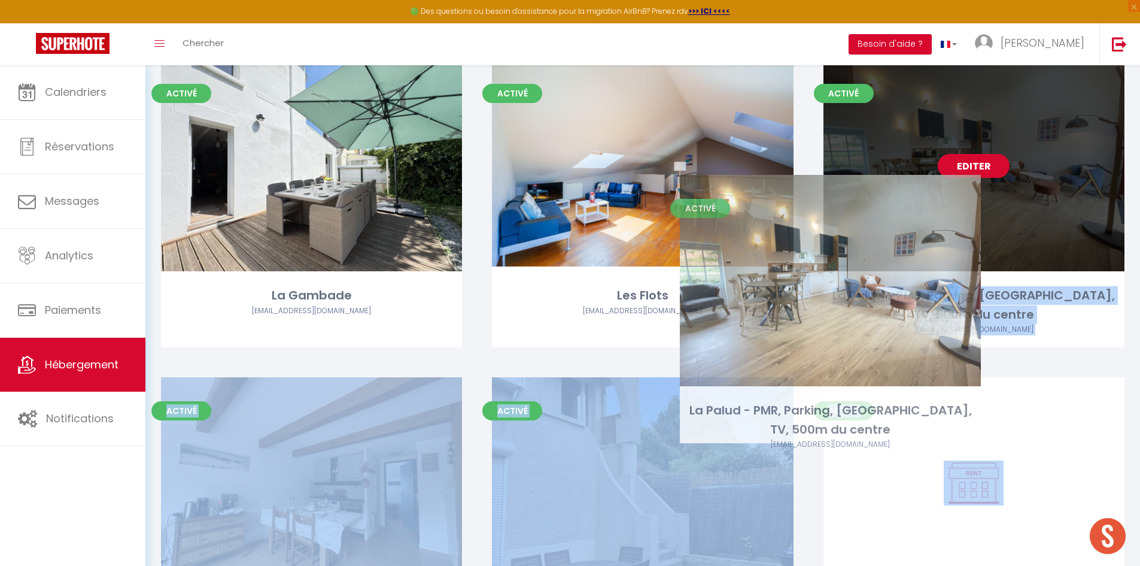
drag, startPoint x: 361, startPoint y: 330, endPoint x: 880, endPoint y: 253, distance: 524.8
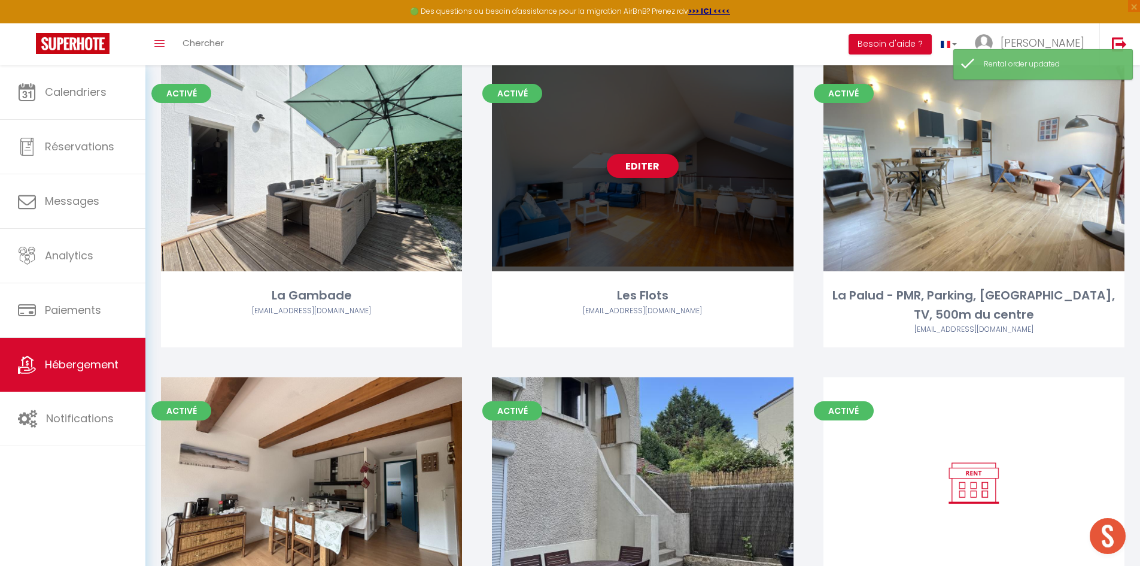
click at [793, 300] on div "Les Flots" at bounding box center [642, 295] width 301 height 19
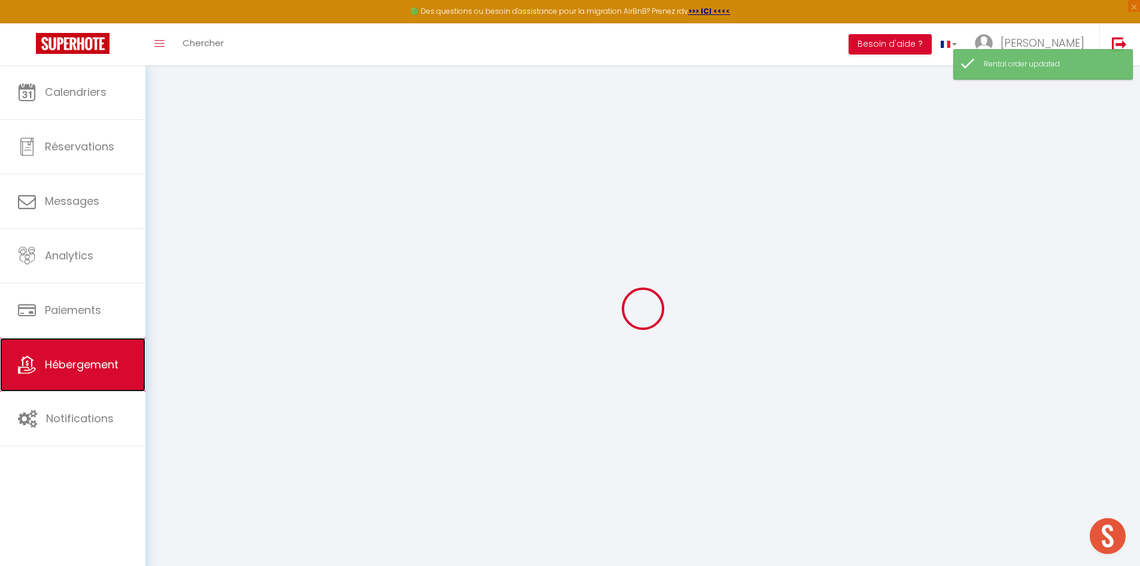
click at [95, 354] on link "Hébergement" at bounding box center [72, 365] width 145 height 54
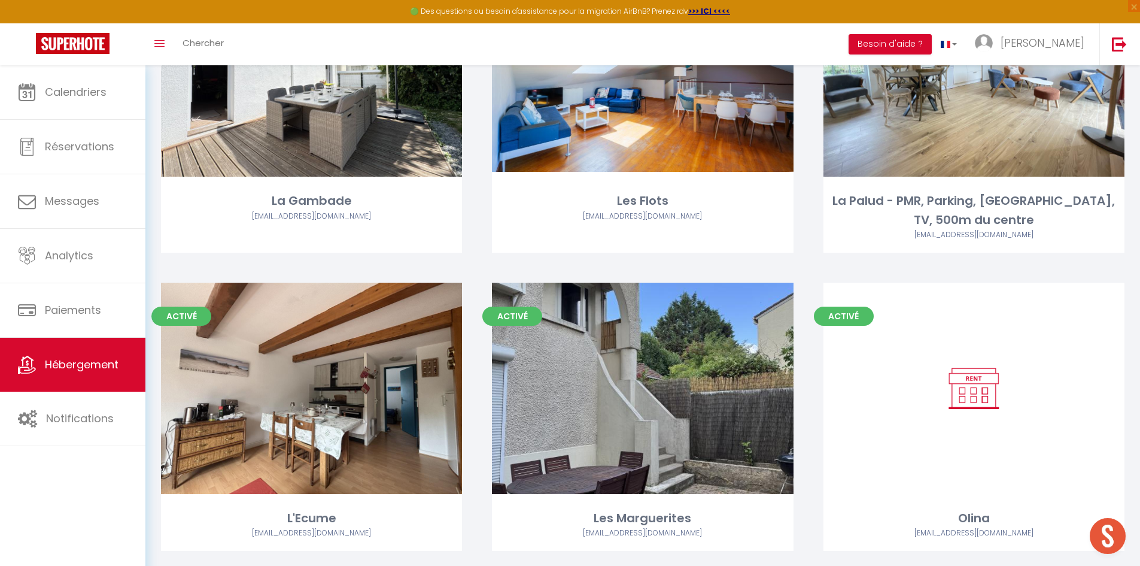
scroll to position [1687, 0]
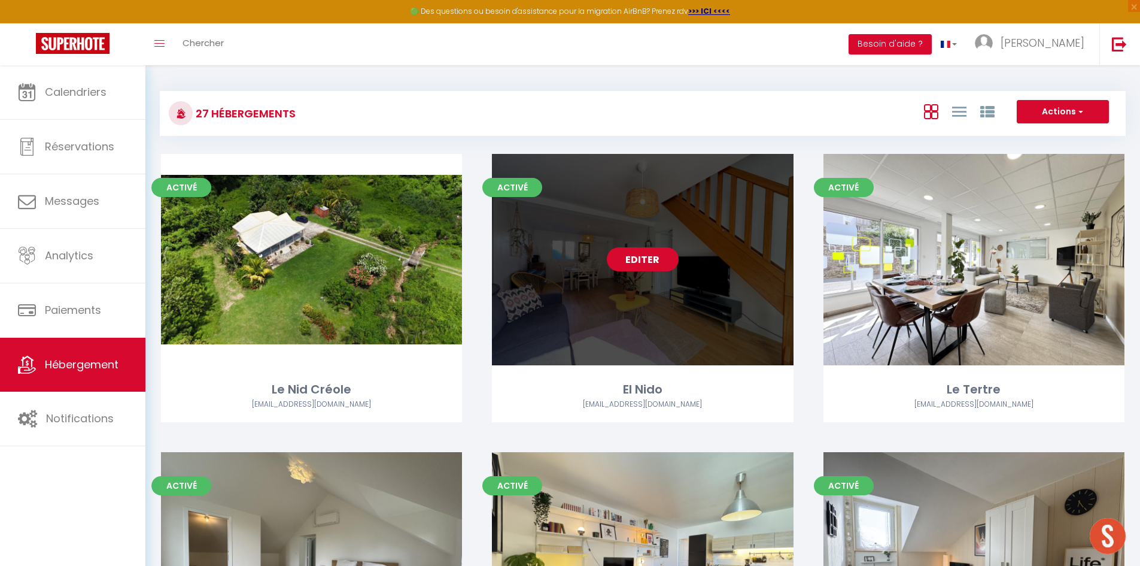
click at [643, 256] on link "Editer" at bounding box center [643, 259] width 72 height 24
select select "3"
select select "2"
select select "1"
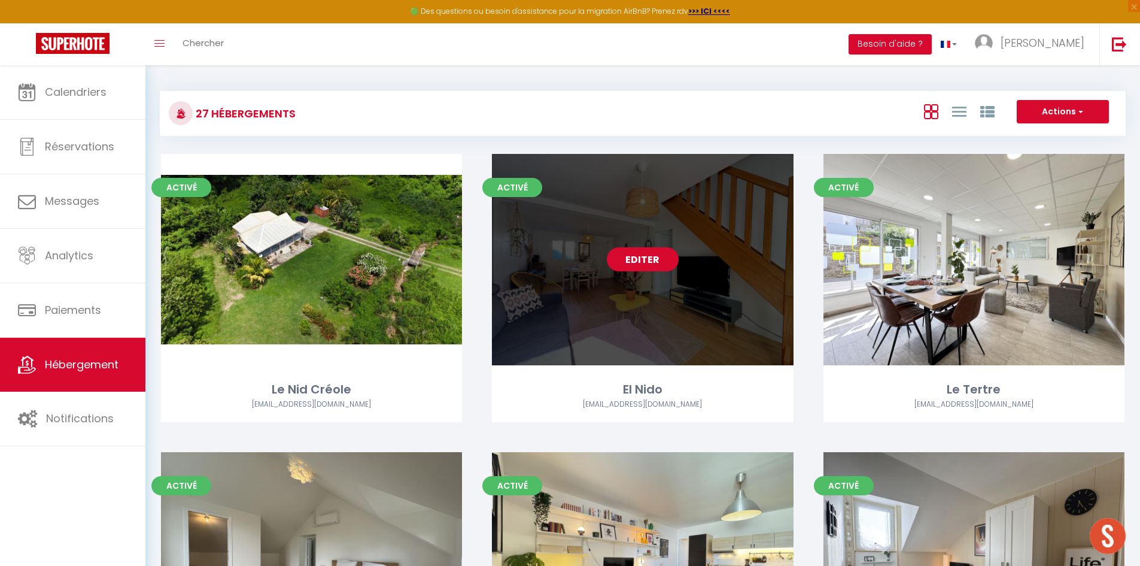
select select "1"
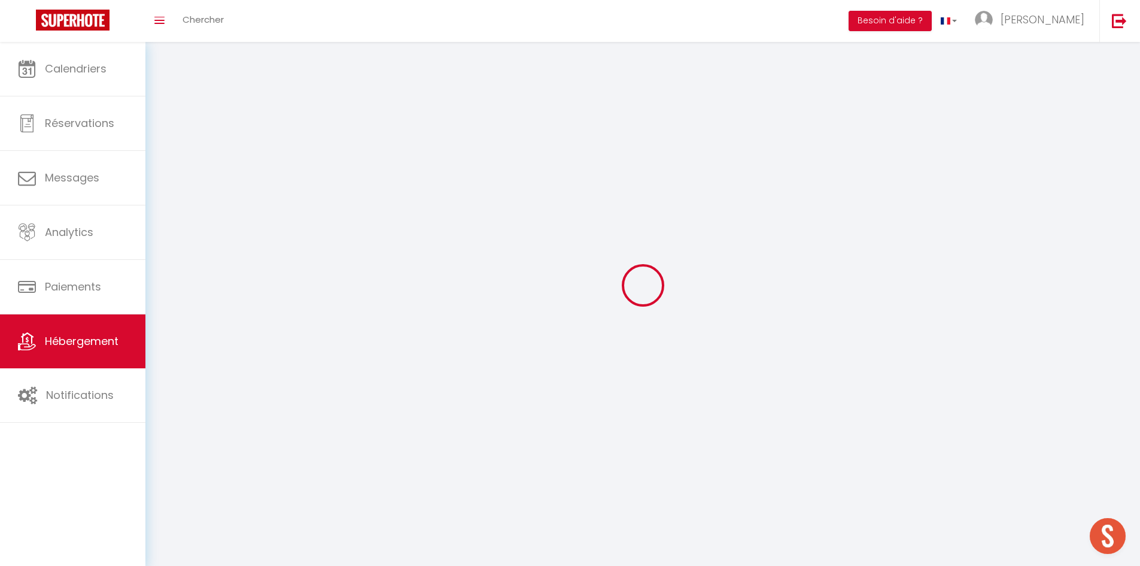
select select
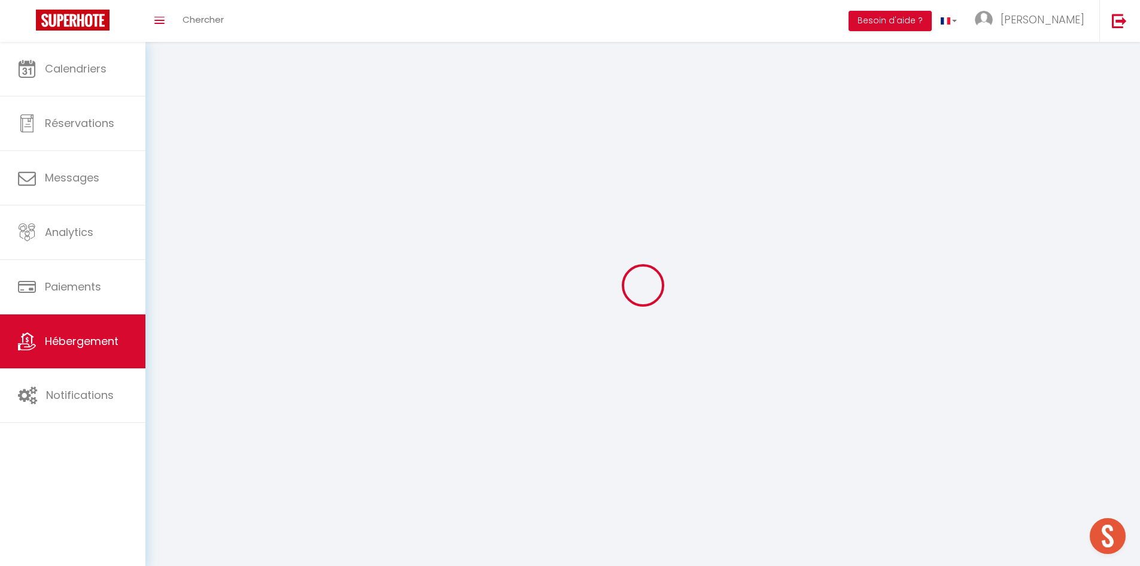
checkbox input "false"
select select
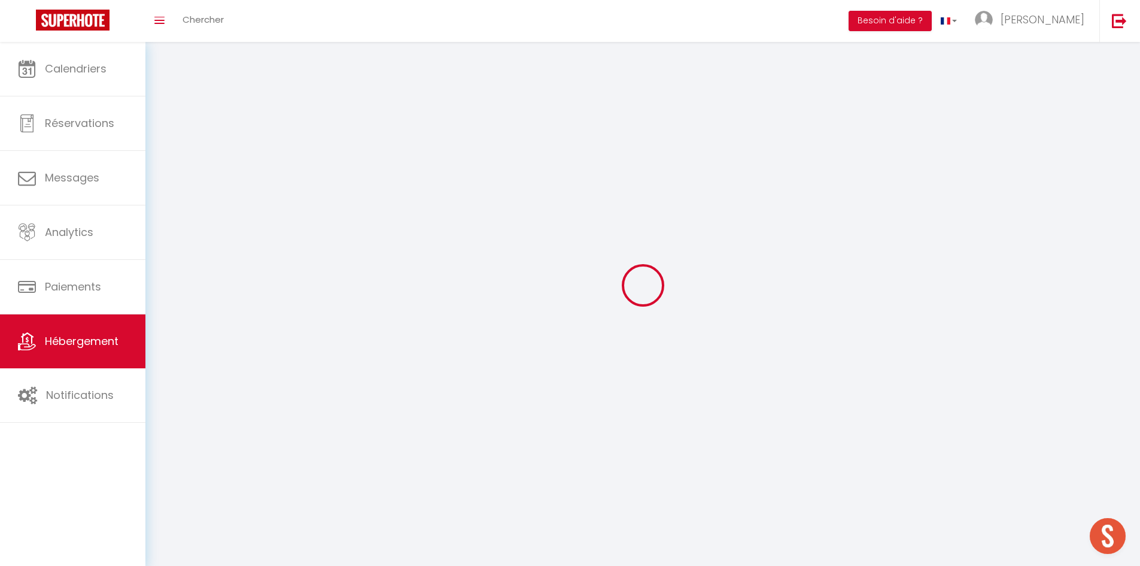
select select
select select "1"
select select
select select "28"
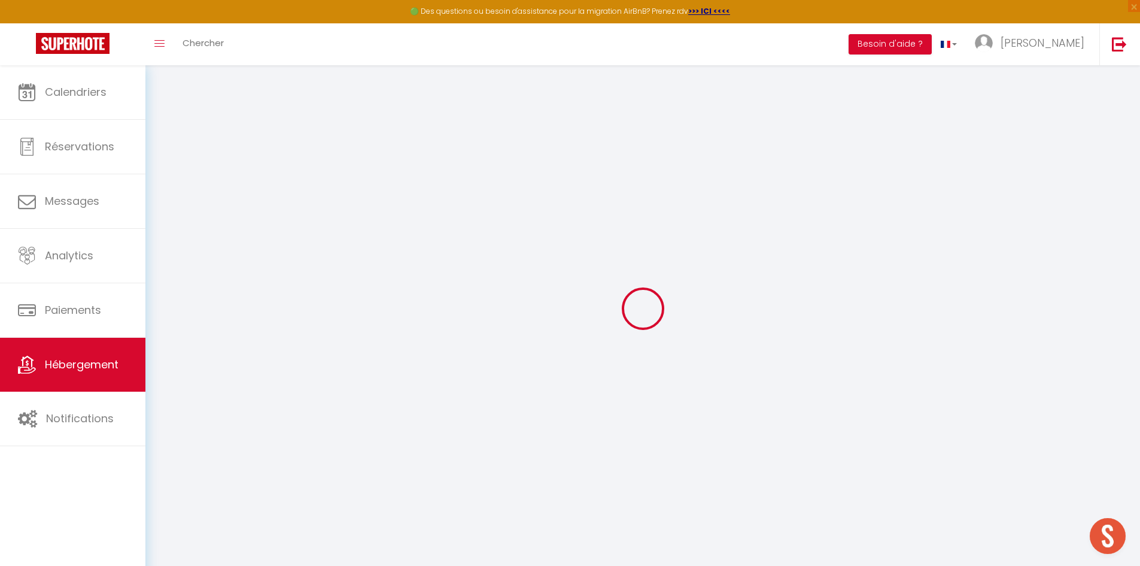
select select
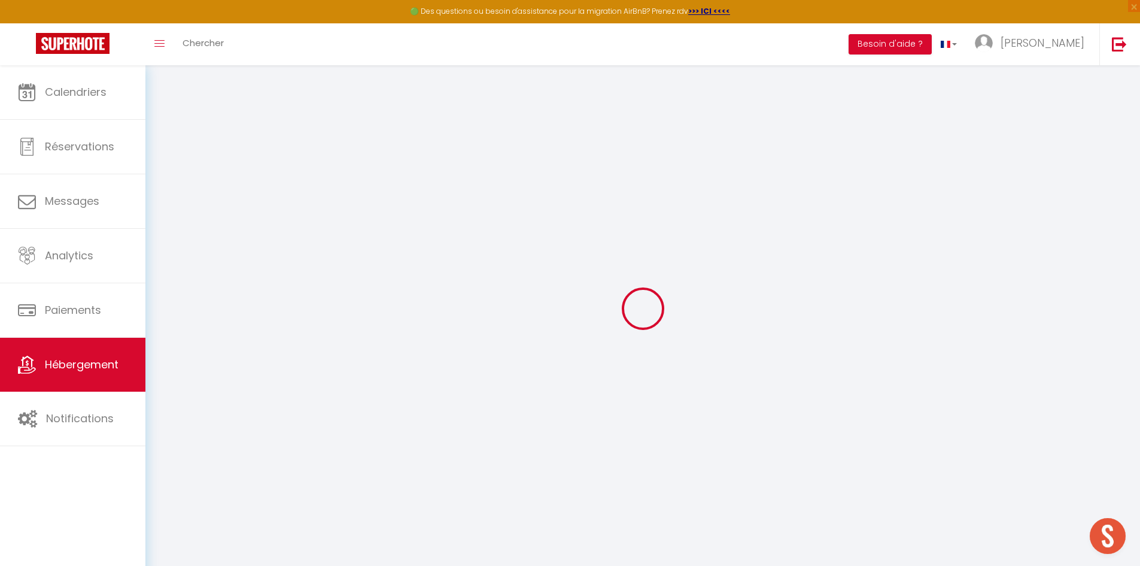
select select
checkbox input "false"
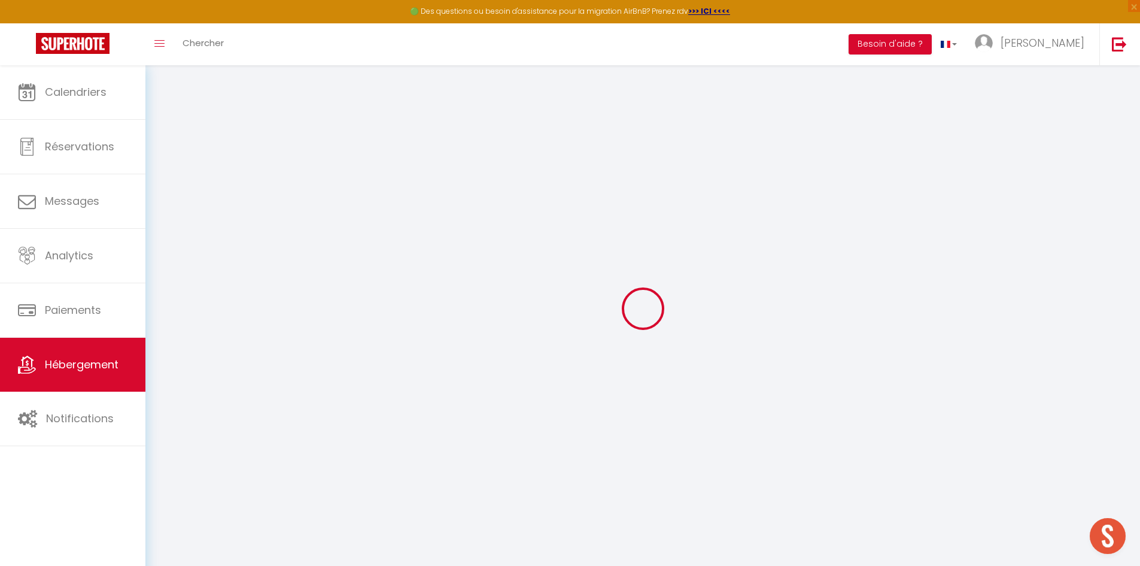
select select
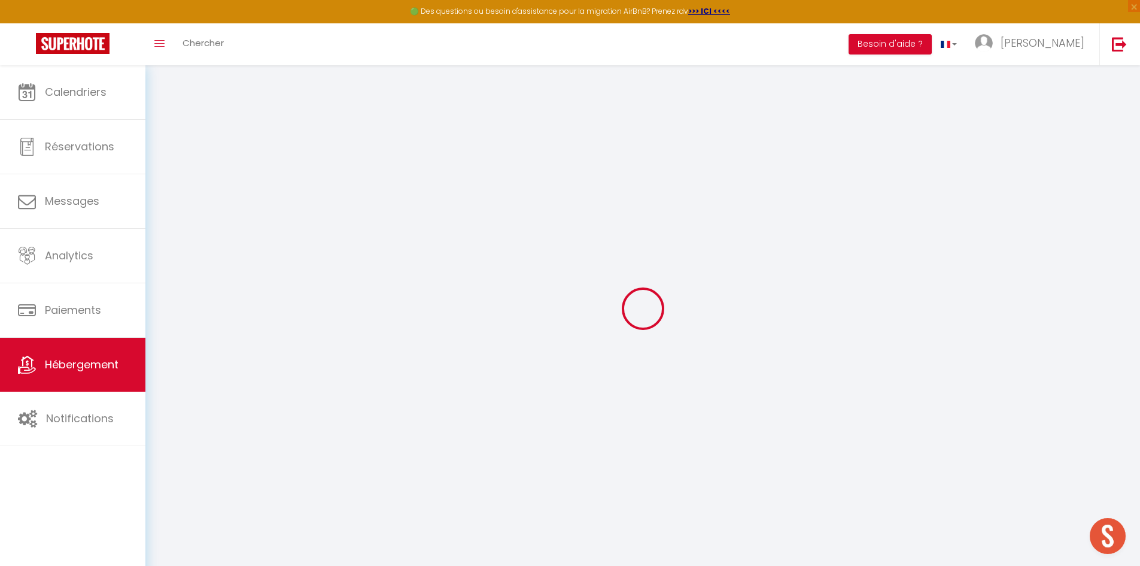
select select
checkbox input "false"
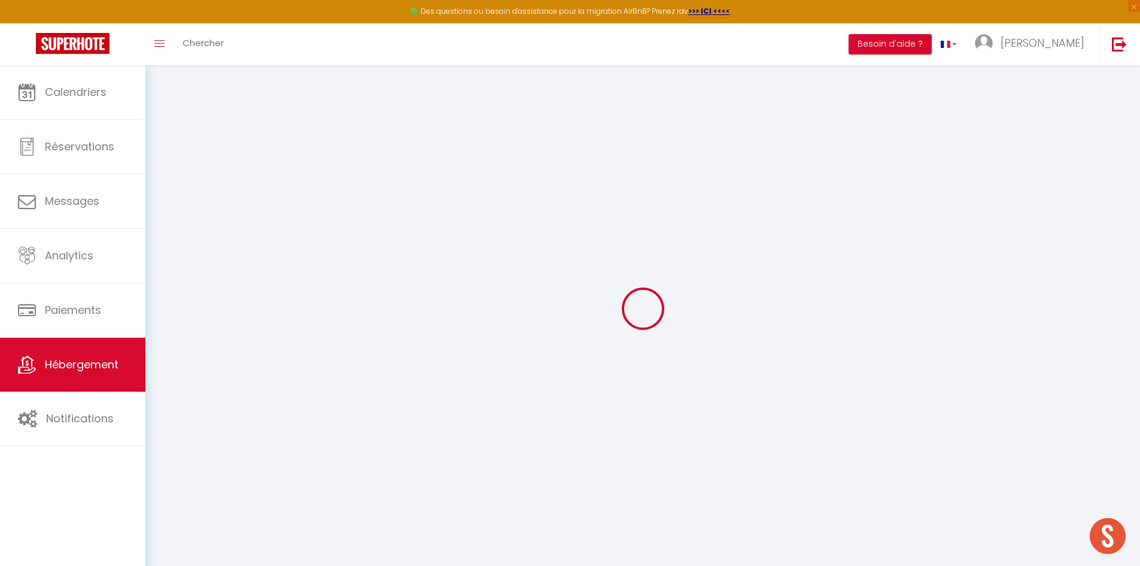
checkbox input "false"
select select
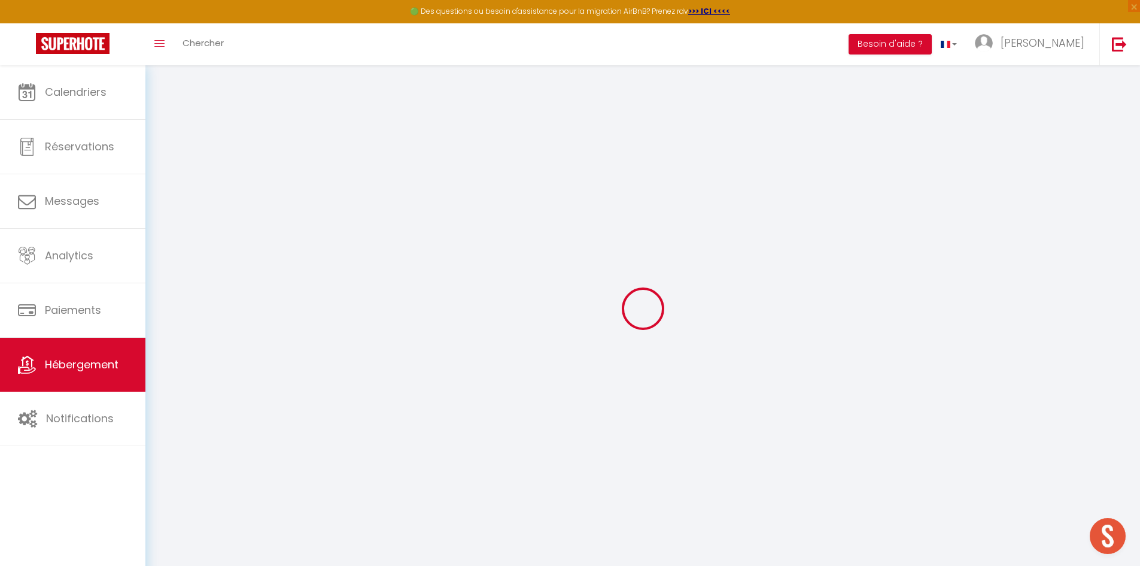
select select
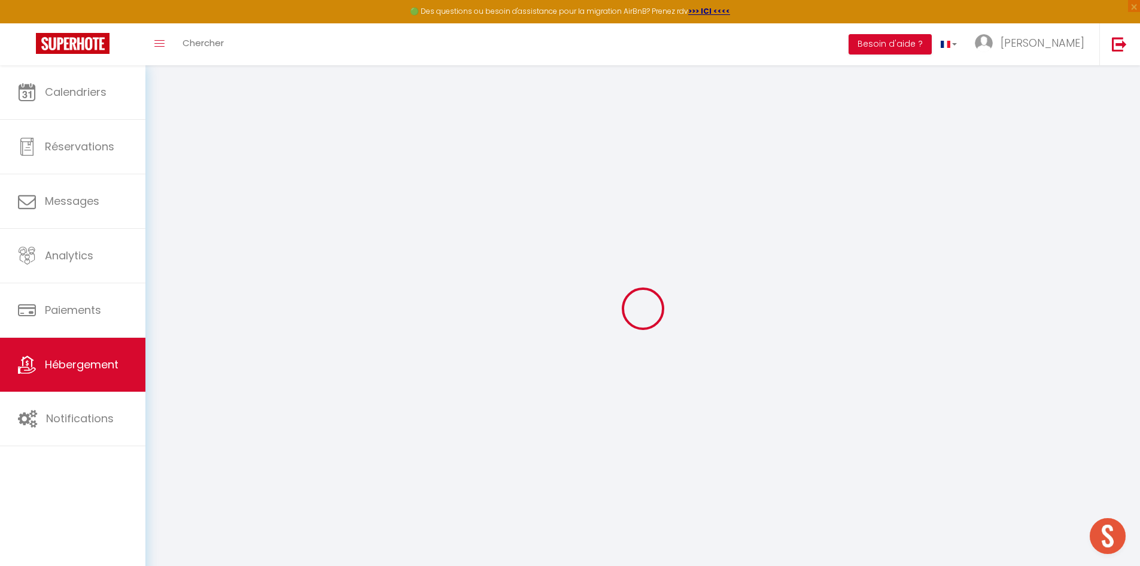
checkbox input "false"
select select
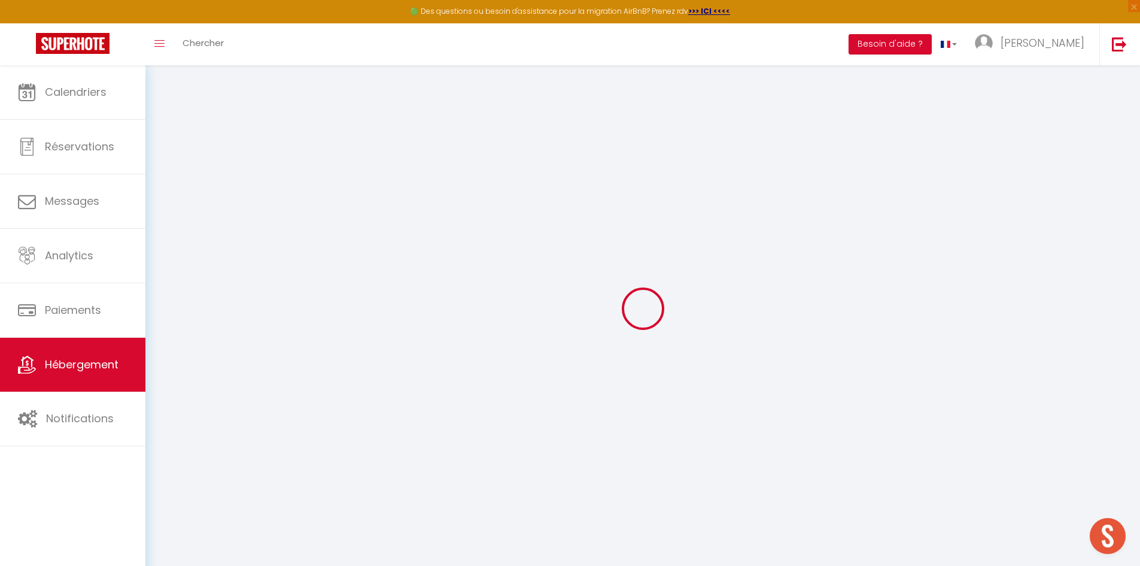
select select
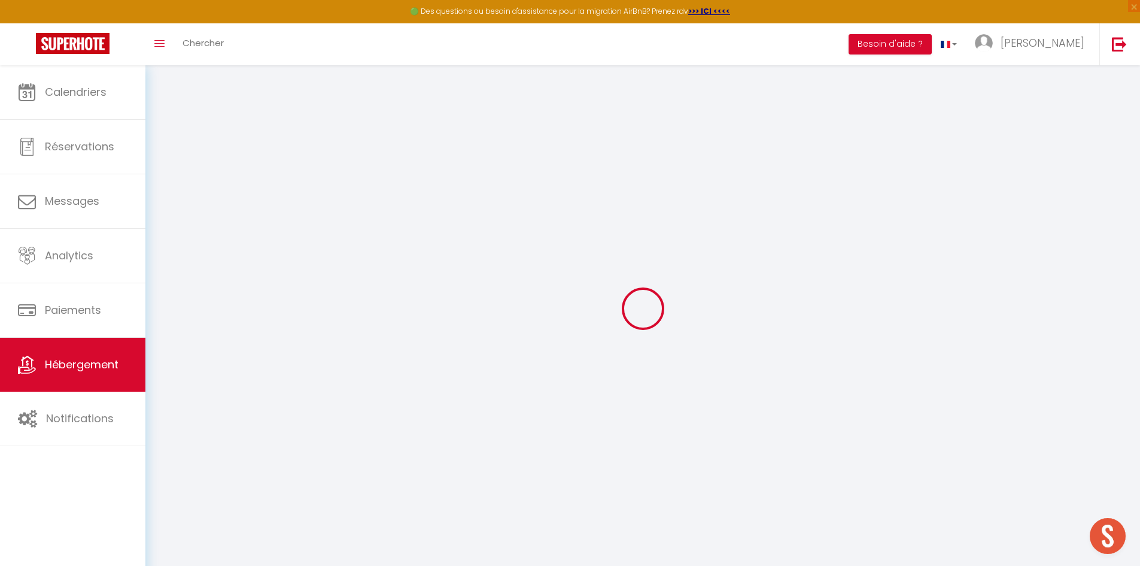
select select
checkbox input "false"
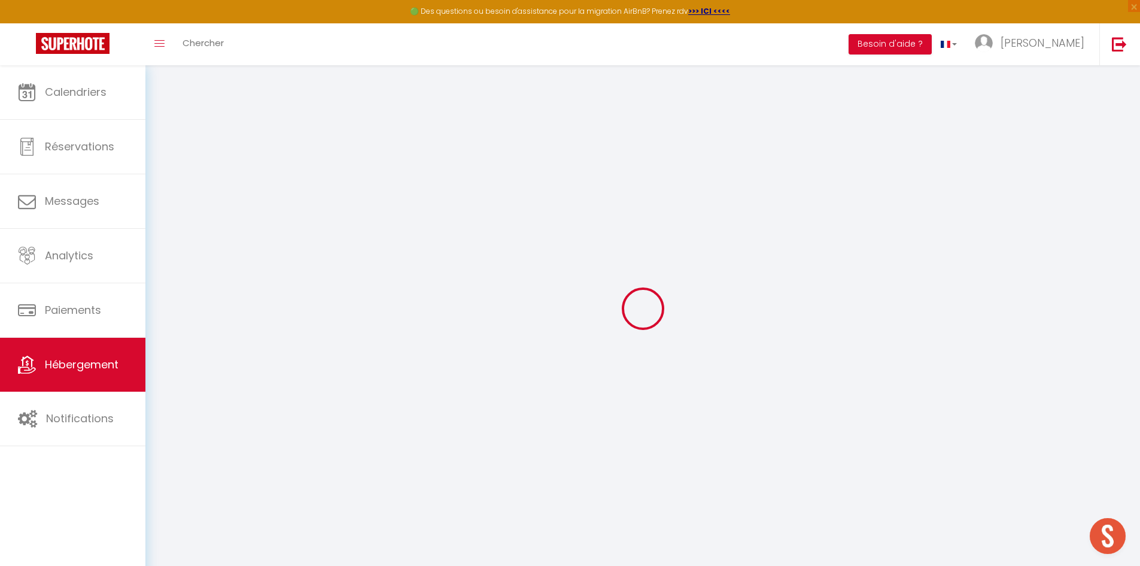
checkbox input "false"
select select
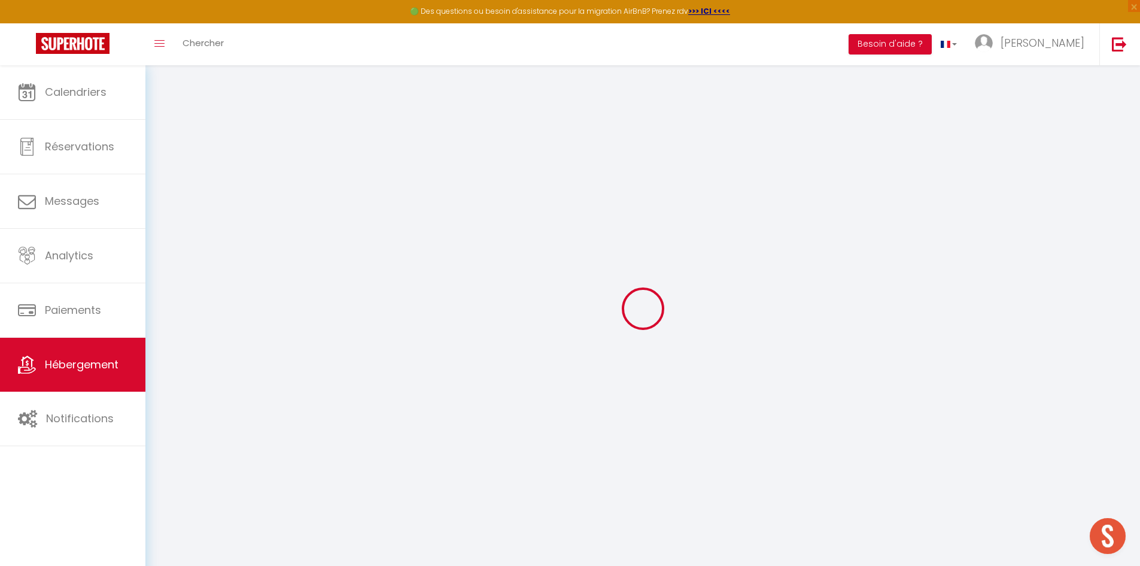
select select
checkbox input "false"
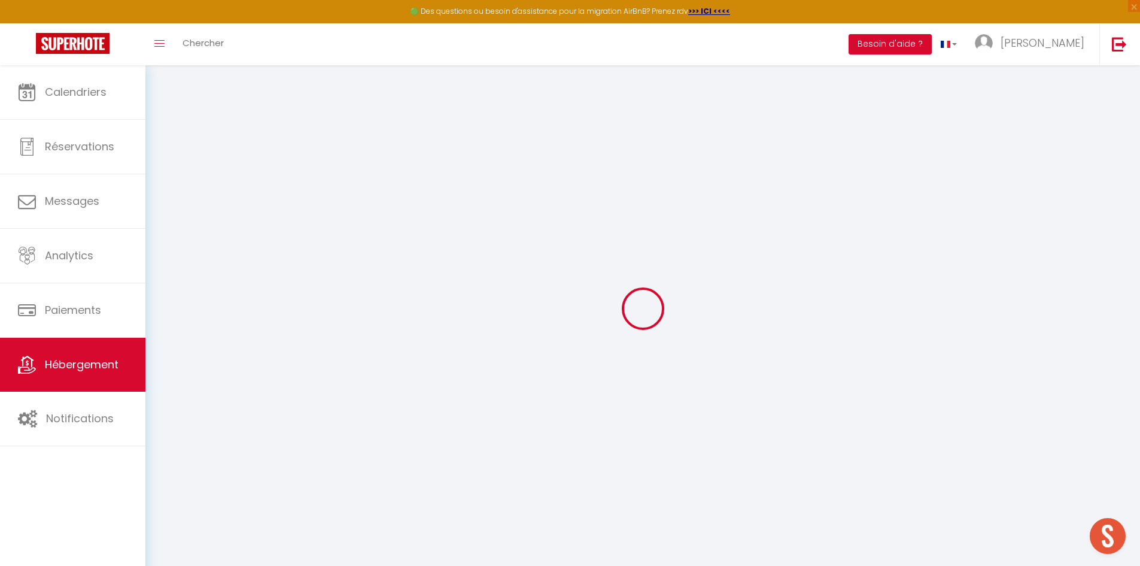
checkbox input "false"
select select
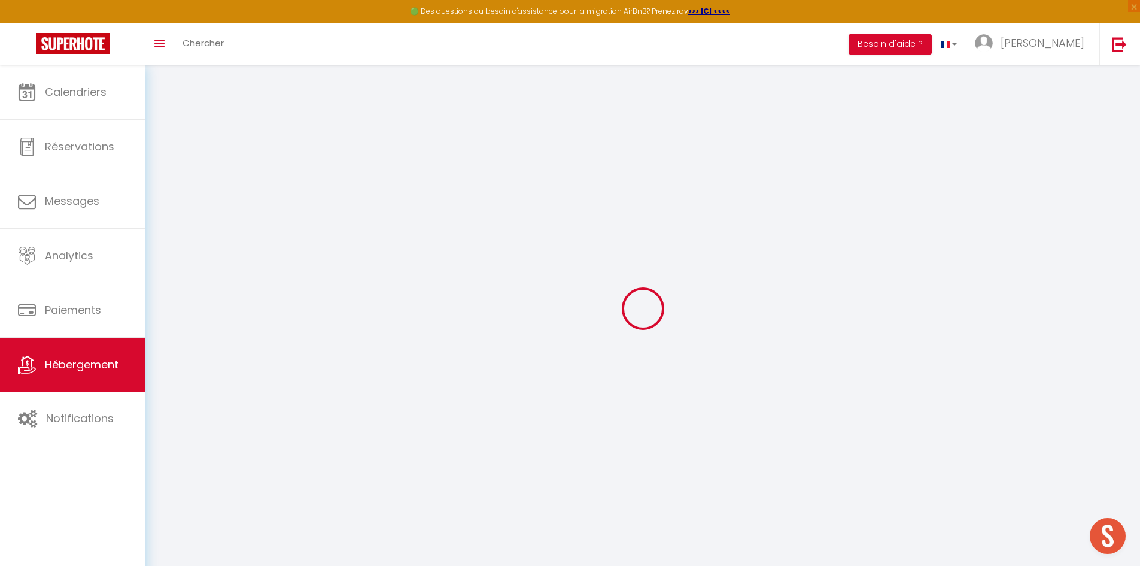
type input "El Nido"
type input "Jérémy"
type input "Larno"
type input "49 Rue André Hougron"
type input "44100"
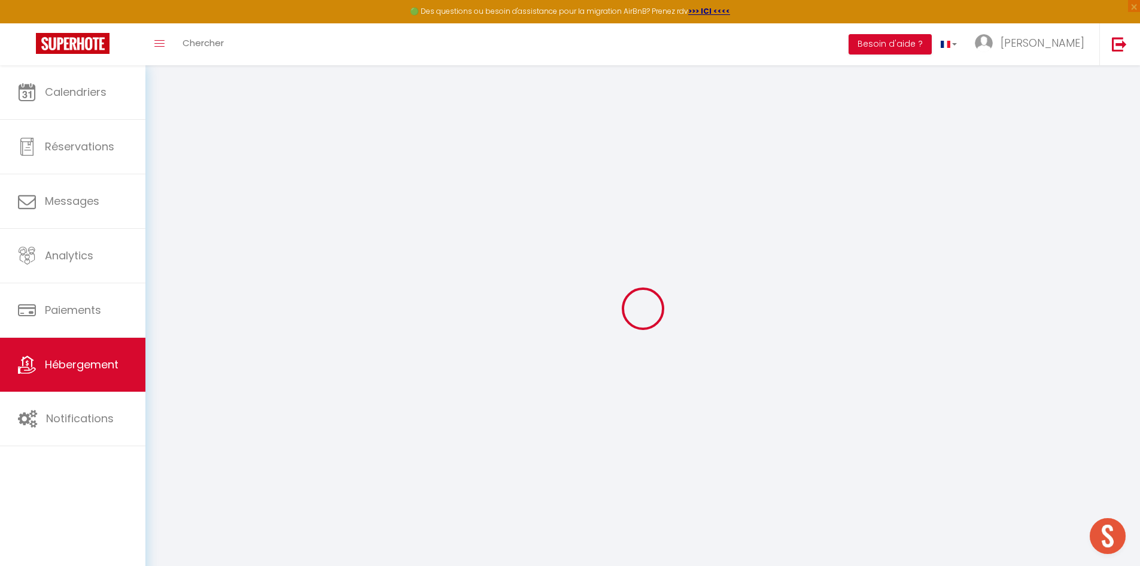
type input "Nantes"
select select "5"
select select "3"
type input "80"
type input "90"
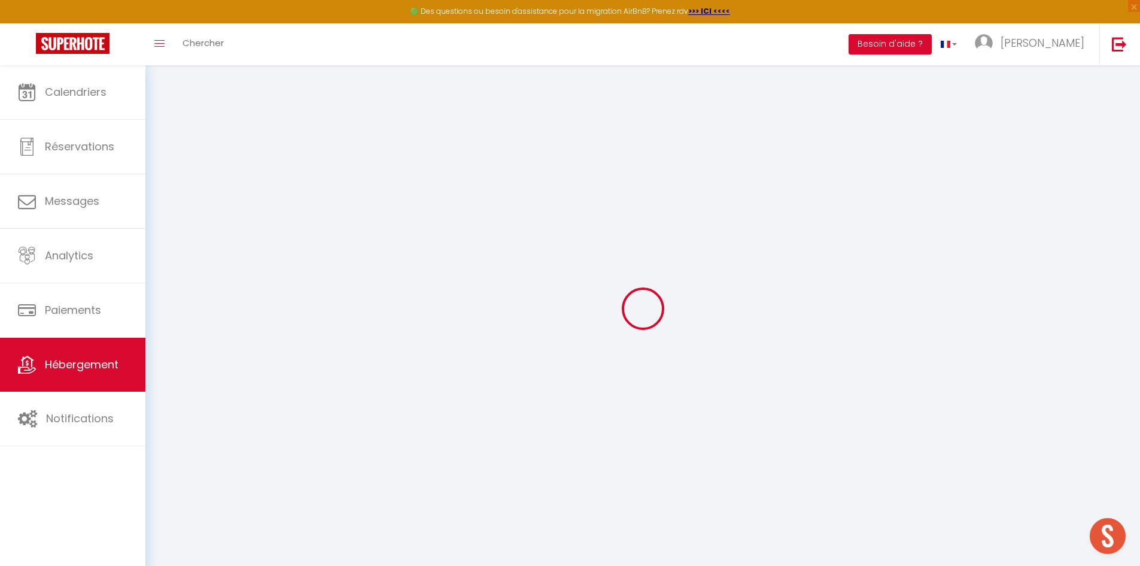
type input "300"
select select
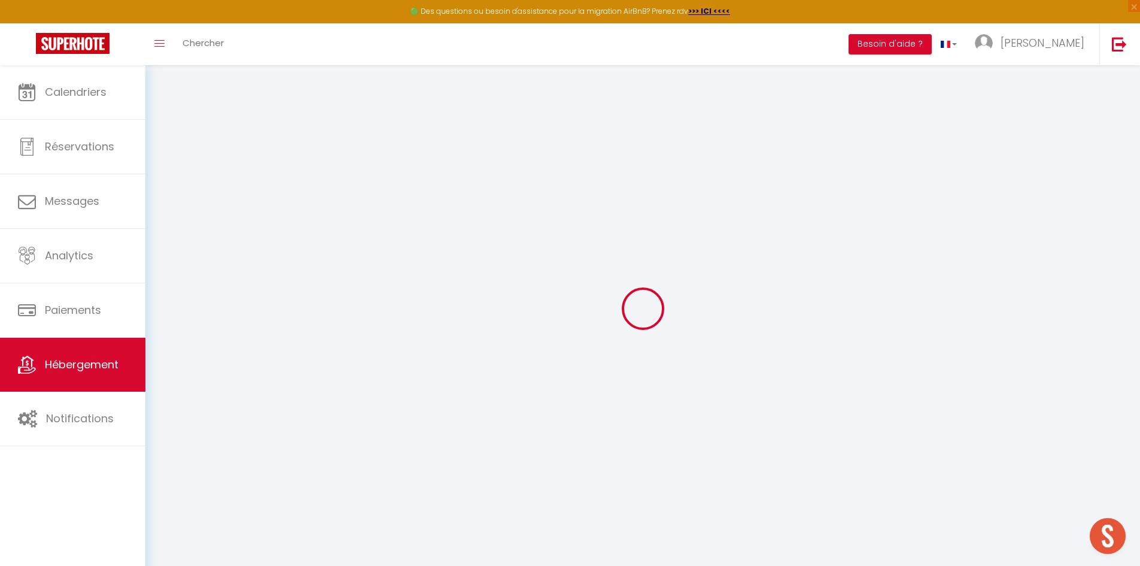
select select
type input "49 Rue André Hougron"
type input "44100"
type input "Nantes"
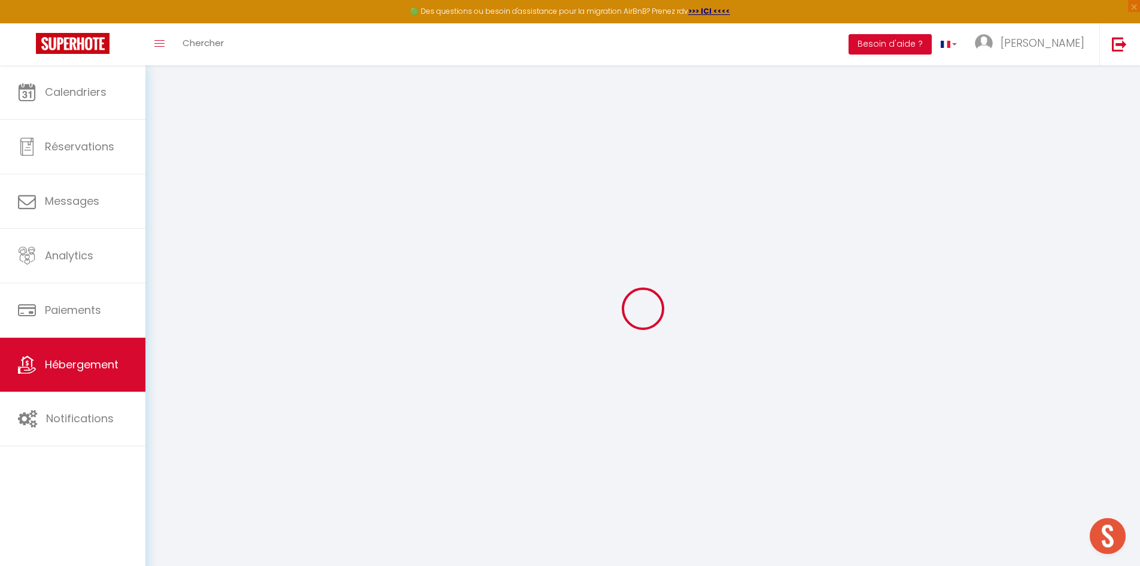
type input "[EMAIL_ADDRESS][DOMAIN_NAME]"
select select "13961"
checkbox input "false"
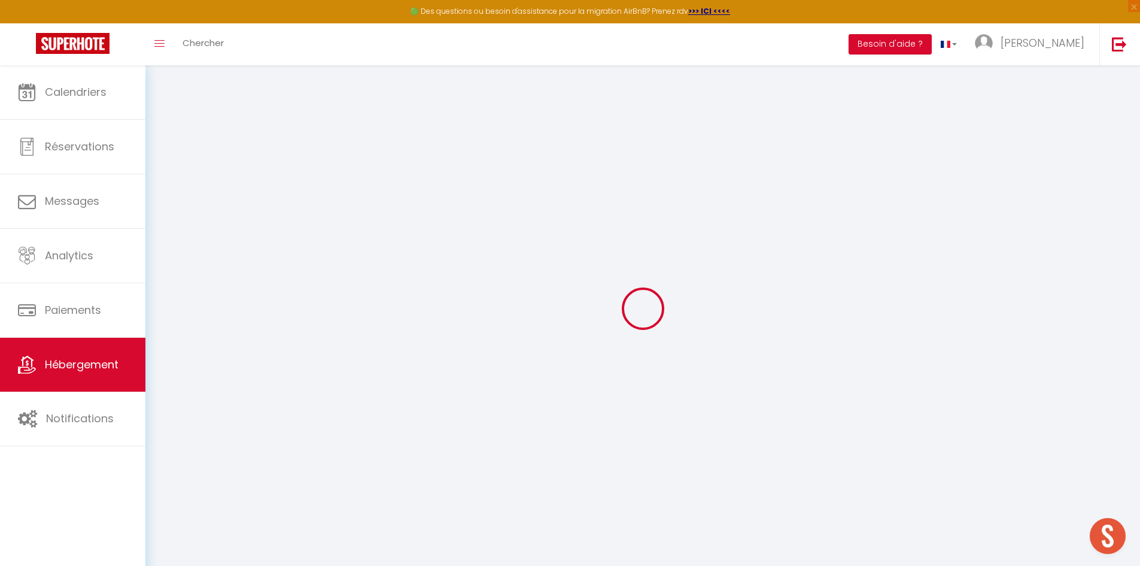
checkbox input "false"
type input "90"
type input "0"
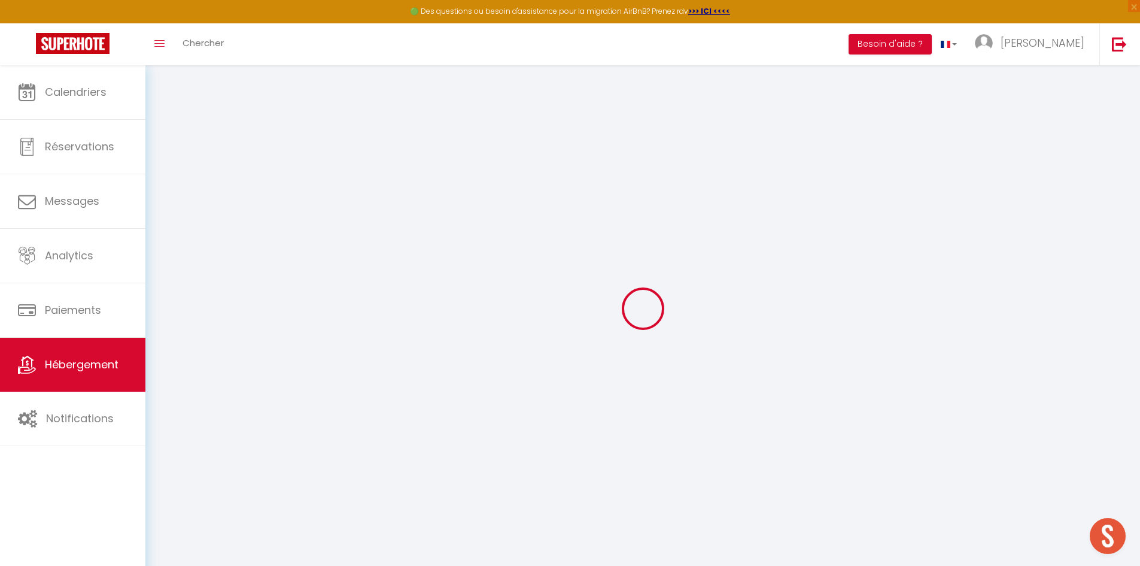
select select
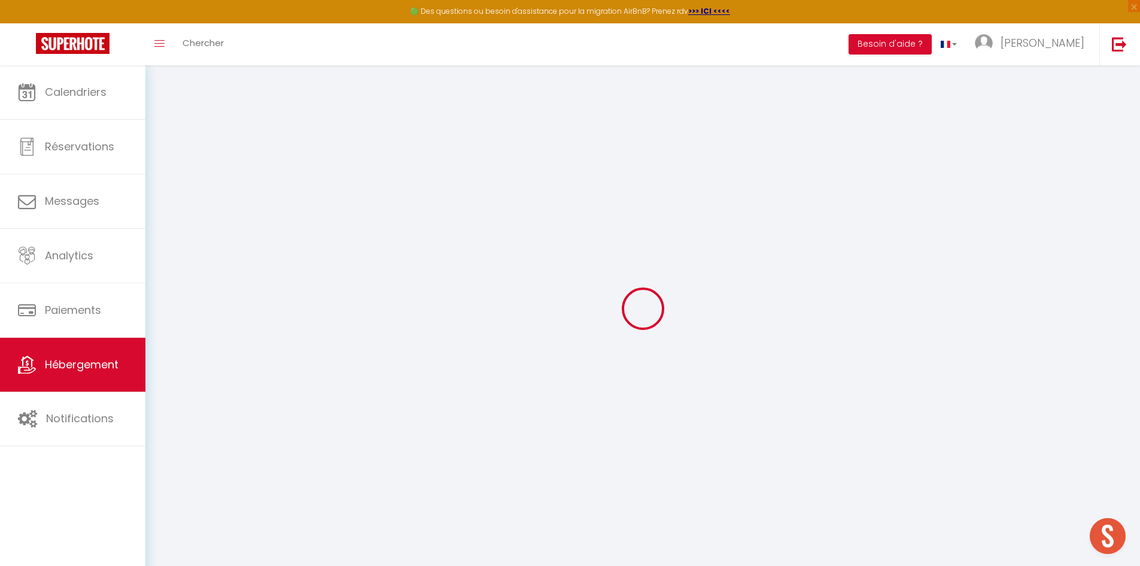
select select
checkbox input "false"
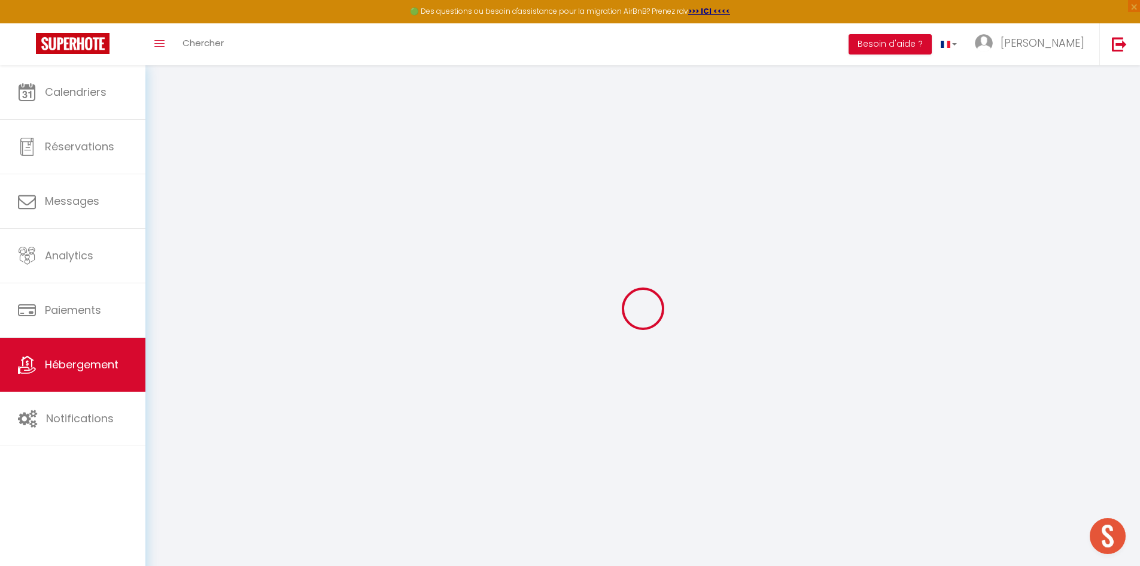
select select
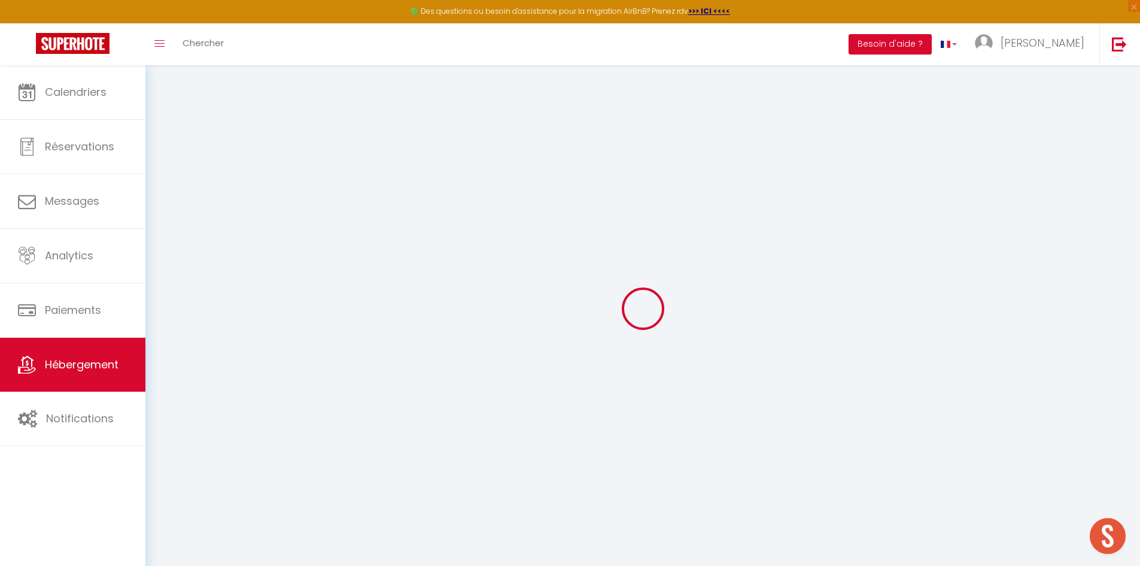
select select
checkbox input "false"
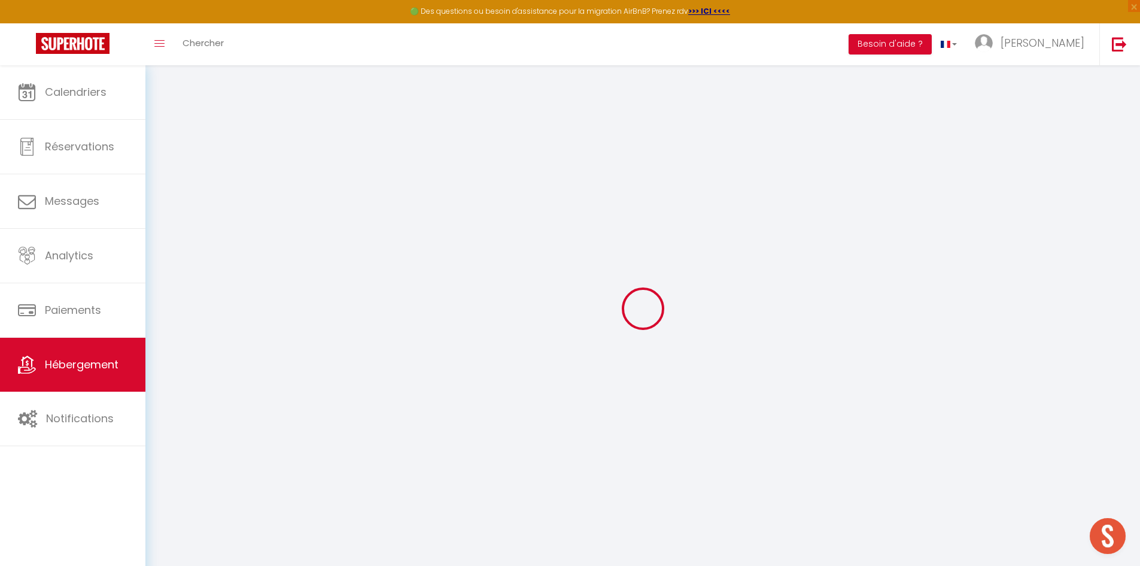
checkbox input "false"
select select "16:00"
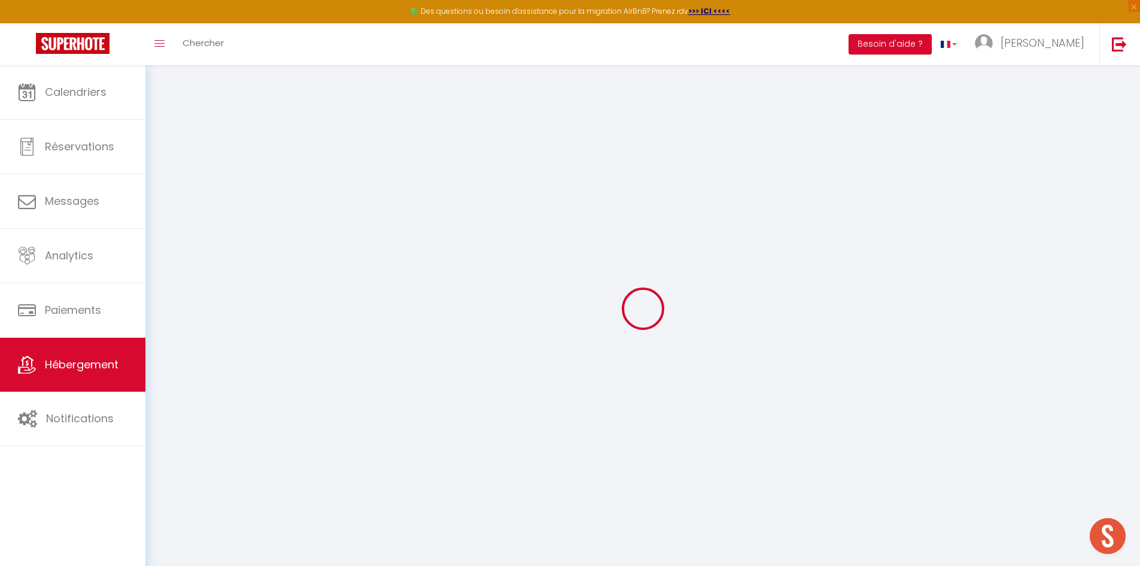
select select "23:45"
select select "10:00"
select select "30"
select select "120"
select select "11:00"
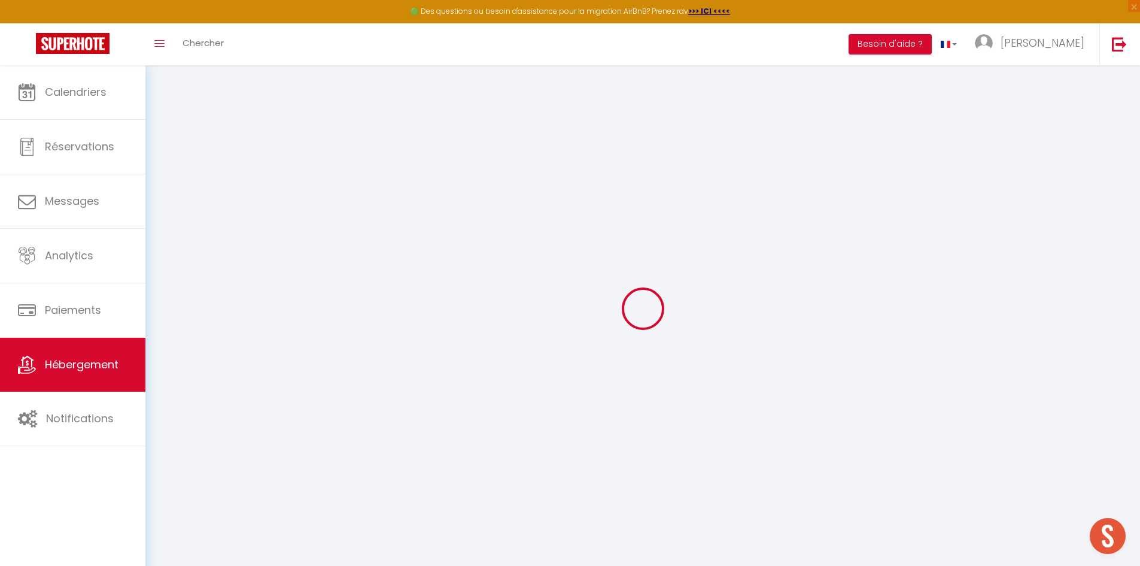
checkbox input "false"
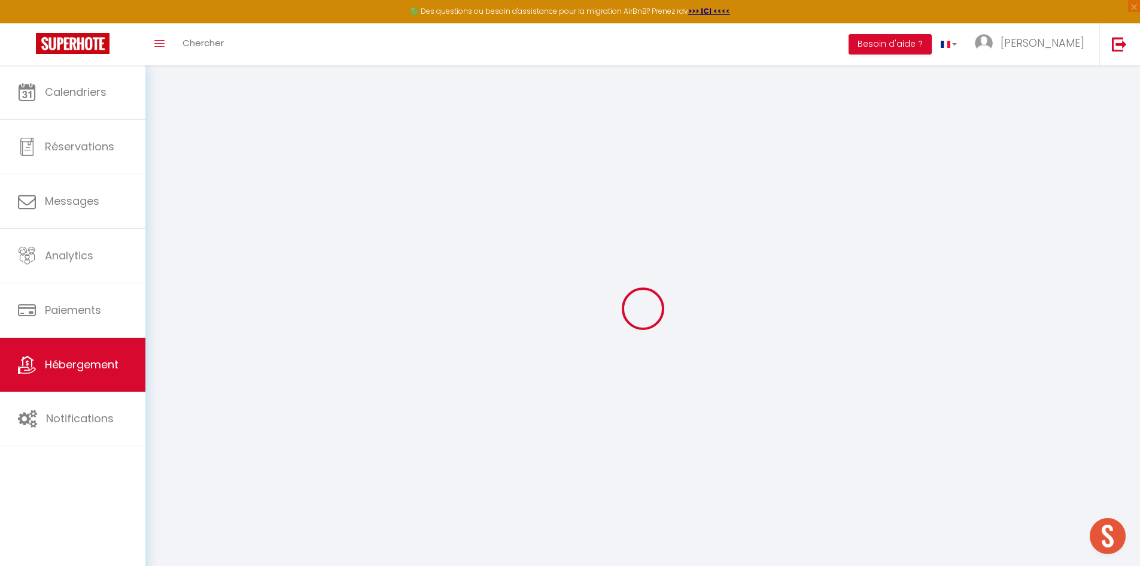
checkbox input "false"
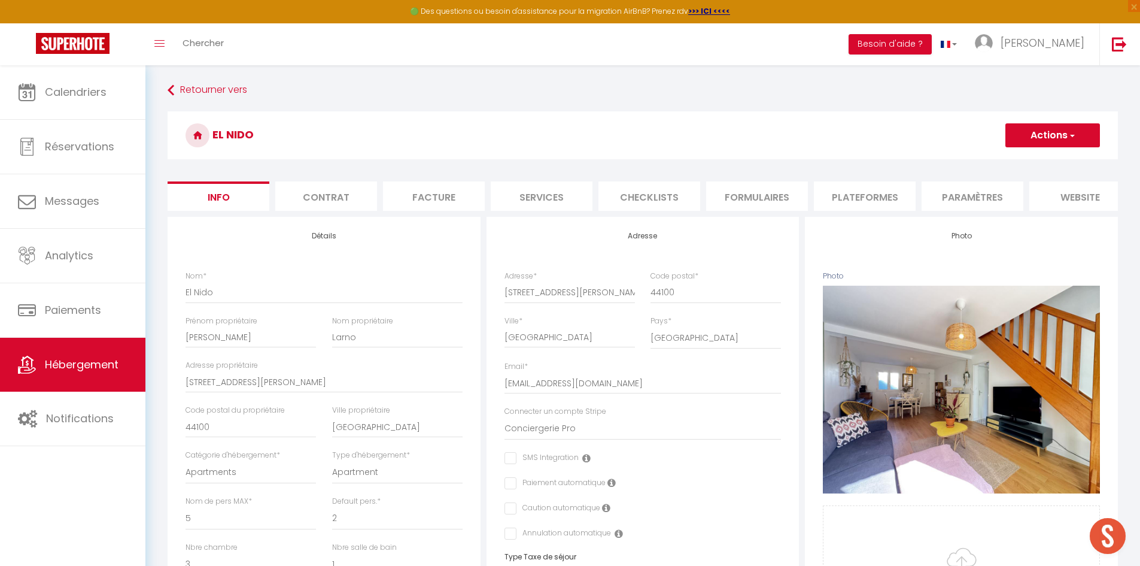
checkbox input "false"
click at [529, 385] on input "[EMAIL_ADDRESS][DOMAIN_NAME]" at bounding box center [643, 383] width 277 height 22
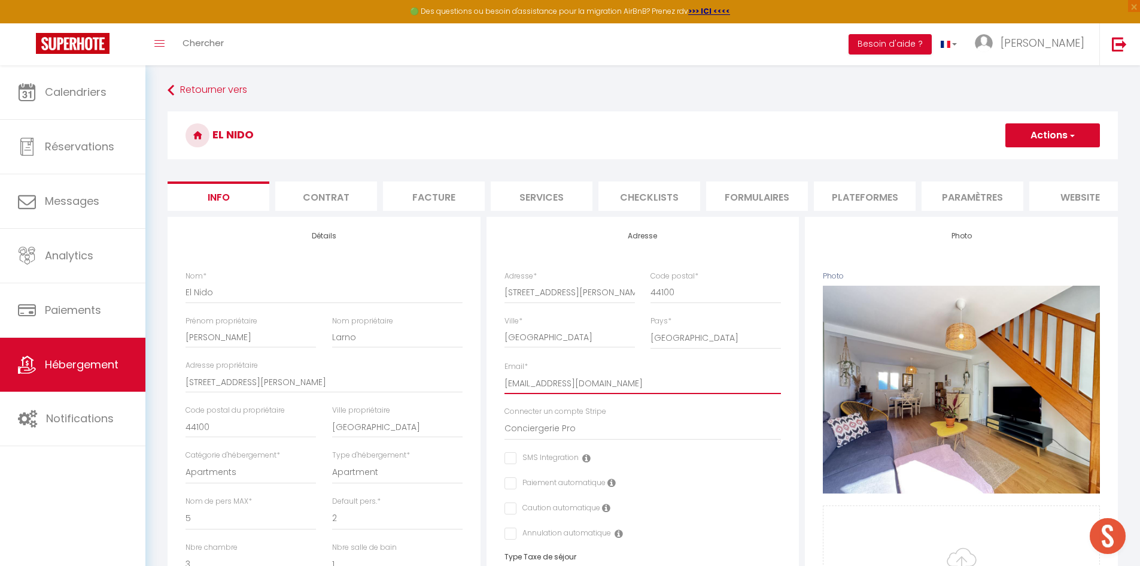
click at [529, 385] on input "[EMAIL_ADDRESS][DOMAIN_NAME]" at bounding box center [643, 383] width 277 height 22
click at [608, 394] on input "[EMAIL_ADDRESS][DOMAIN_NAME]" at bounding box center [643, 383] width 277 height 22
click at [571, 440] on select "Conciergerie Pro" at bounding box center [643, 428] width 277 height 23
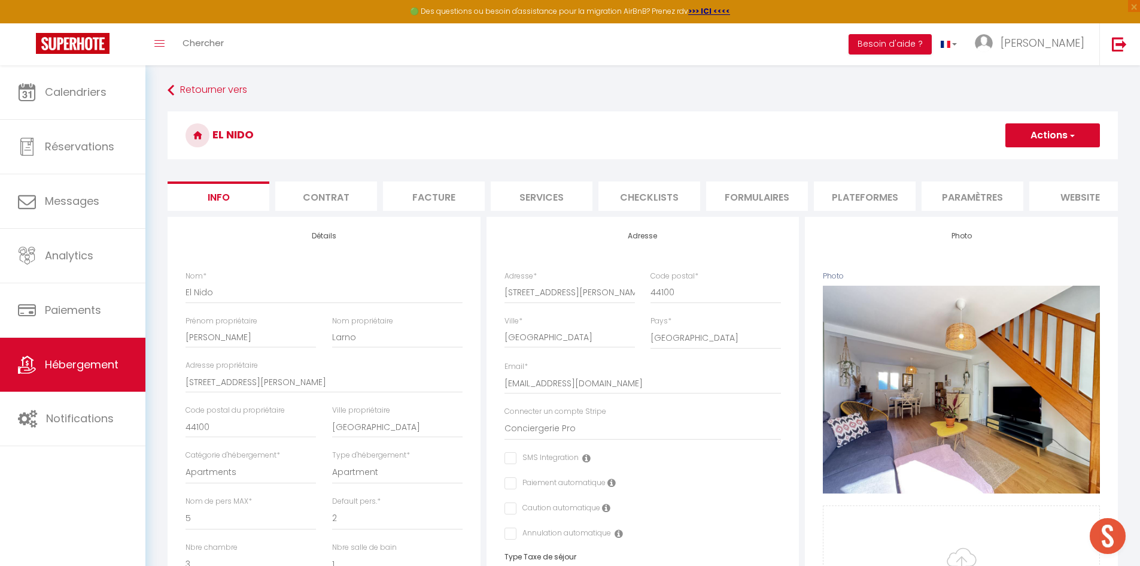
click at [490, 369] on div "Adresse Adresse * 49 Rue André Hougron Code postal * 44100 Ville * Nantes Pays …" at bounding box center [643, 511] width 313 height 588
click at [341, 193] on li "Contrat" at bounding box center [326, 195] width 102 height 29
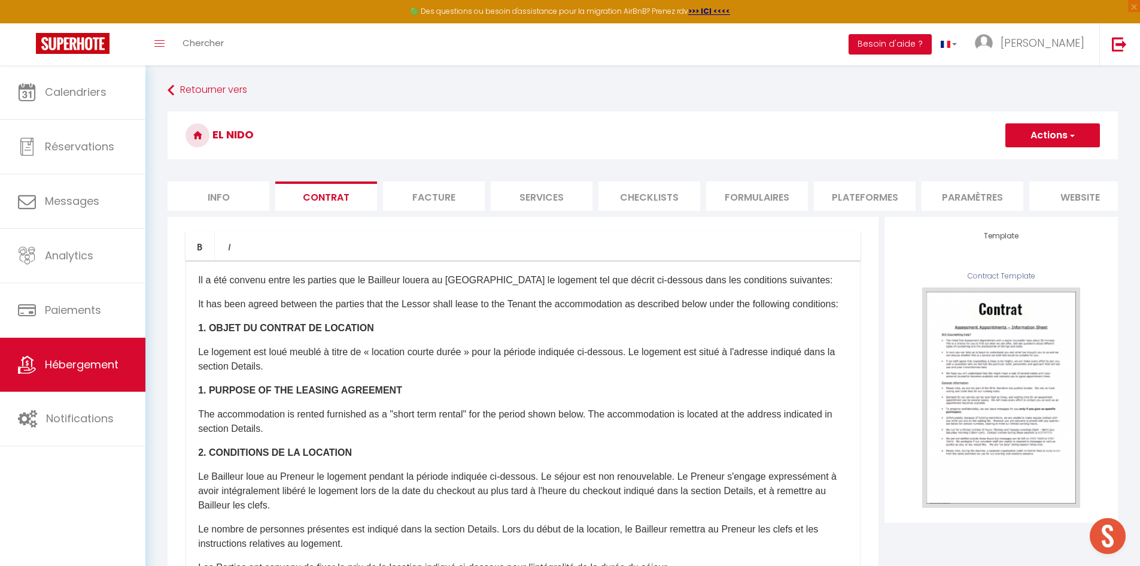
click at [419, 207] on li "Facture" at bounding box center [434, 195] width 102 height 29
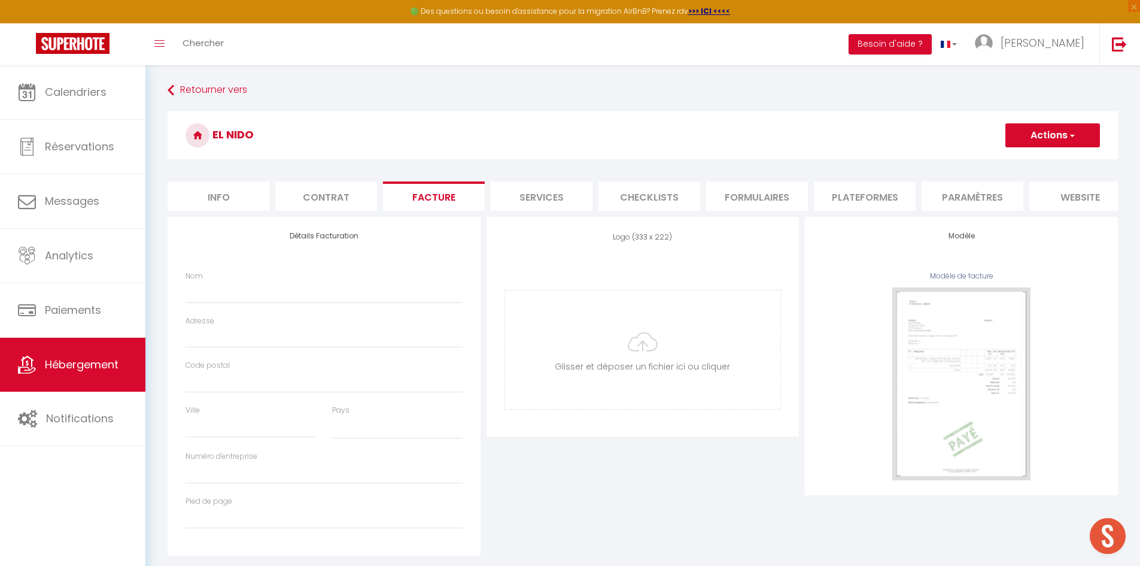
select select
click at [550, 193] on li "Services" at bounding box center [542, 195] width 102 height 29
select select
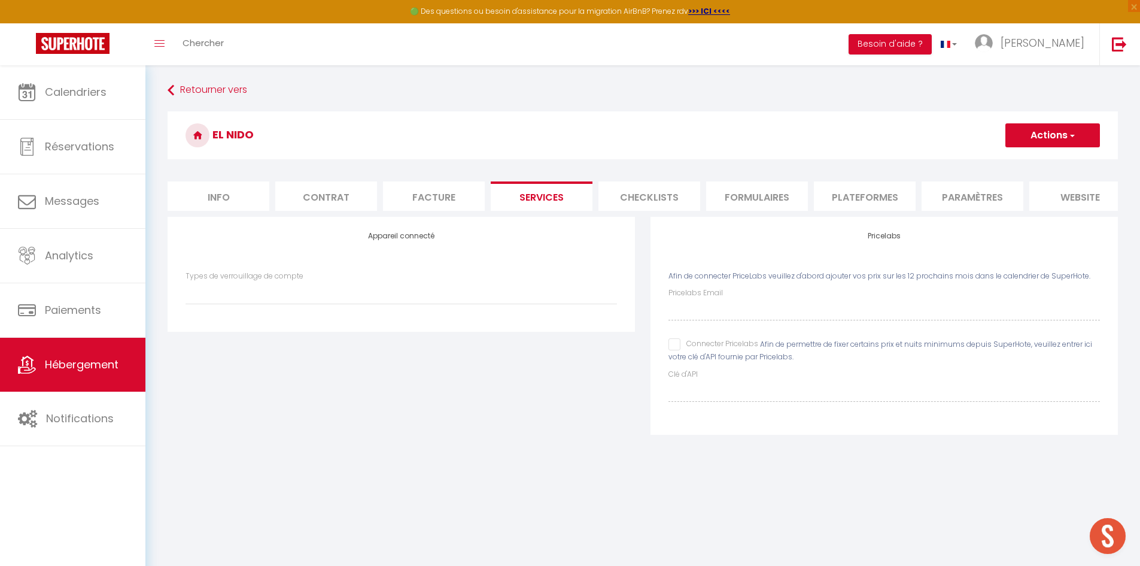
click at [681, 196] on li "Checklists" at bounding box center [650, 195] width 102 height 29
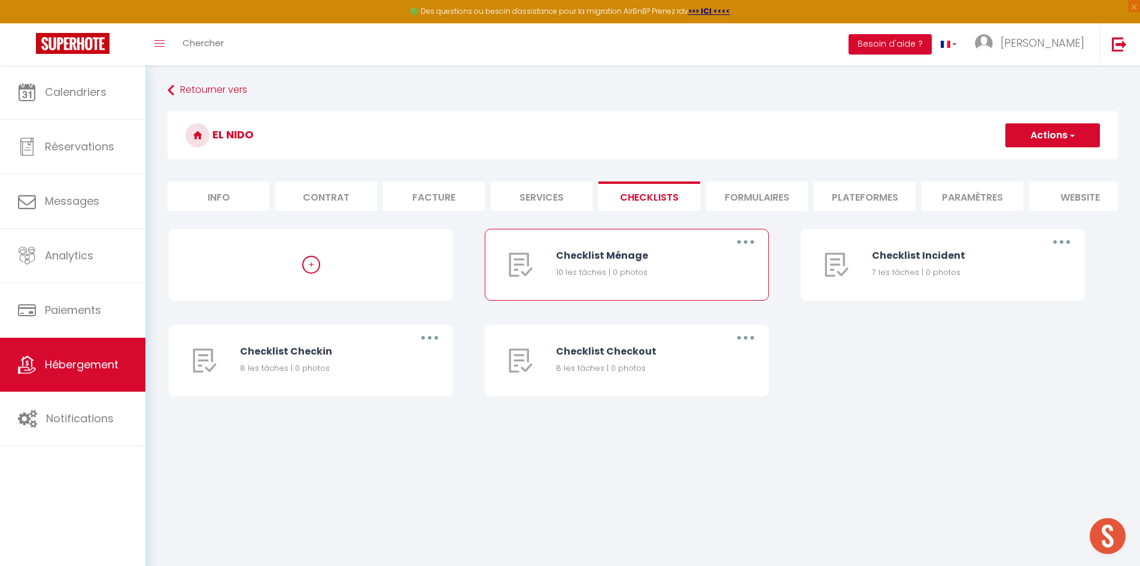
click at [751, 251] on button "button" at bounding box center [746, 241] width 34 height 19
click at [785, 202] on li "Formulaires" at bounding box center [757, 195] width 102 height 29
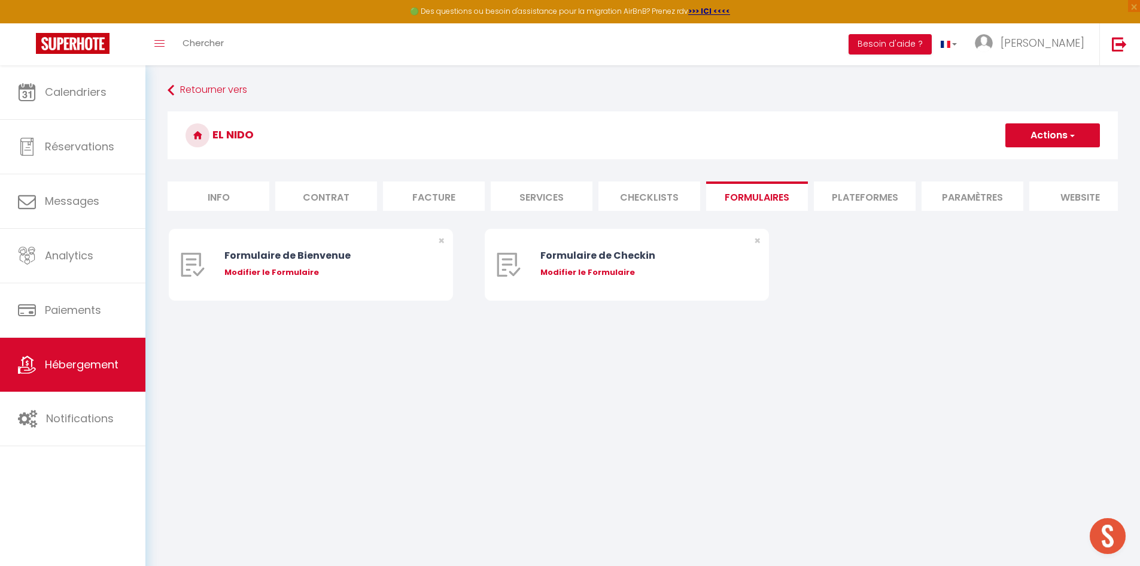
click at [842, 202] on li "Plateformes" at bounding box center [865, 195] width 102 height 29
select select
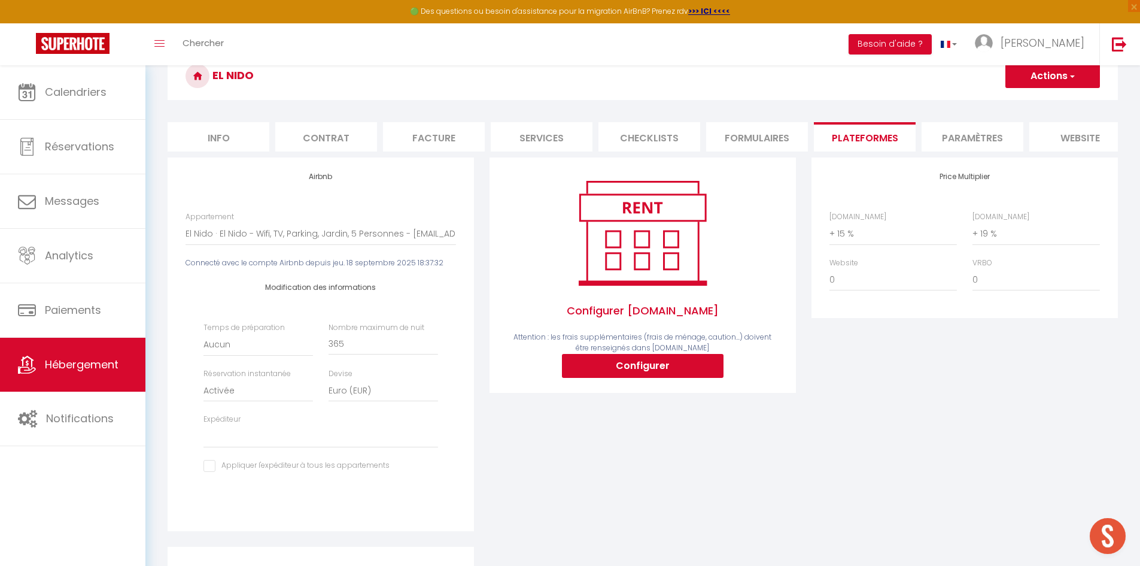
scroll to position [62, 0]
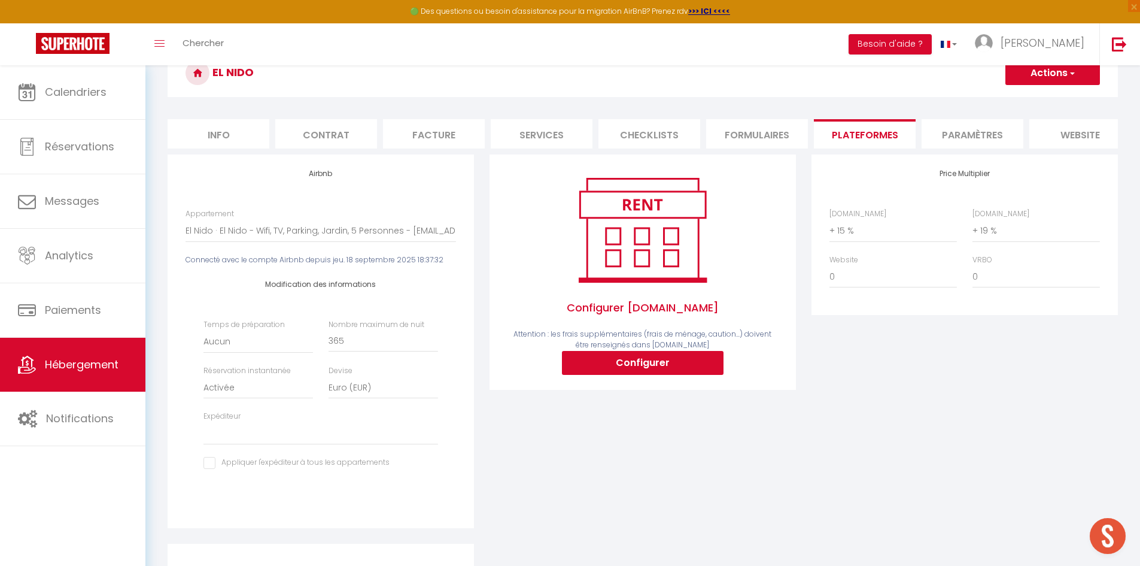
click at [960, 122] on li "Paramètres" at bounding box center [973, 133] width 102 height 29
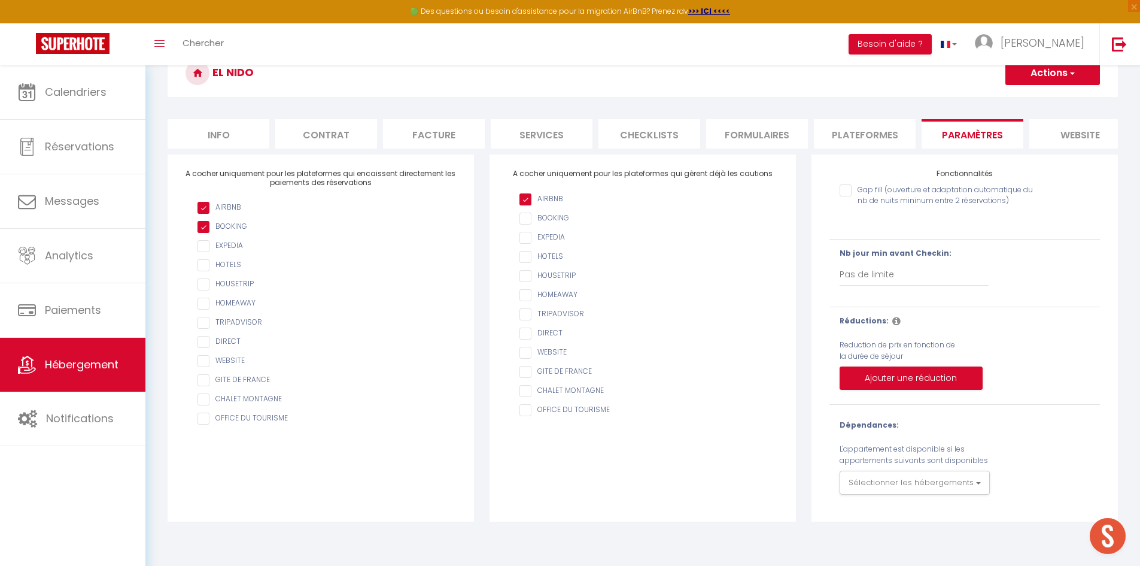
scroll to position [65, 0]
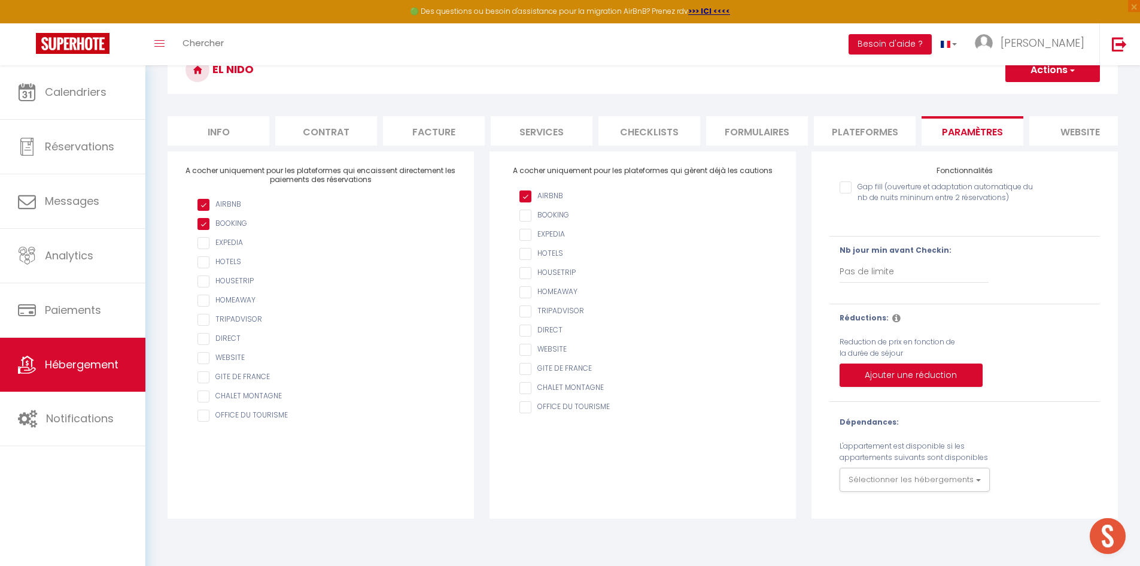
click at [1060, 133] on li "website" at bounding box center [1081, 130] width 102 height 29
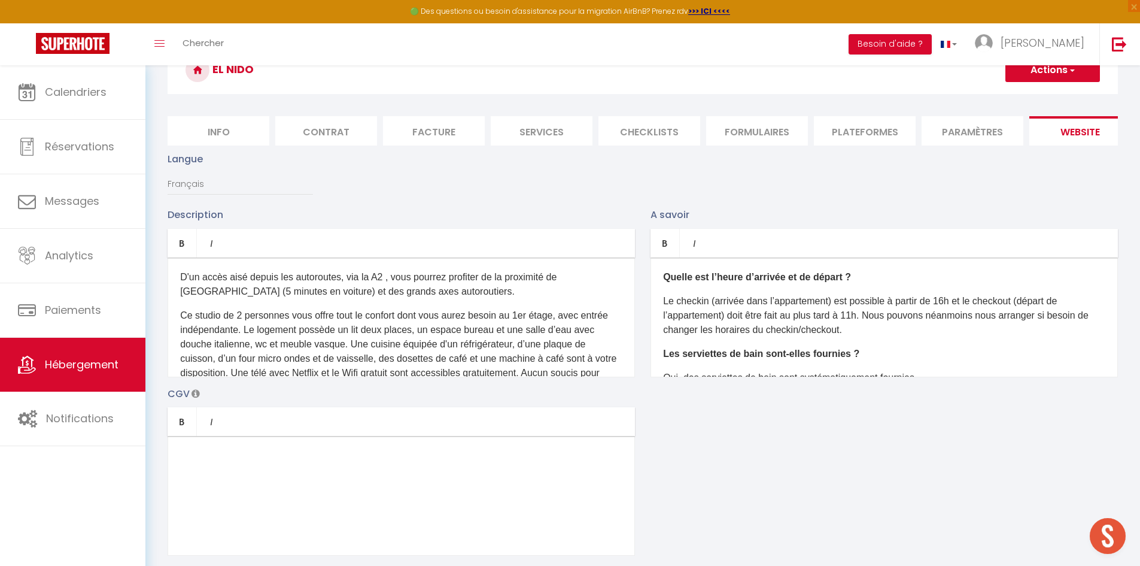
scroll to position [0, 127]
click at [1060, 121] on li "Journal" at bounding box center [1061, 130] width 102 height 29
